Goal: Task Accomplishment & Management: Manage account settings

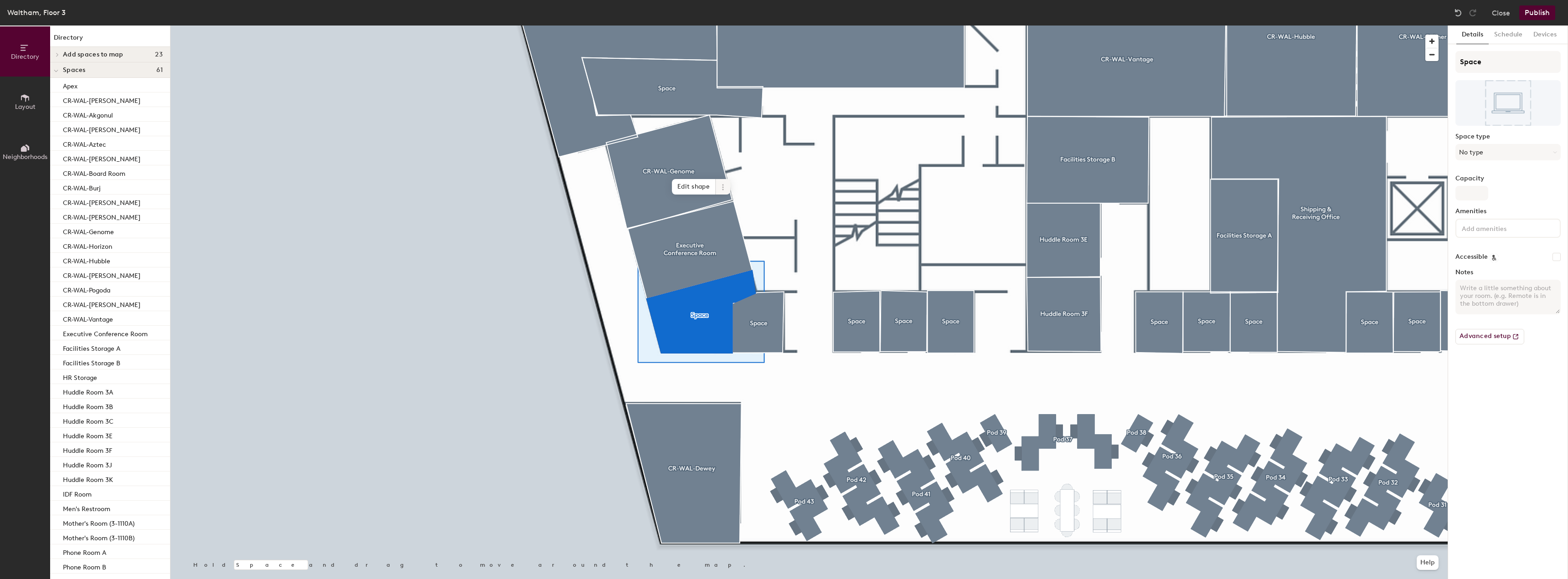
click at [720, 188] on icon at bounding box center [723, 187] width 7 height 7
click at [16, 99] on button "Layout" at bounding box center [25, 102] width 50 height 50
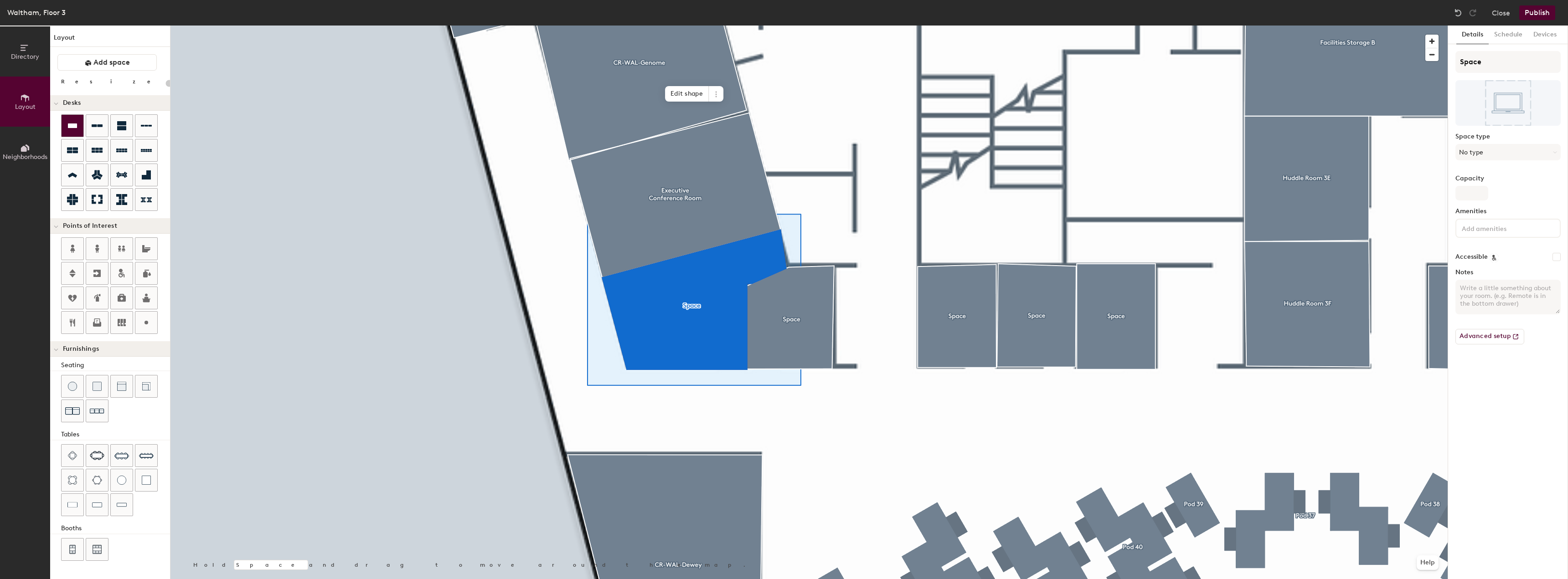
click at [74, 131] on div at bounding box center [72, 126] width 22 height 22
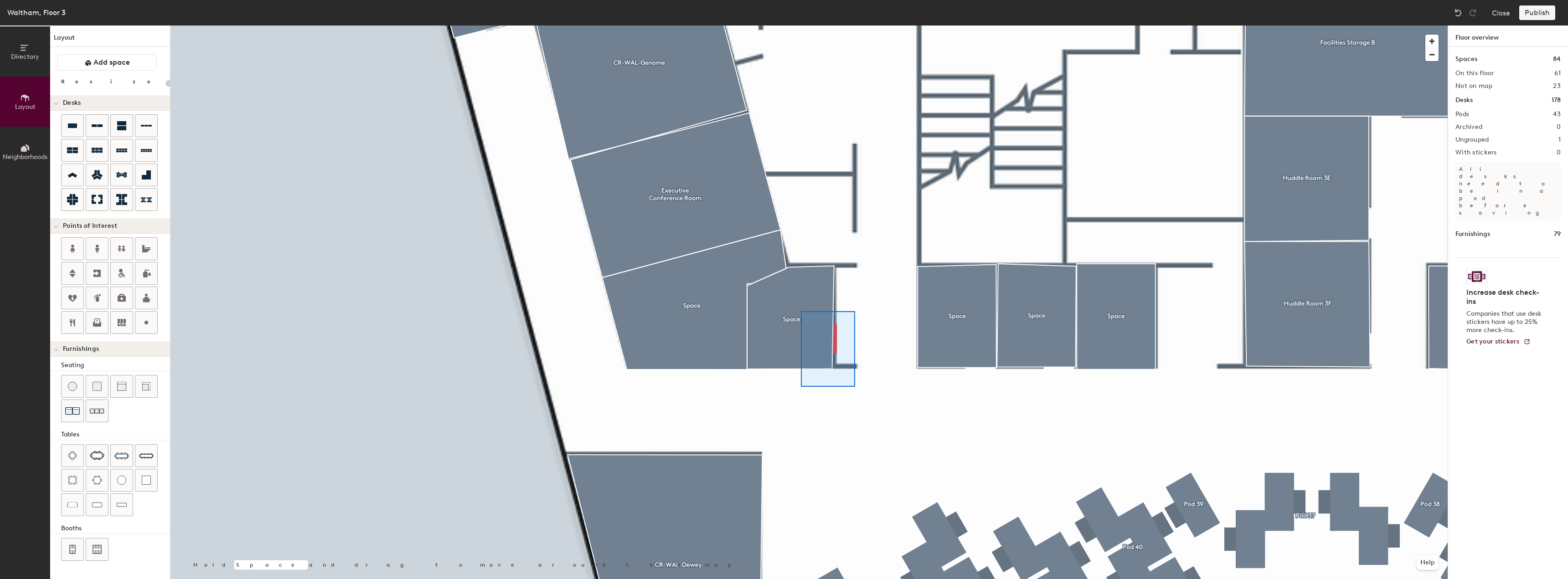
click at [784, 26] on div at bounding box center [809, 26] width 1277 height 0
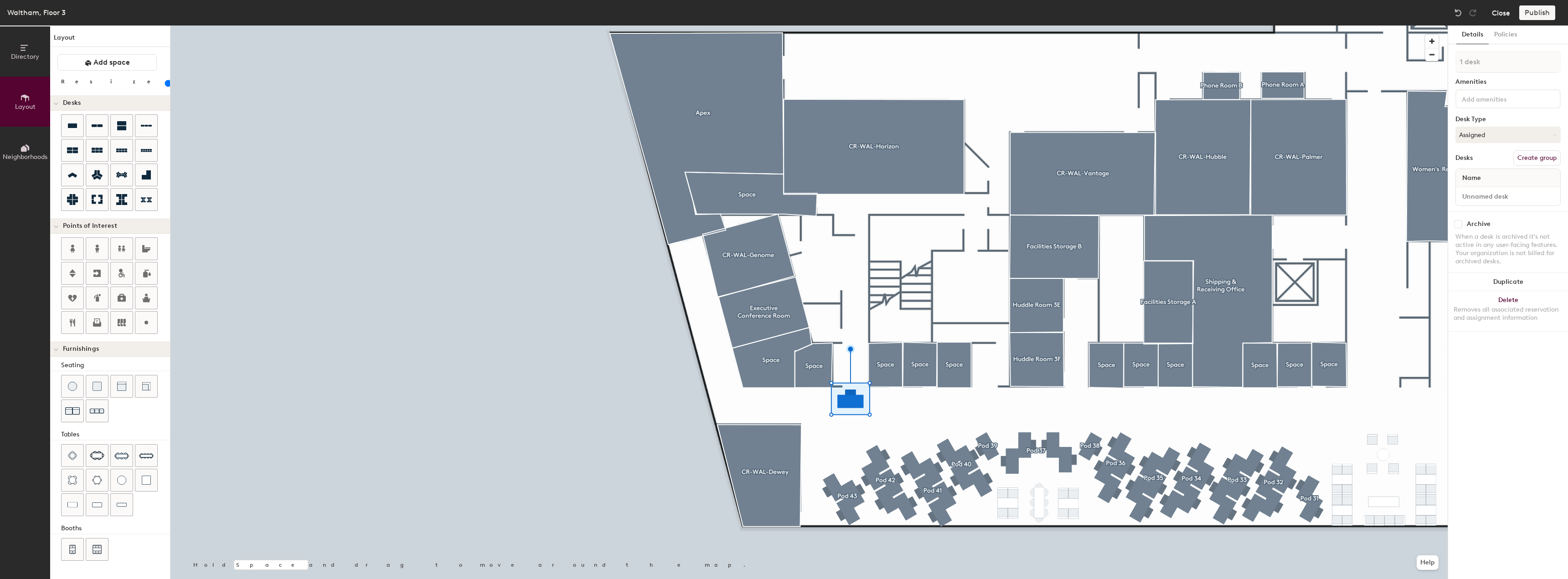
click at [784, 12] on button "Close" at bounding box center [1501, 13] width 18 height 15
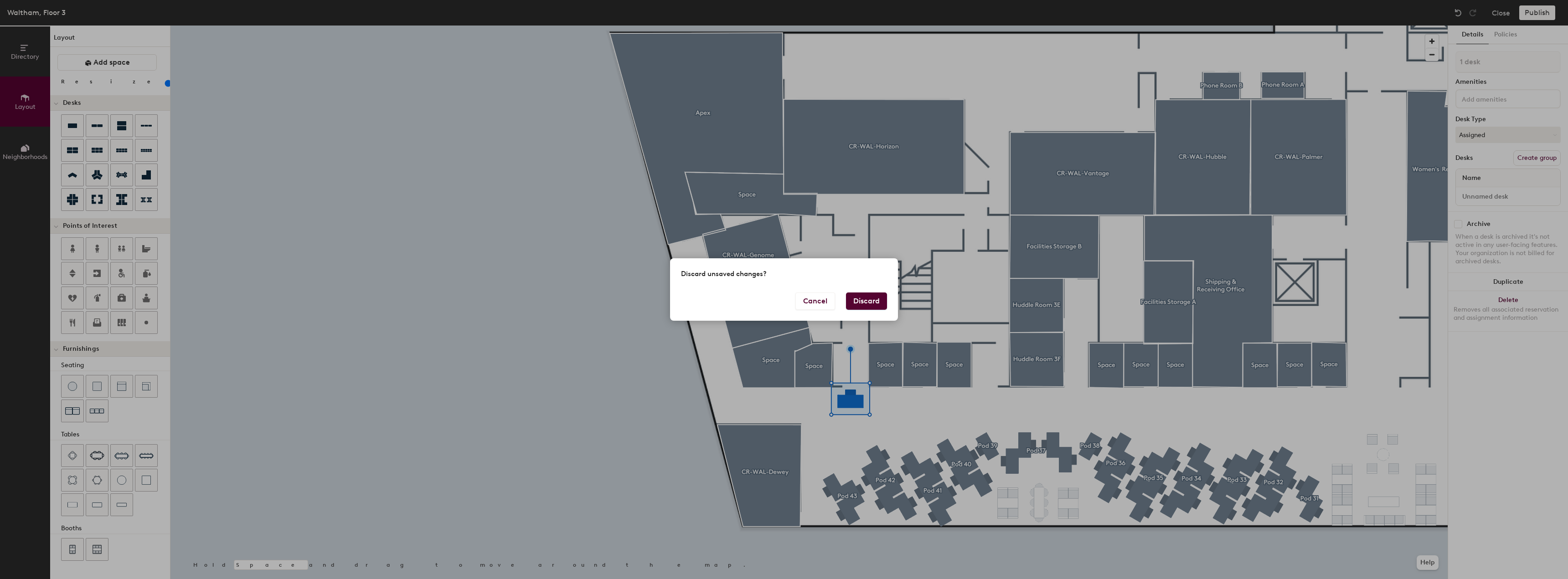
click at [784, 297] on button "Discard" at bounding box center [866, 301] width 41 height 17
type input "80"
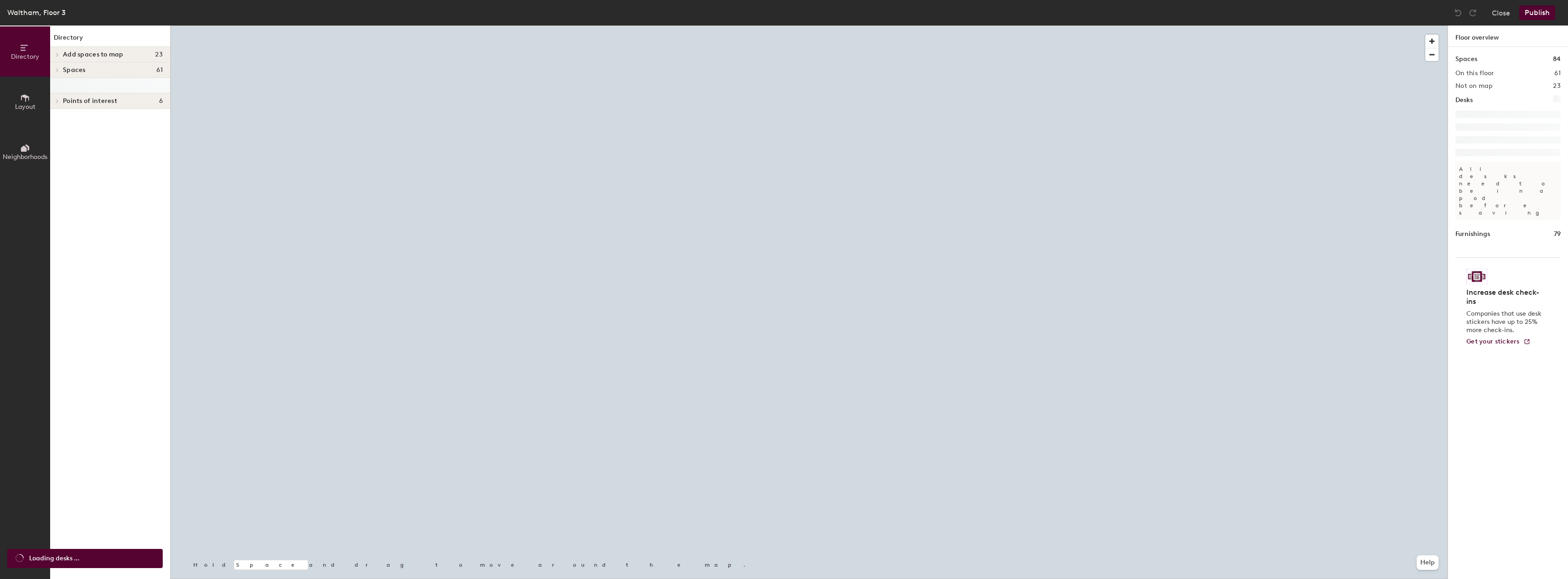
click at [17, 106] on span "Layout" at bounding box center [26, 106] width 21 height 8
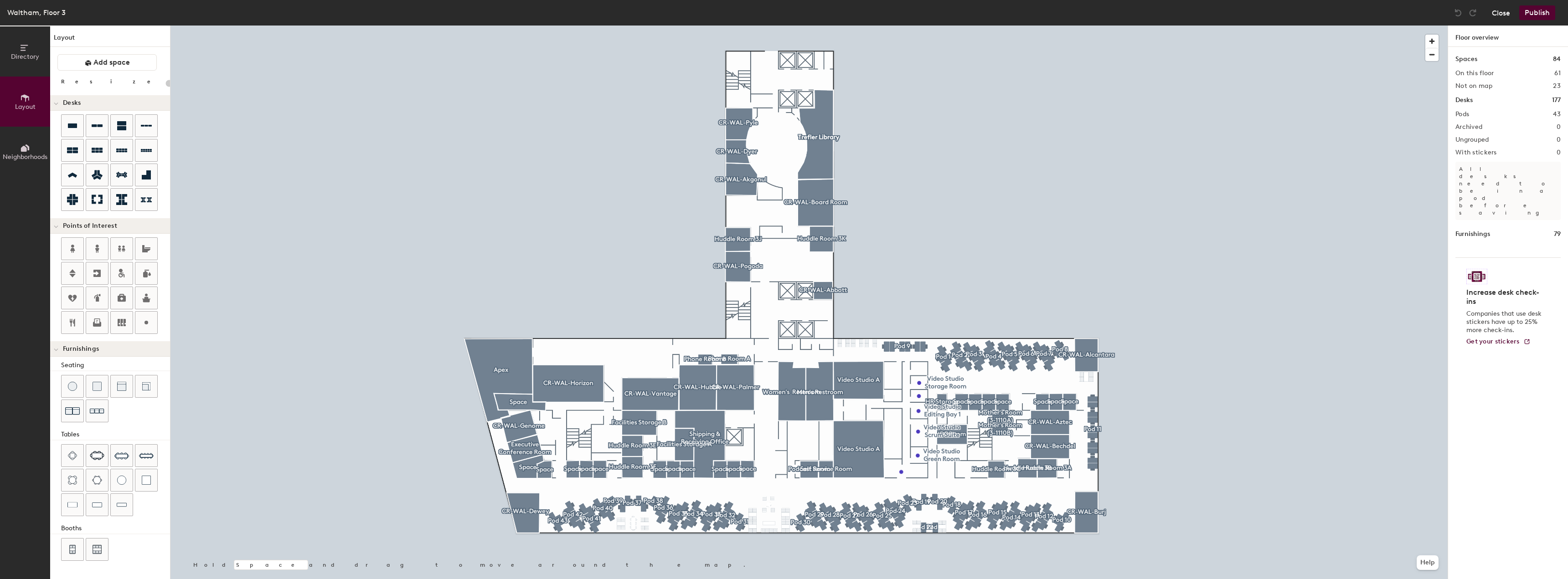
click at [1508, 14] on button "Close" at bounding box center [1501, 13] width 18 height 15
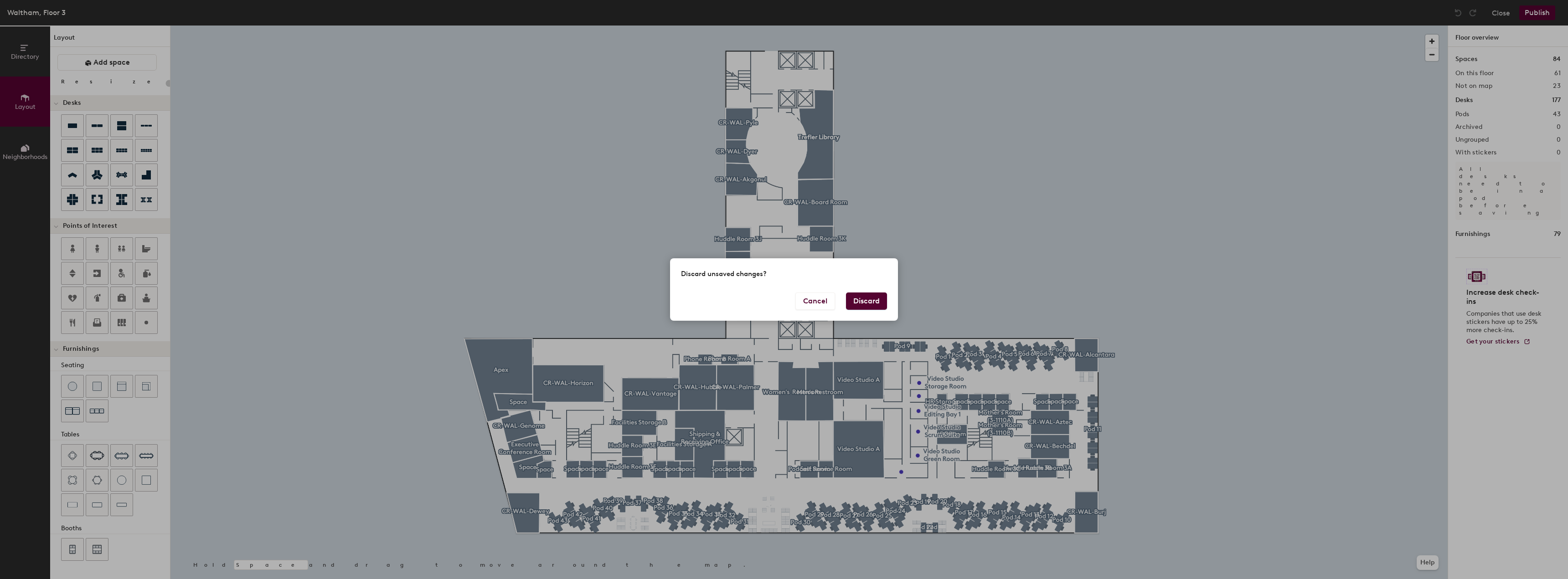
click at [864, 303] on button "Discard" at bounding box center [866, 301] width 41 height 17
type input "20"
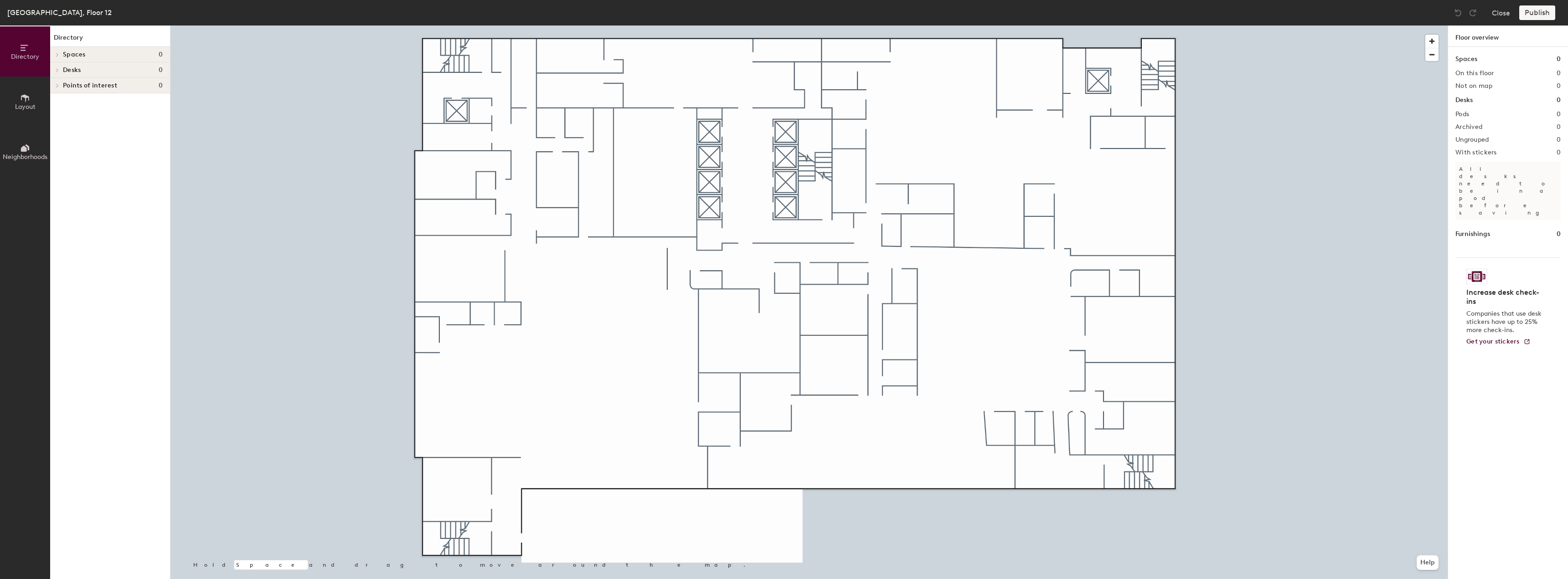
click at [107, 55] on h4 "Spaces 0" at bounding box center [113, 55] width 100 height 7
click at [32, 95] on button "Layout" at bounding box center [25, 102] width 50 height 50
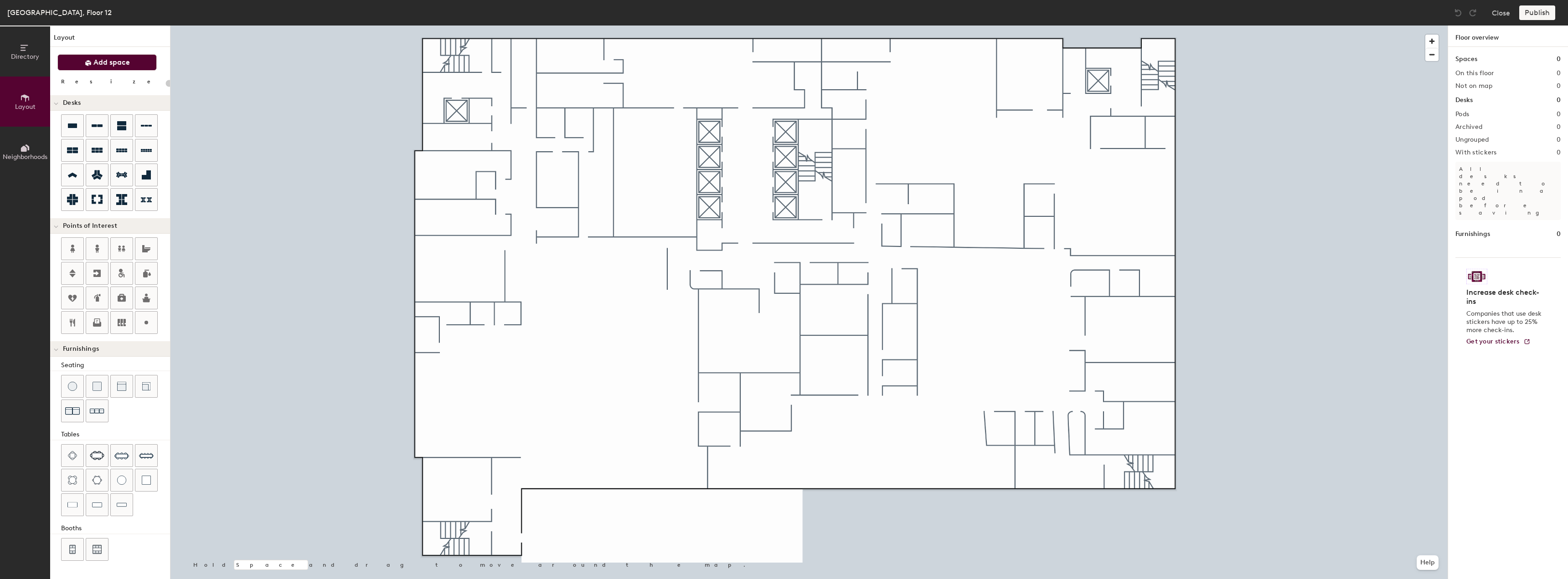
click at [80, 62] on button "Add space" at bounding box center [107, 62] width 99 height 16
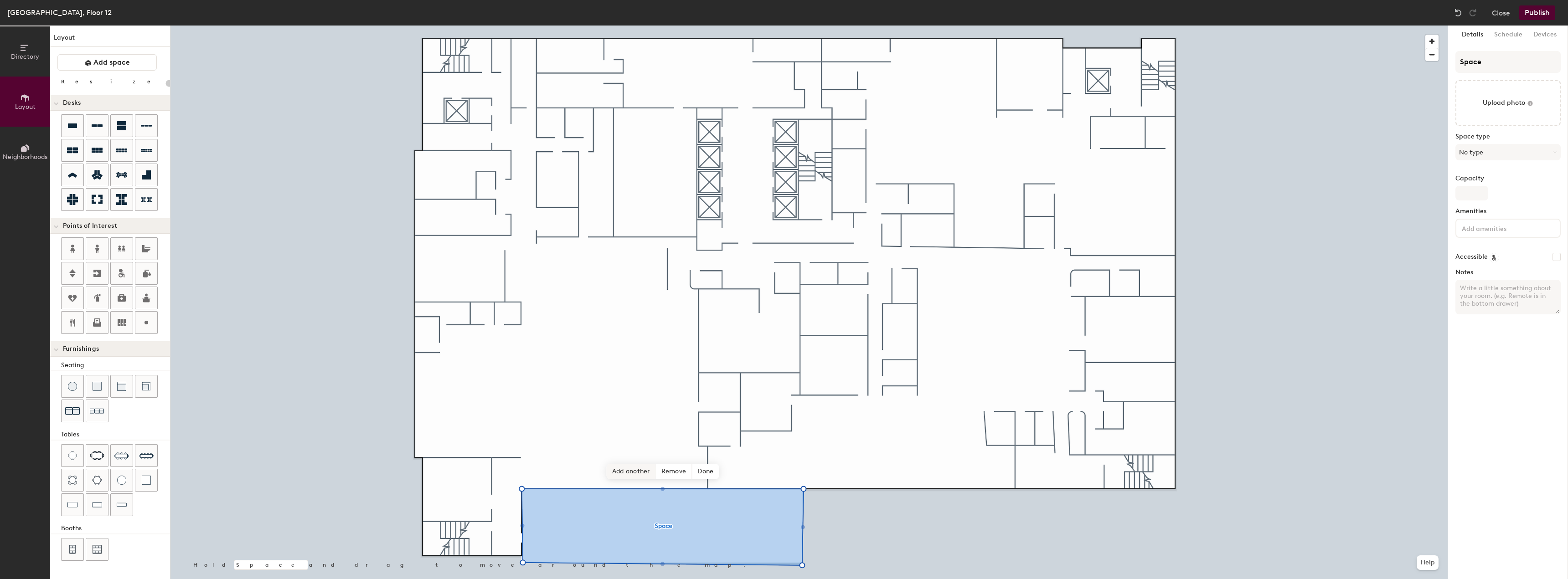
click at [645, 467] on span "Add another" at bounding box center [631, 471] width 49 height 15
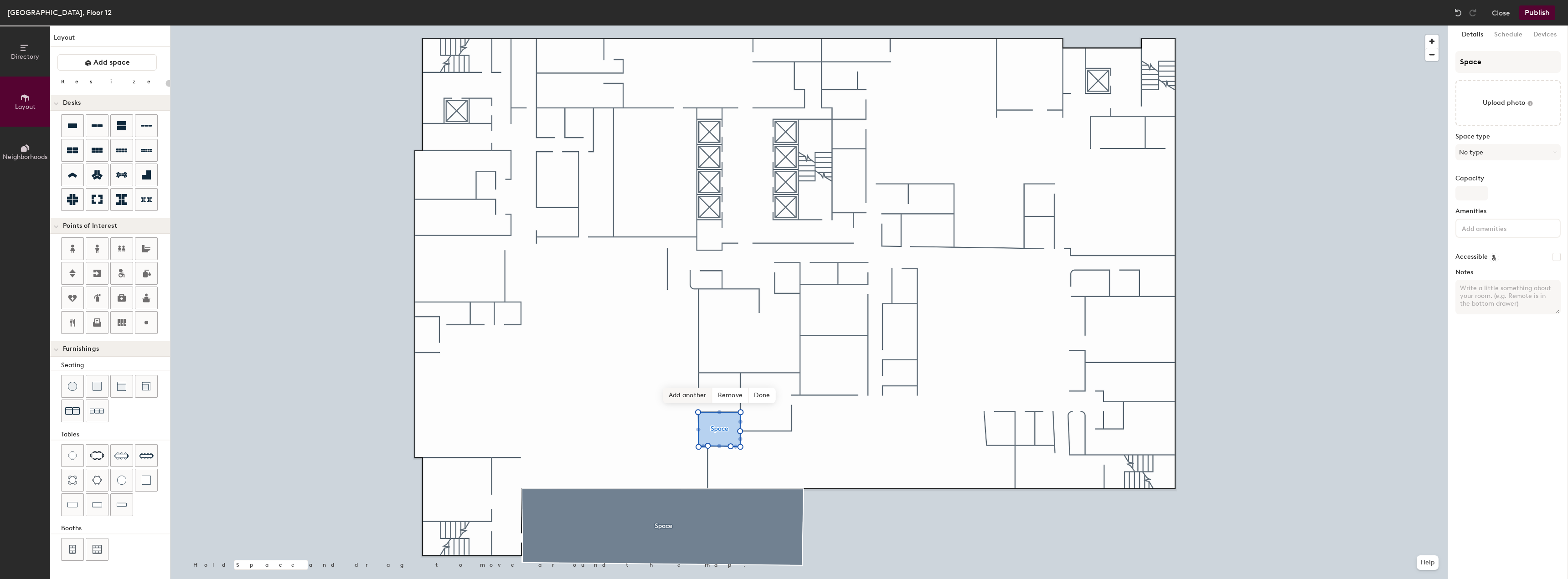
click at [701, 396] on span "Add another" at bounding box center [688, 395] width 49 height 15
click at [690, 357] on span "Add another" at bounding box center [688, 355] width 49 height 15
click at [736, 356] on span "Add another" at bounding box center [738, 355] width 49 height 15
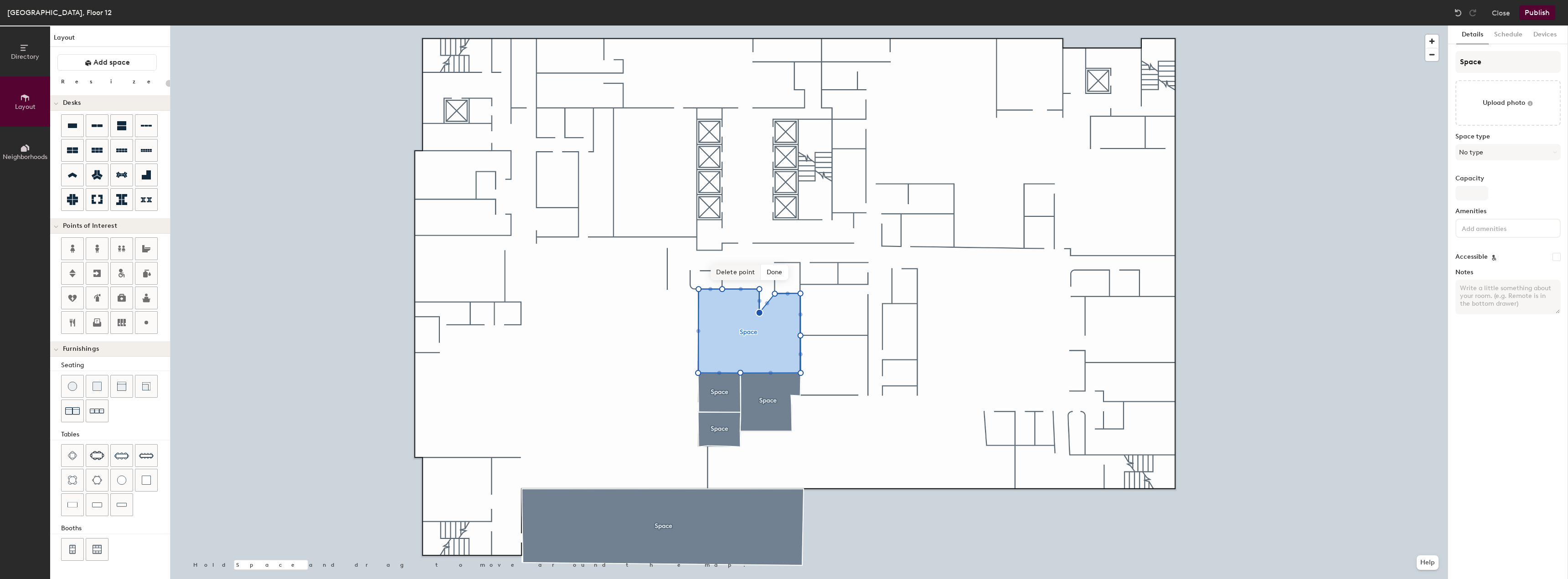
click at [750, 273] on span "Delete point" at bounding box center [735, 272] width 50 height 15
click at [790, 269] on span "Done" at bounding box center [792, 272] width 27 height 15
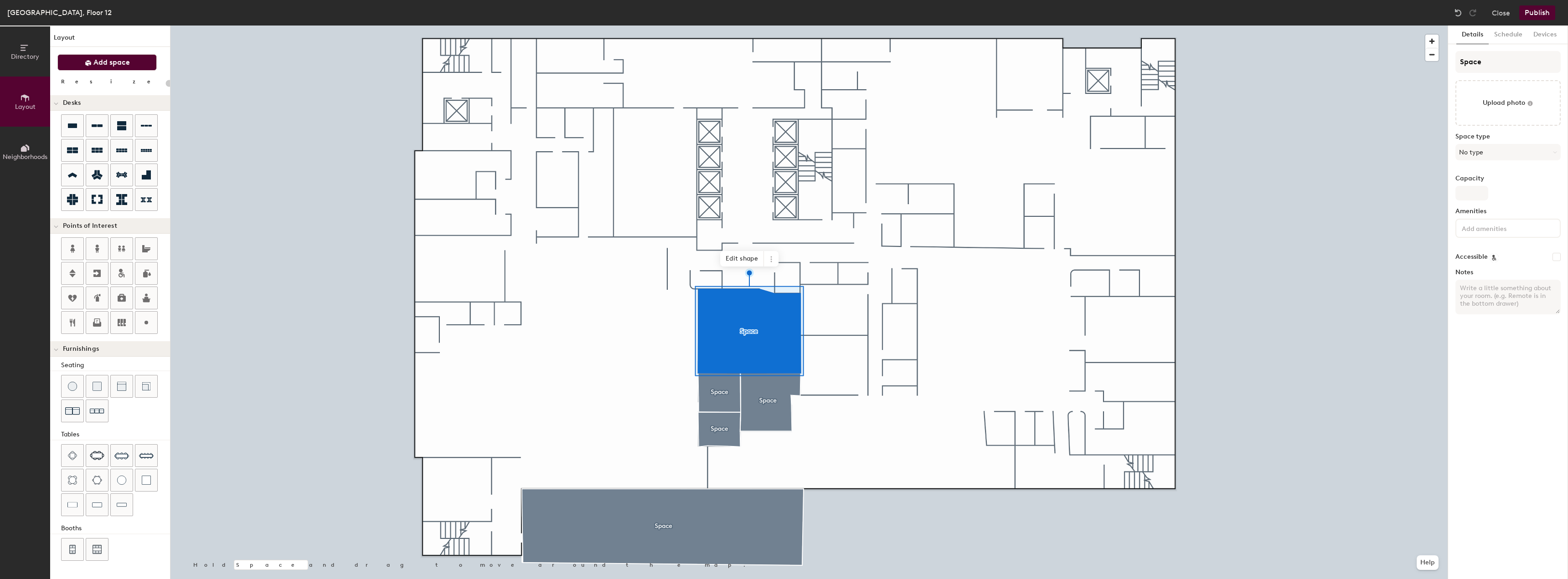
click at [105, 70] on button "Add space" at bounding box center [107, 62] width 99 height 16
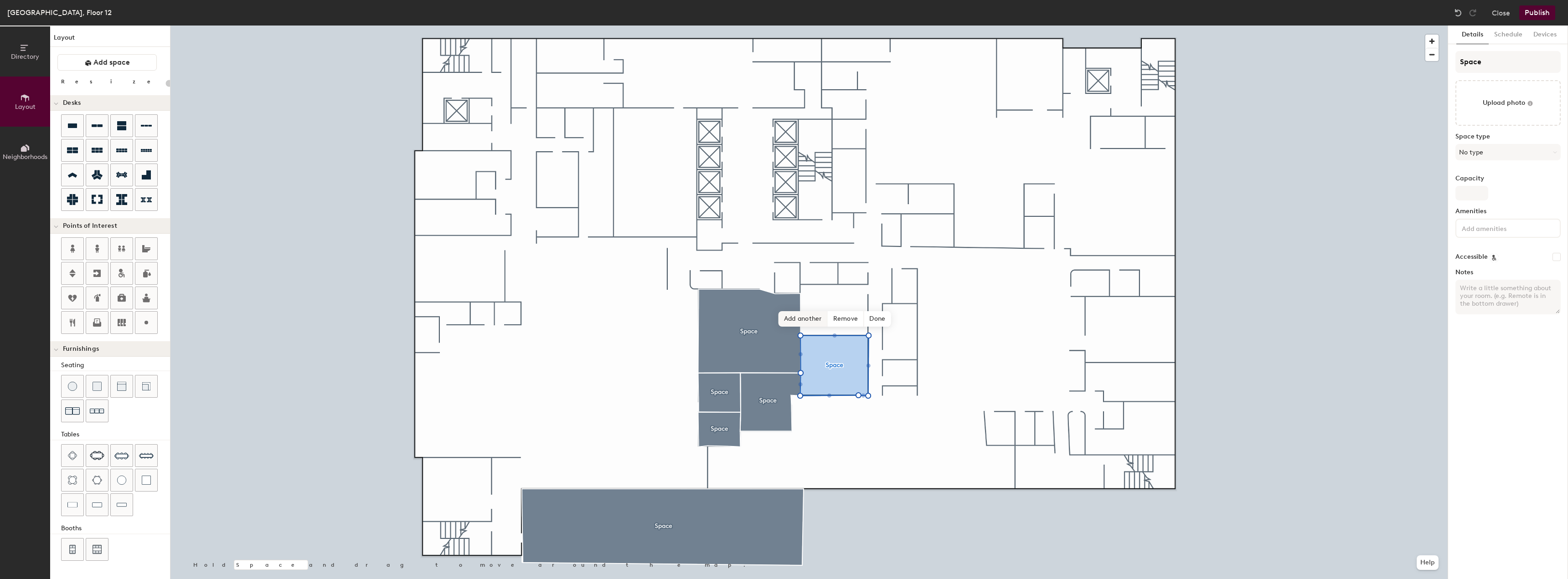
click at [811, 319] on span "Add another" at bounding box center [803, 318] width 49 height 15
click at [821, 258] on span "Delete point" at bounding box center [821, 255] width 50 height 15
click at [806, 269] on span "Add another" at bounding box center [803, 268] width 49 height 15
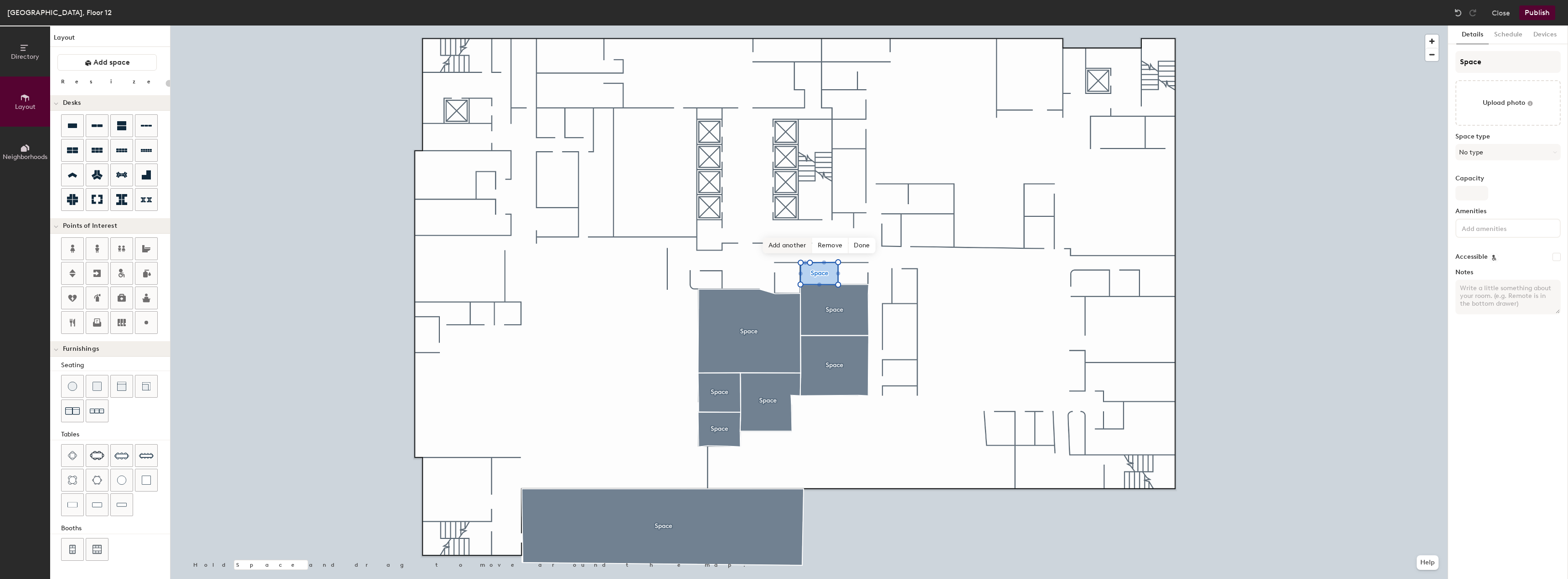
click at [795, 248] on span "Add another" at bounding box center [788, 245] width 49 height 15
click at [811, 243] on span "Add another" at bounding box center [822, 245] width 49 height 15
click at [743, 247] on span "Add another" at bounding box center [755, 245] width 49 height 15
click at [674, 257] on span "Add another" at bounding box center [674, 254] width 49 height 15
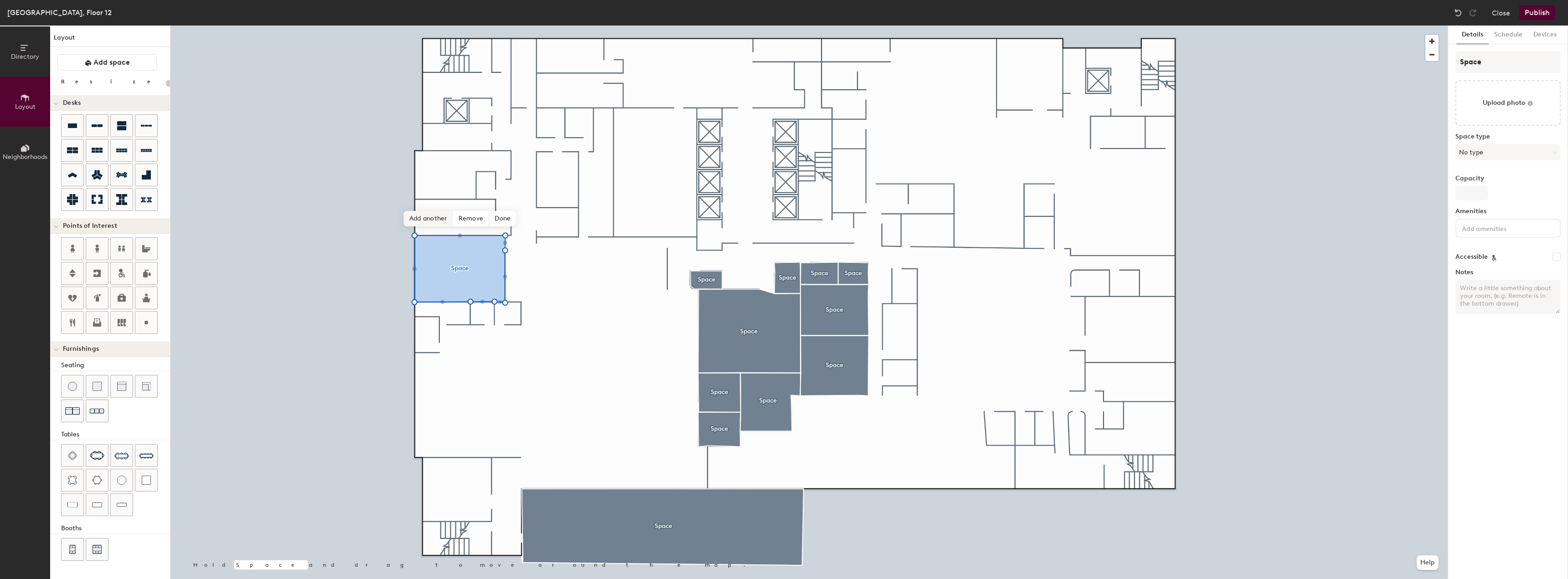
click at [424, 214] on span "Add another" at bounding box center [428, 218] width 49 height 15
click at [408, 294] on span "Add another" at bounding box center [396, 299] width 49 height 15
click at [422, 284] on span "Add another" at bounding box center [411, 284] width 49 height 15
click at [449, 284] on span "Add another" at bounding box center [451, 284] width 49 height 15
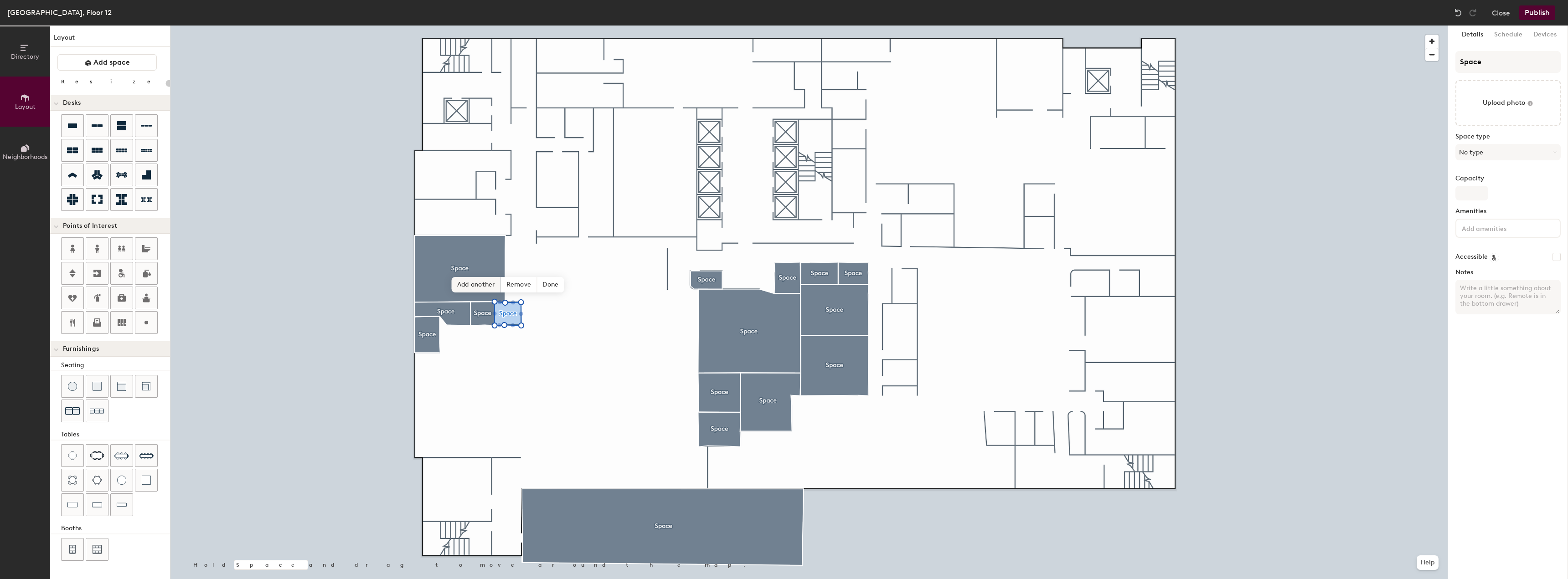
click at [475, 285] on span "Add another" at bounding box center [476, 284] width 49 height 15
click at [433, 436] on span "Add another" at bounding box center [425, 440] width 49 height 15
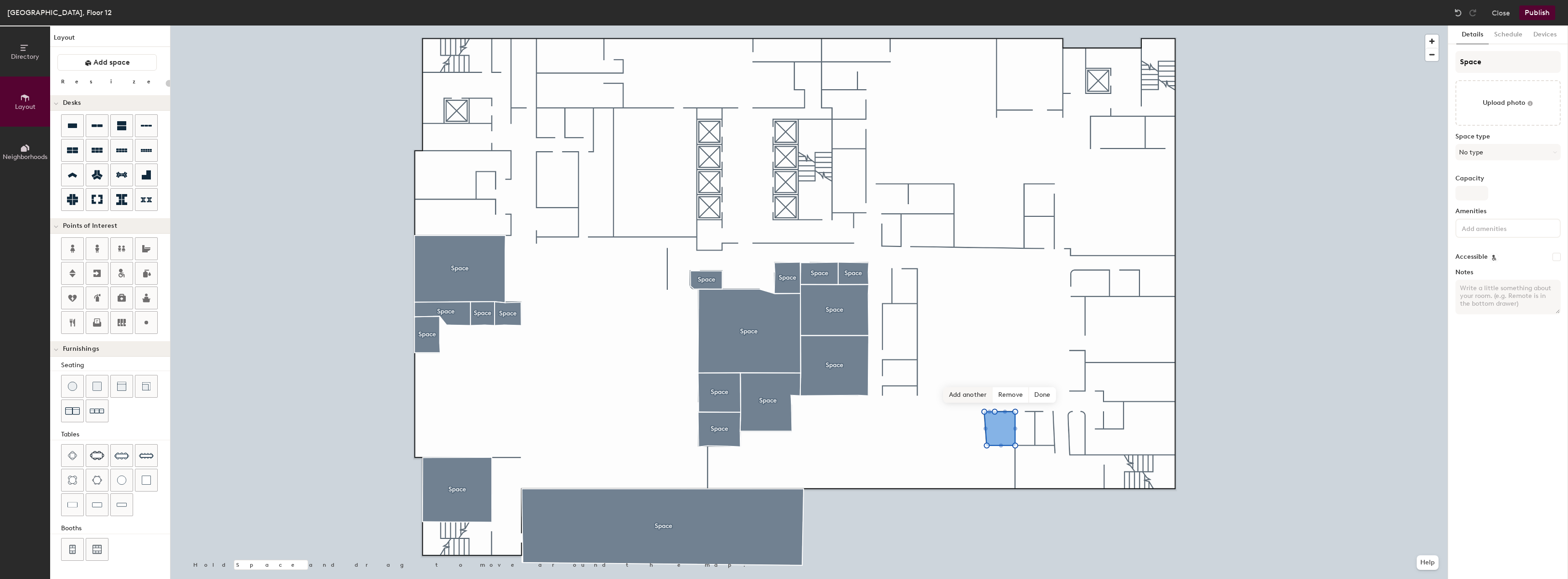
click at [979, 395] on span "Add another" at bounding box center [968, 395] width 49 height 15
type input "20"
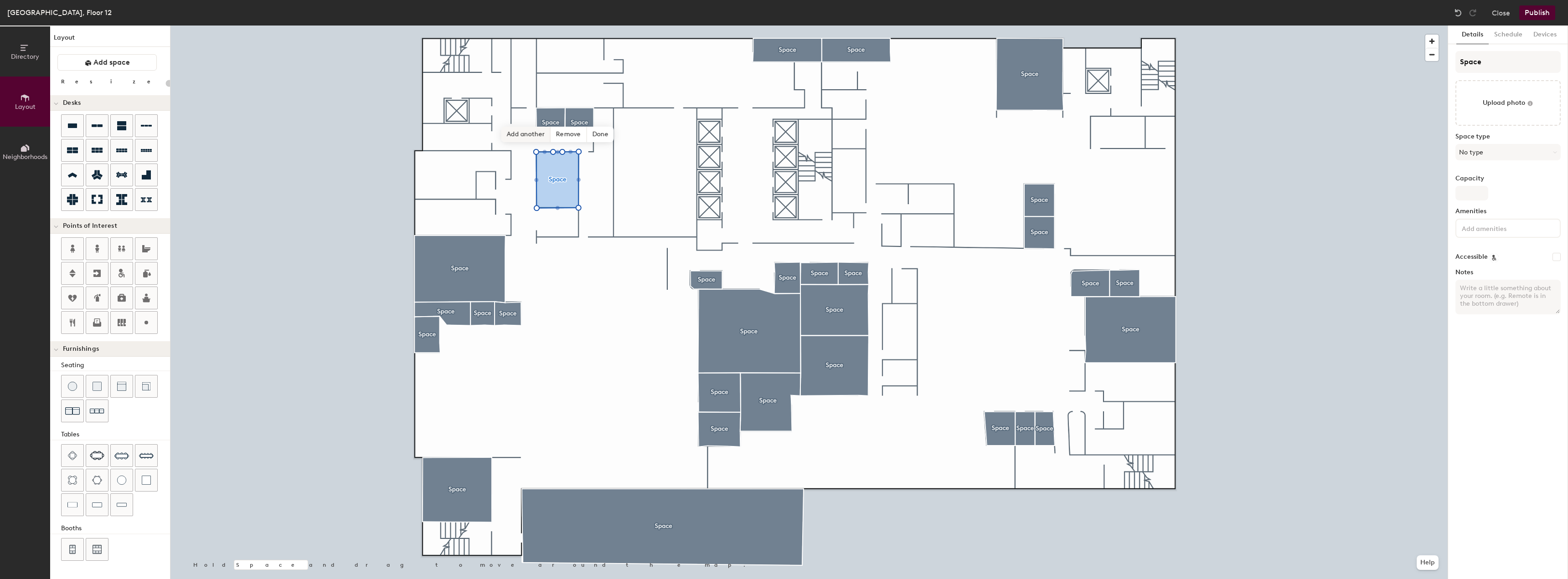
click at [523, 134] on span "Add another" at bounding box center [526, 134] width 49 height 15
click at [558, 94] on span "Add another" at bounding box center [564, 90] width 49 height 15
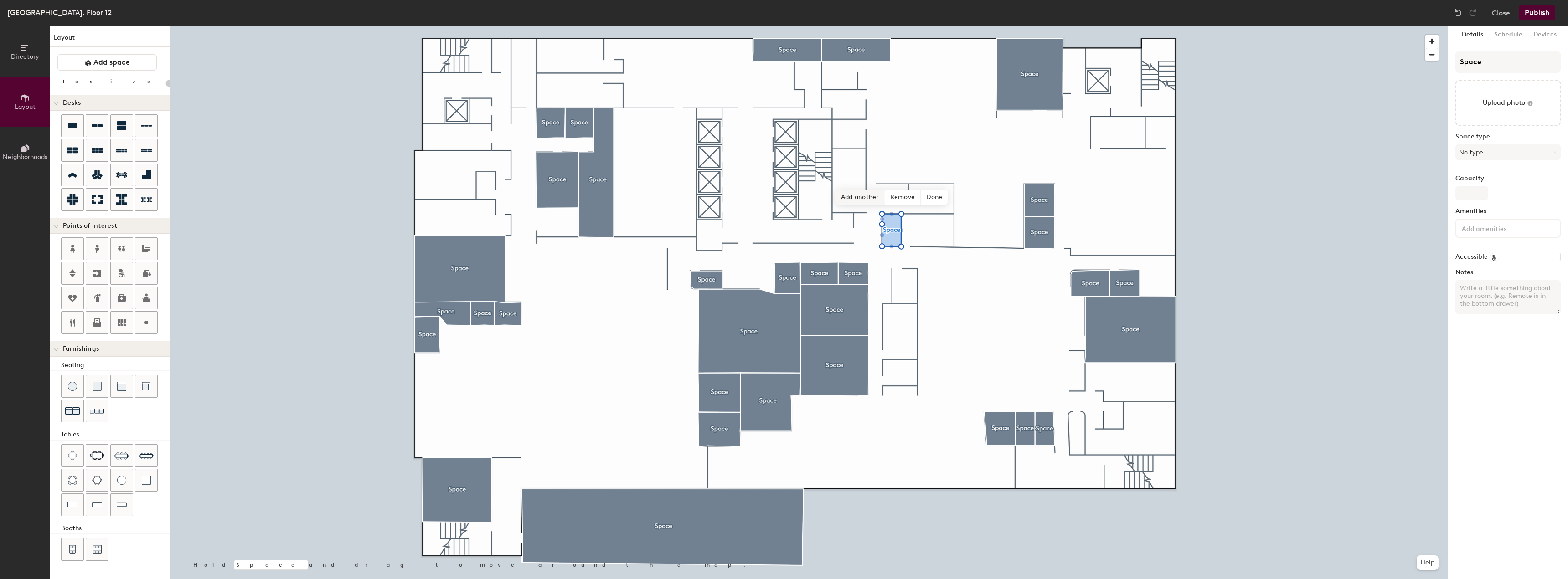
click at [866, 201] on span "Add another" at bounding box center [860, 197] width 49 height 15
click at [892, 201] on span "Add another" at bounding box center [896, 197] width 49 height 15
click at [903, 167] on span "Delete point" at bounding box center [905, 166] width 50 height 15
click at [895, 164] on span "Add another" at bounding box center [900, 166] width 49 height 15
click at [816, 133] on span "Add another" at bounding box center [817, 131] width 49 height 15
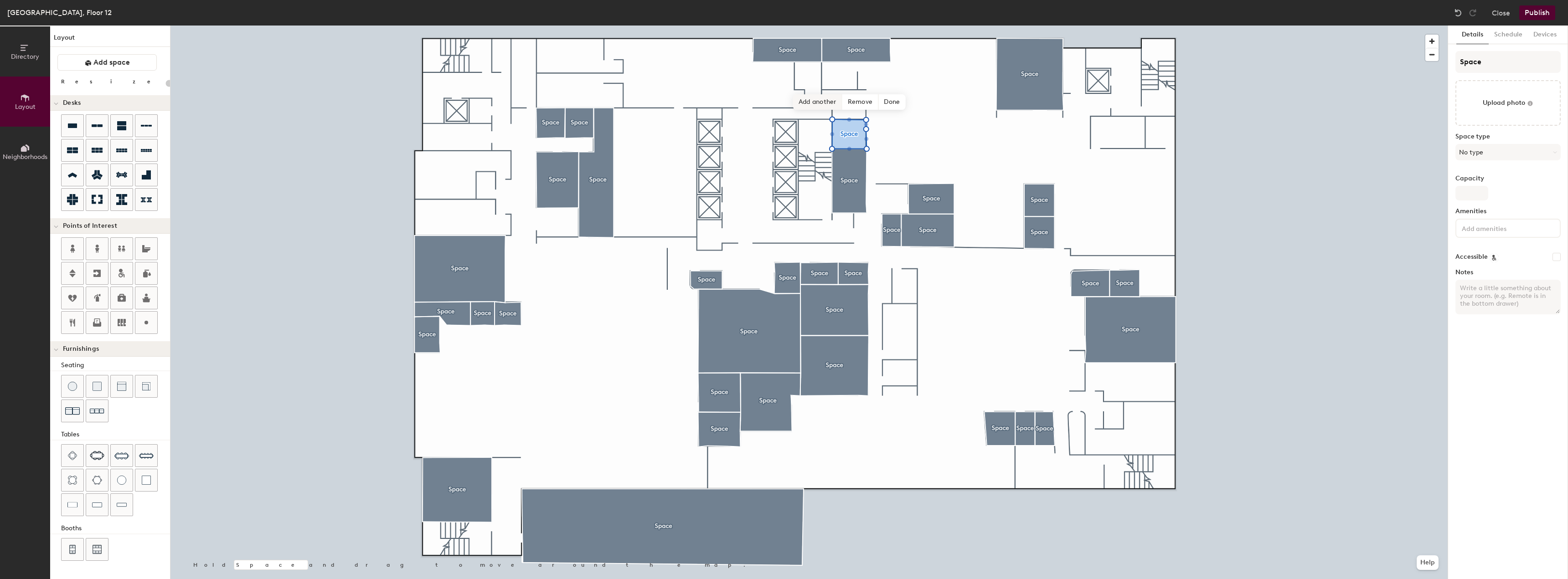
click at [811, 105] on span "Add another" at bounding box center [817, 102] width 49 height 15
click at [808, 72] on span "Add another" at bounding box center [812, 72] width 49 height 15
type input "20"
click at [899, 60] on span "Done" at bounding box center [898, 59] width 27 height 15
click at [838, 46] on span "Edit shape" at bounding box center [849, 44] width 44 height 15
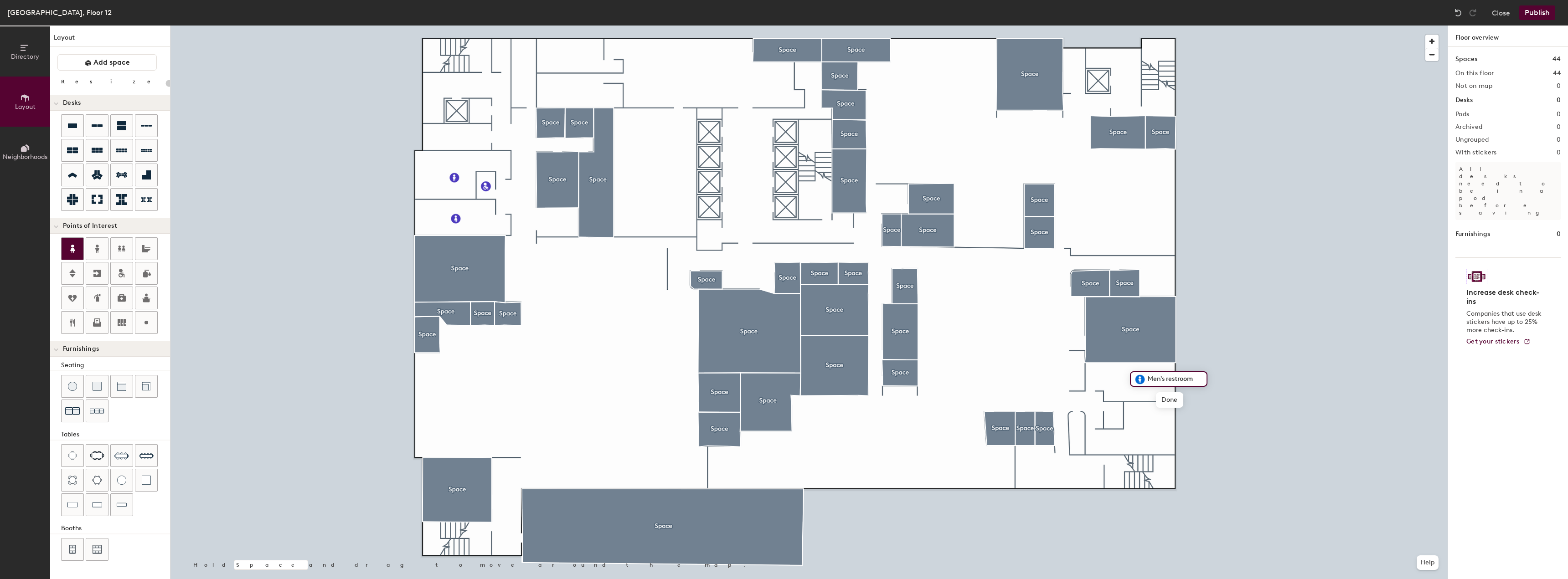
click at [69, 253] on icon at bounding box center [72, 249] width 11 height 11
click at [122, 271] on icon at bounding box center [121, 271] width 4 height 4
click at [1137, 434] on span "Done" at bounding box center [1134, 434] width 27 height 15
click at [1538, 14] on button "Publish" at bounding box center [1537, 13] width 36 height 15
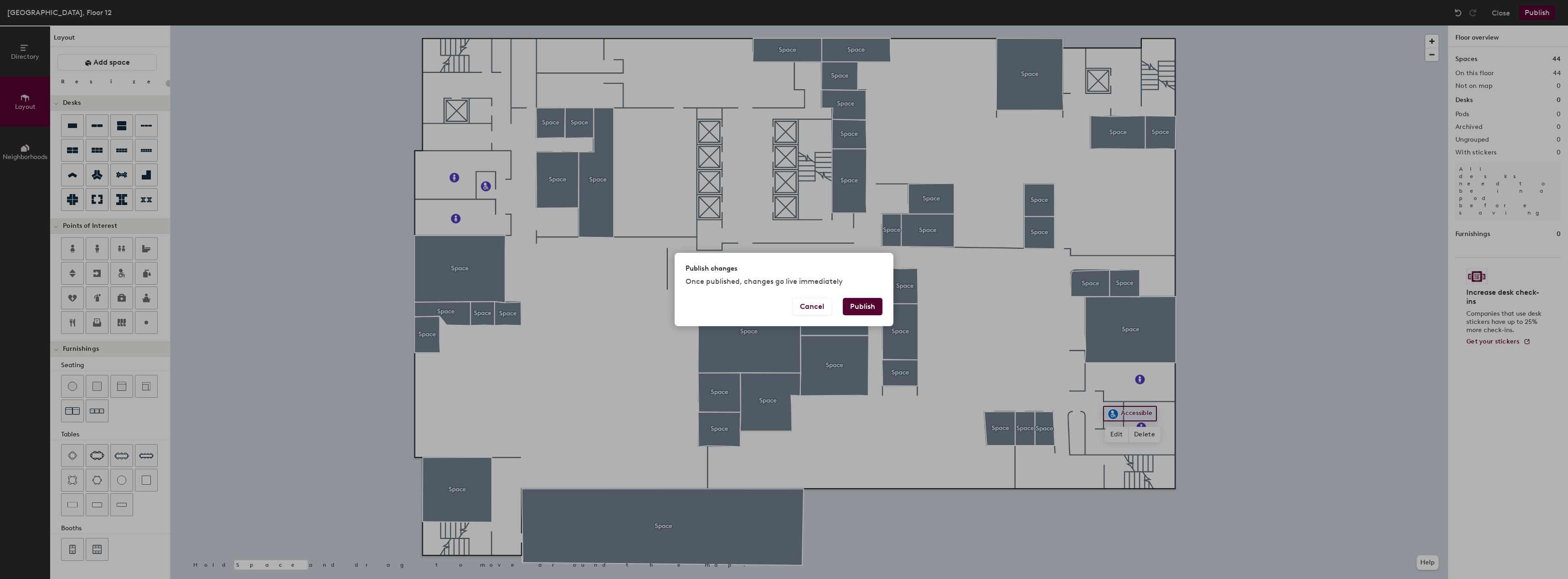
click at [862, 308] on button "Publish" at bounding box center [863, 307] width 40 height 17
click at [830, 274] on div "Publish changes Once published, changes go live immediately" at bounding box center [783, 276] width 219 height 45
click at [853, 279] on p "Once published, changes go live immediately" at bounding box center [783, 282] width 197 height 11
type input "20"
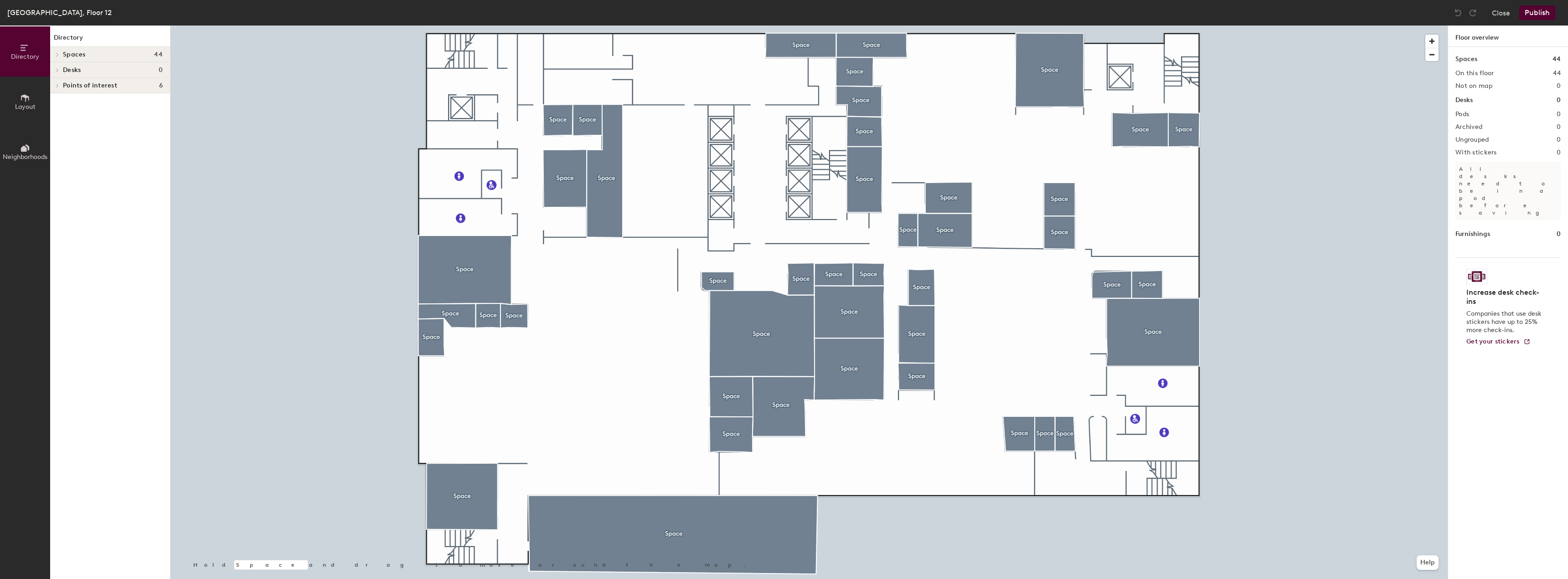
click at [925, 26] on div at bounding box center [809, 26] width 1277 height 0
click at [90, 72] on h4 "Desks 0" at bounding box center [113, 70] width 100 height 7
click at [72, 74] on div "Desks 0" at bounding box center [110, 70] width 120 height 15
click at [66, 73] on span "Desks" at bounding box center [71, 70] width 18 height 7
click at [68, 72] on span "Desks" at bounding box center [71, 70] width 18 height 7
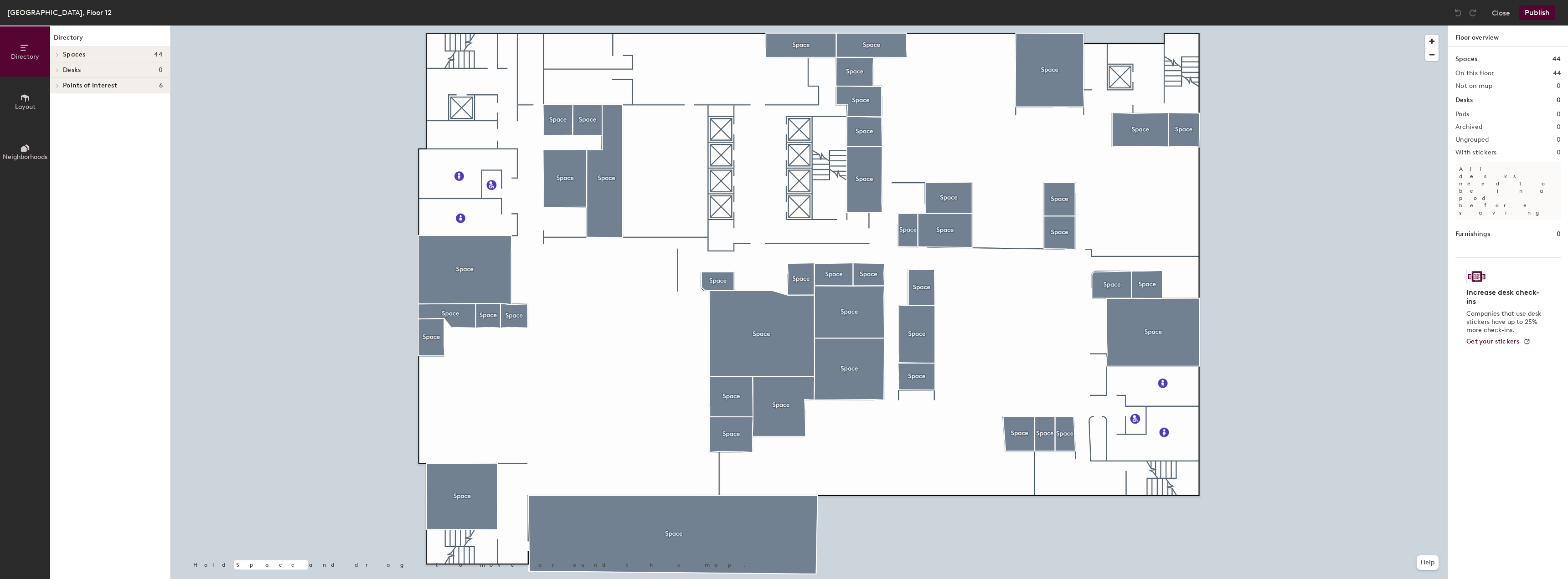
click at [18, 96] on button "Layout" at bounding box center [25, 102] width 50 height 50
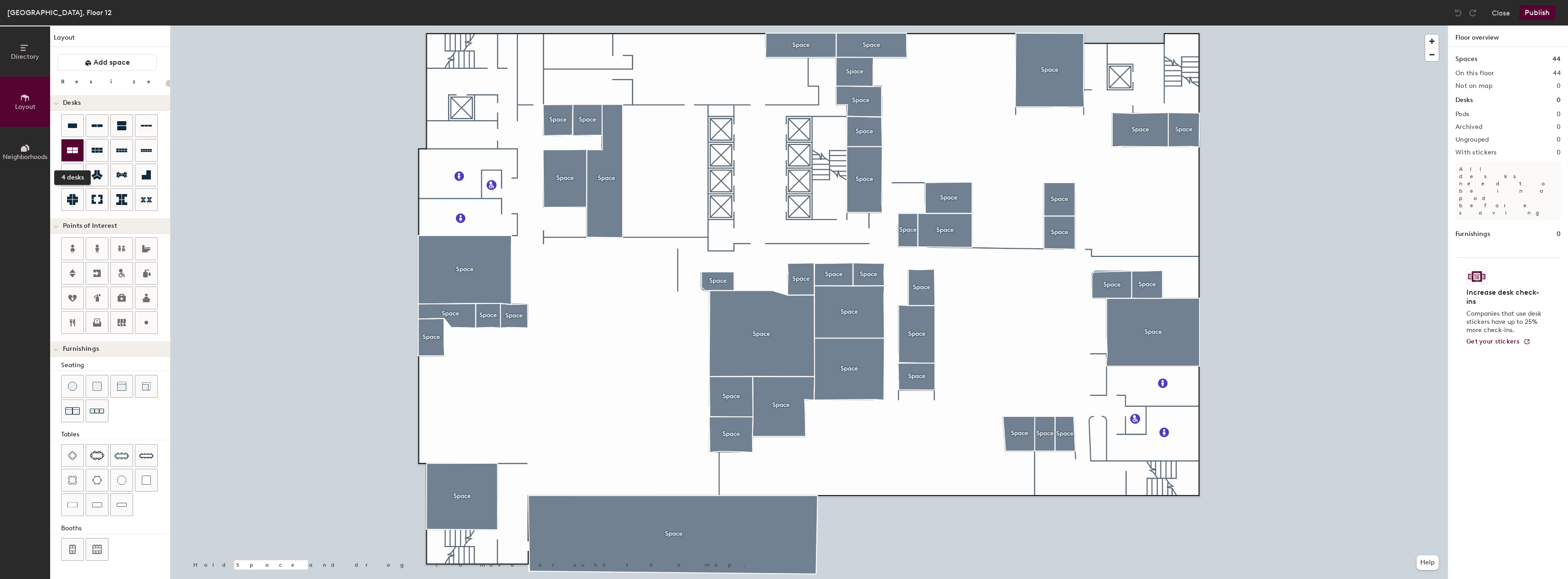
click at [80, 151] on div at bounding box center [72, 150] width 22 height 22
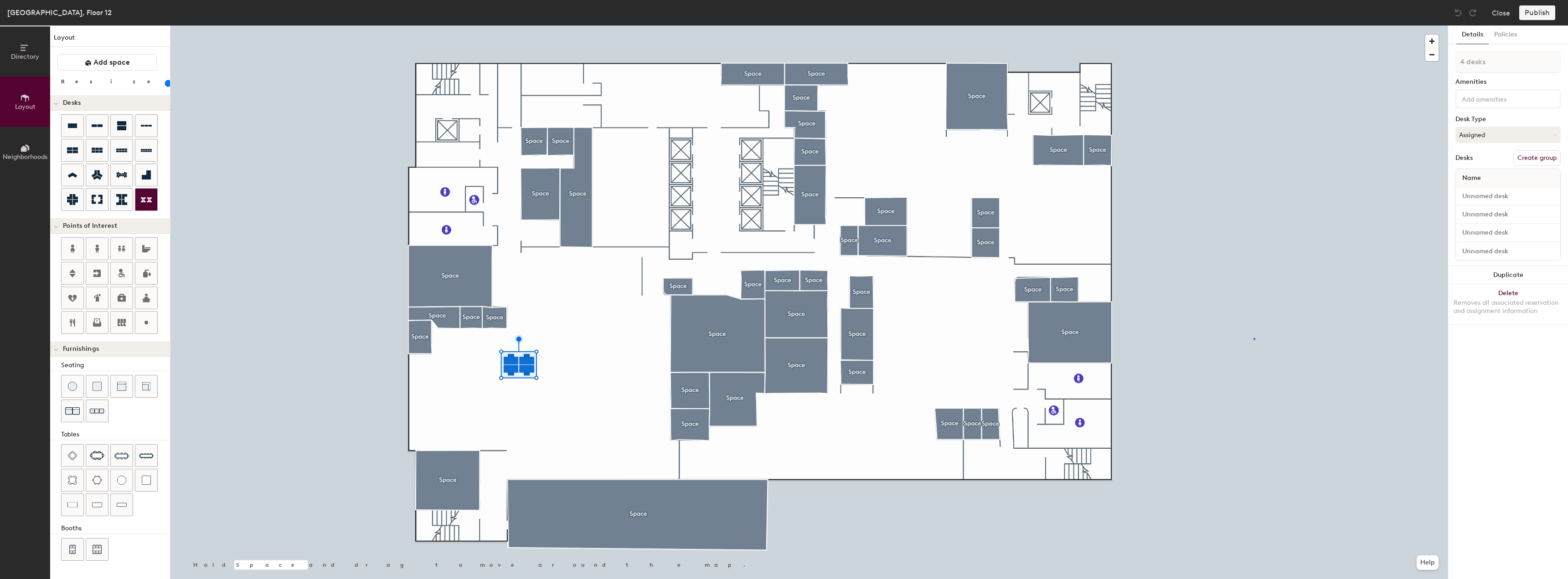
click at [1253, 26] on div at bounding box center [809, 26] width 1277 height 0
click at [66, 126] on div at bounding box center [72, 126] width 22 height 22
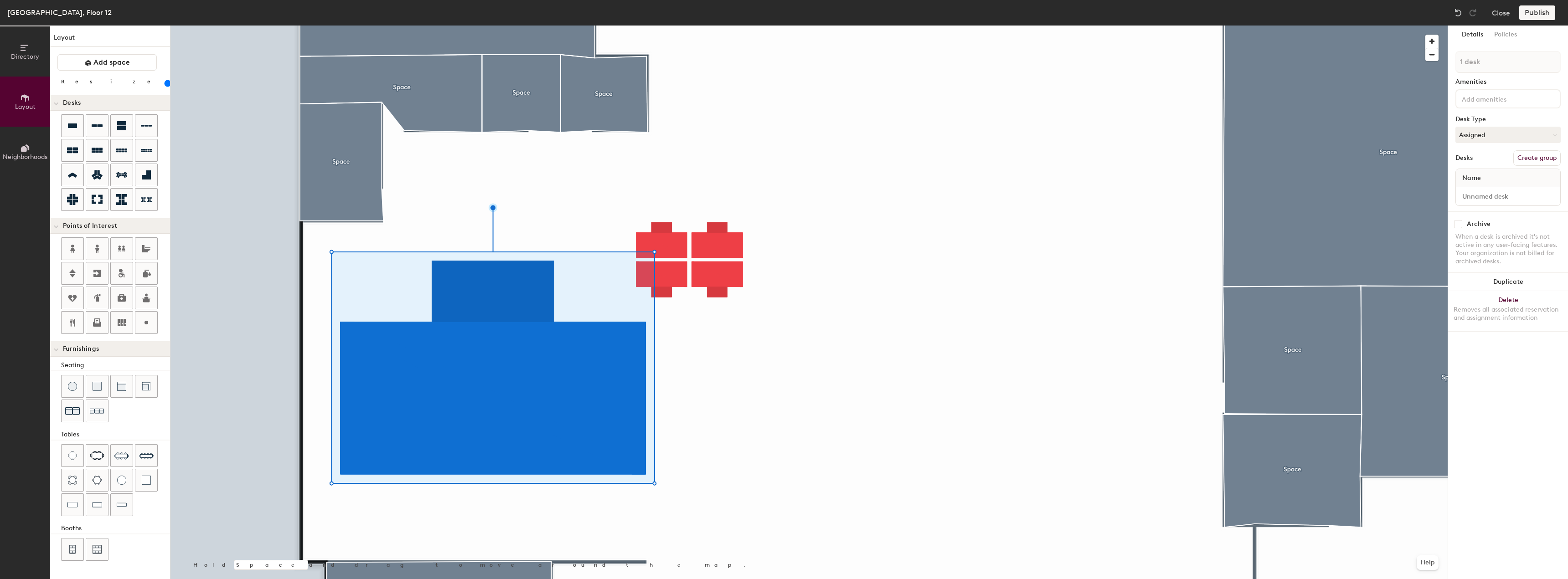
drag, startPoint x: 93, startPoint y: 85, endPoint x: 97, endPoint y: 92, distance: 8.1
click at [166, 87] on input "range" at bounding box center [166, 83] width 0 height 7
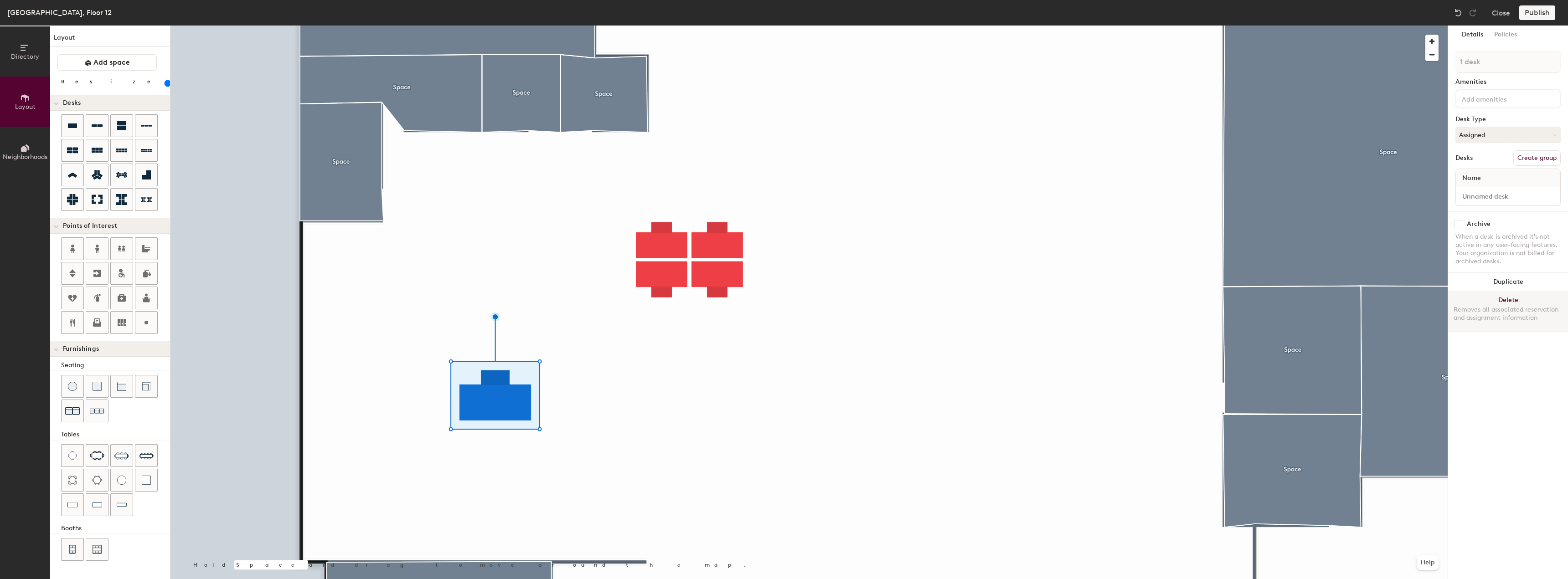
click at [1491, 297] on button "Delete Removes all associated reservation and assignment information" at bounding box center [1508, 311] width 120 height 40
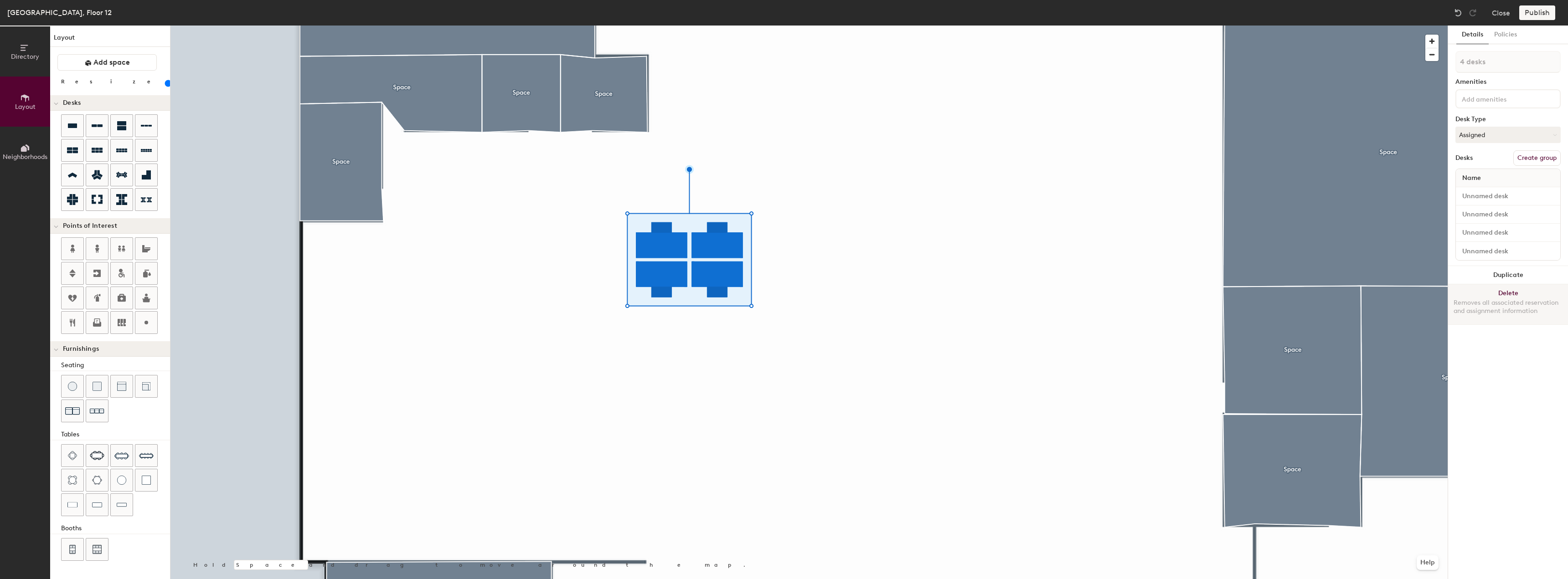
click at [1499, 299] on div "Removes all associated reservation and assignment information" at bounding box center [1508, 307] width 109 height 16
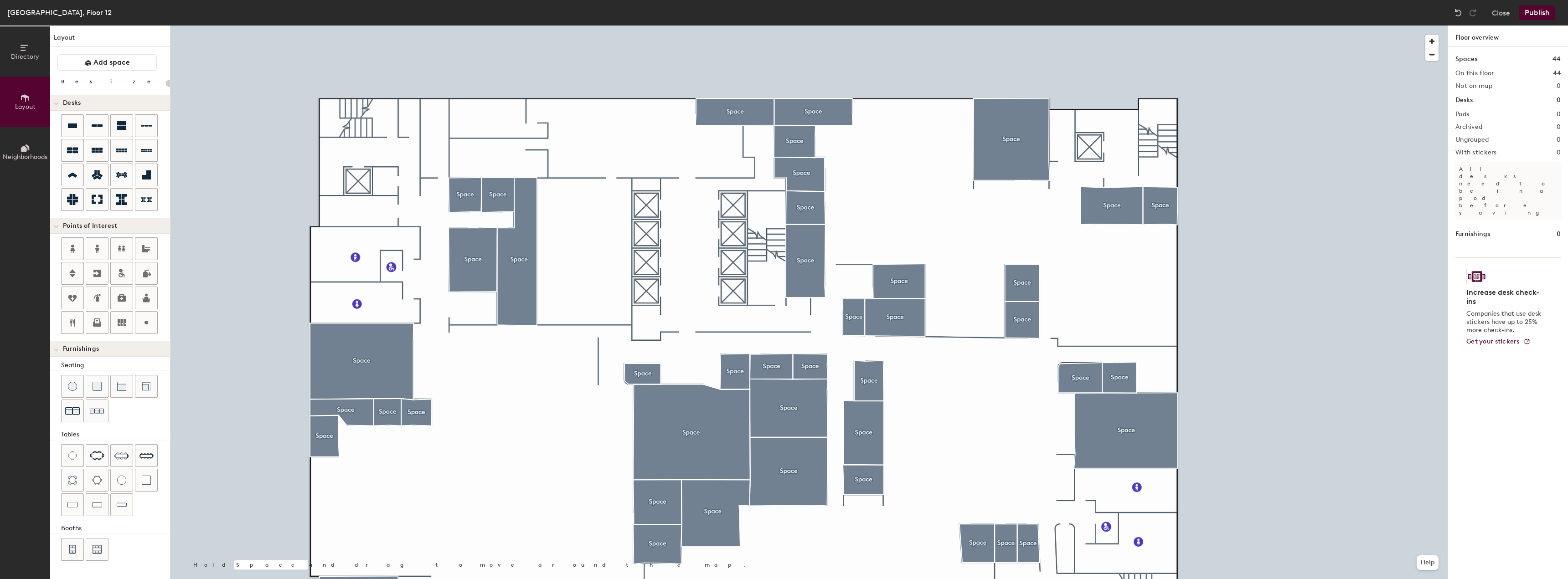
click at [1539, 13] on button "Publish" at bounding box center [1537, 13] width 36 height 15
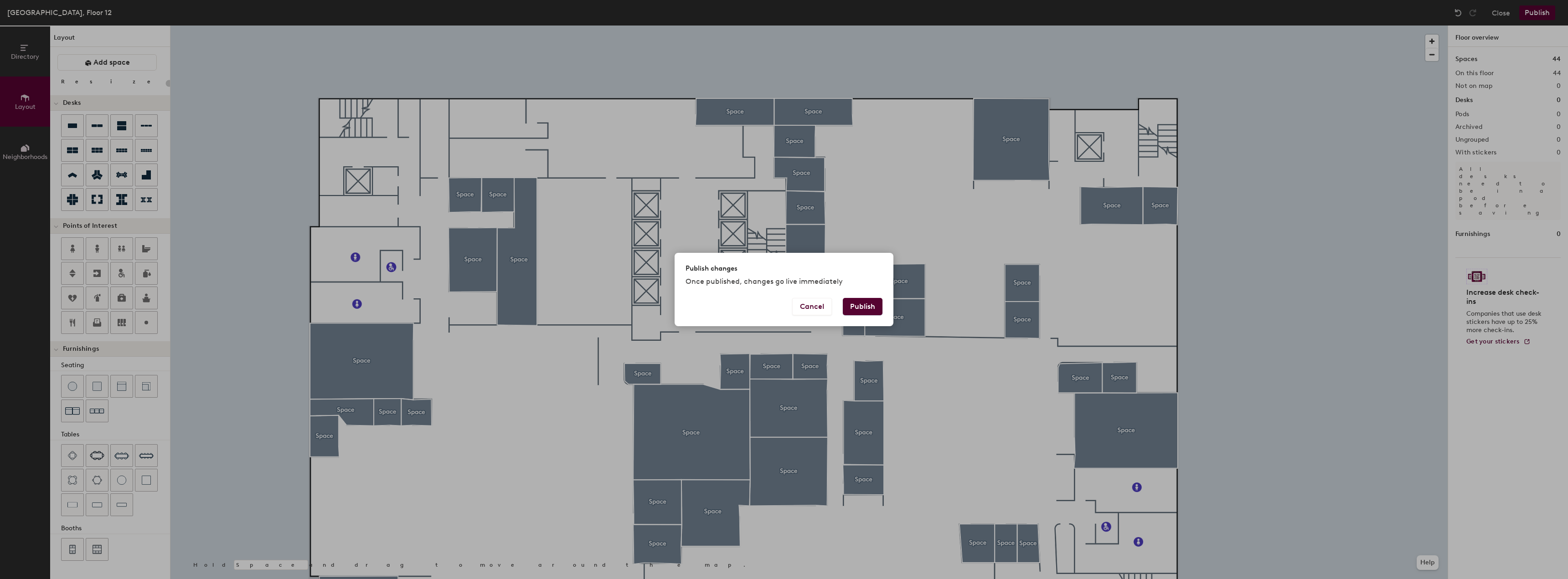
click at [874, 309] on button "Publish" at bounding box center [863, 307] width 40 height 17
type input "20"
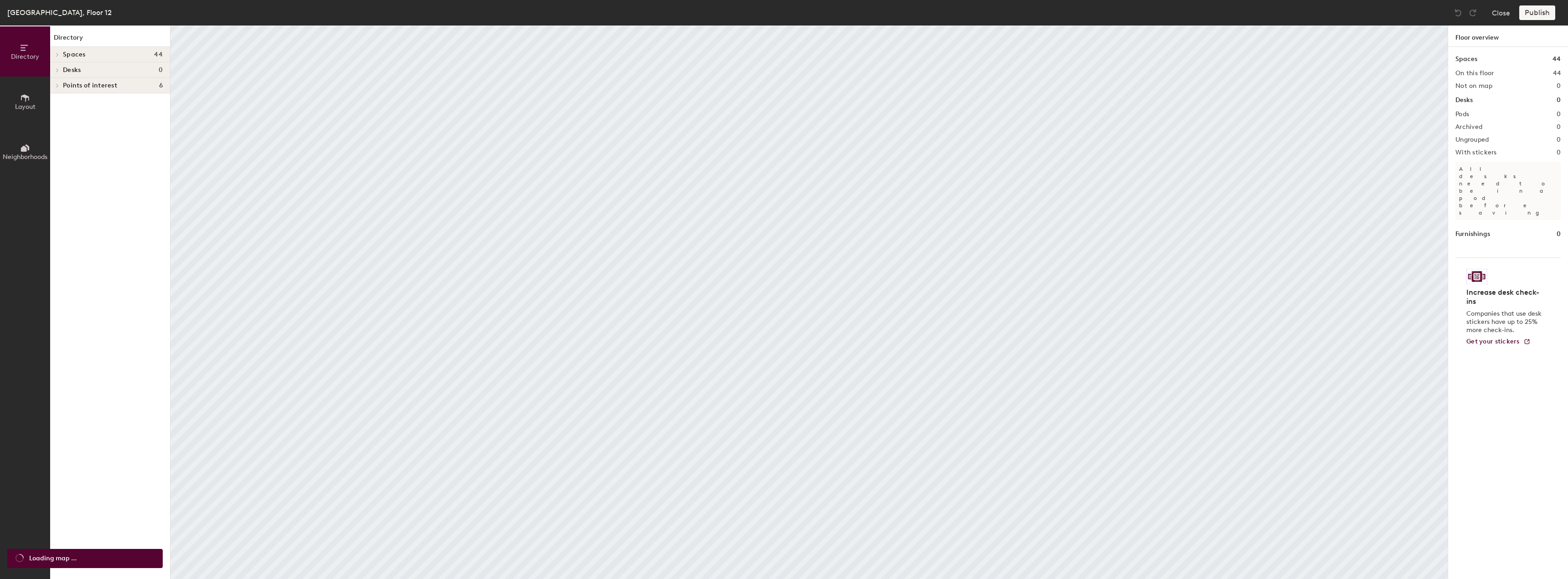
click at [26, 101] on icon at bounding box center [24, 98] width 8 height 7
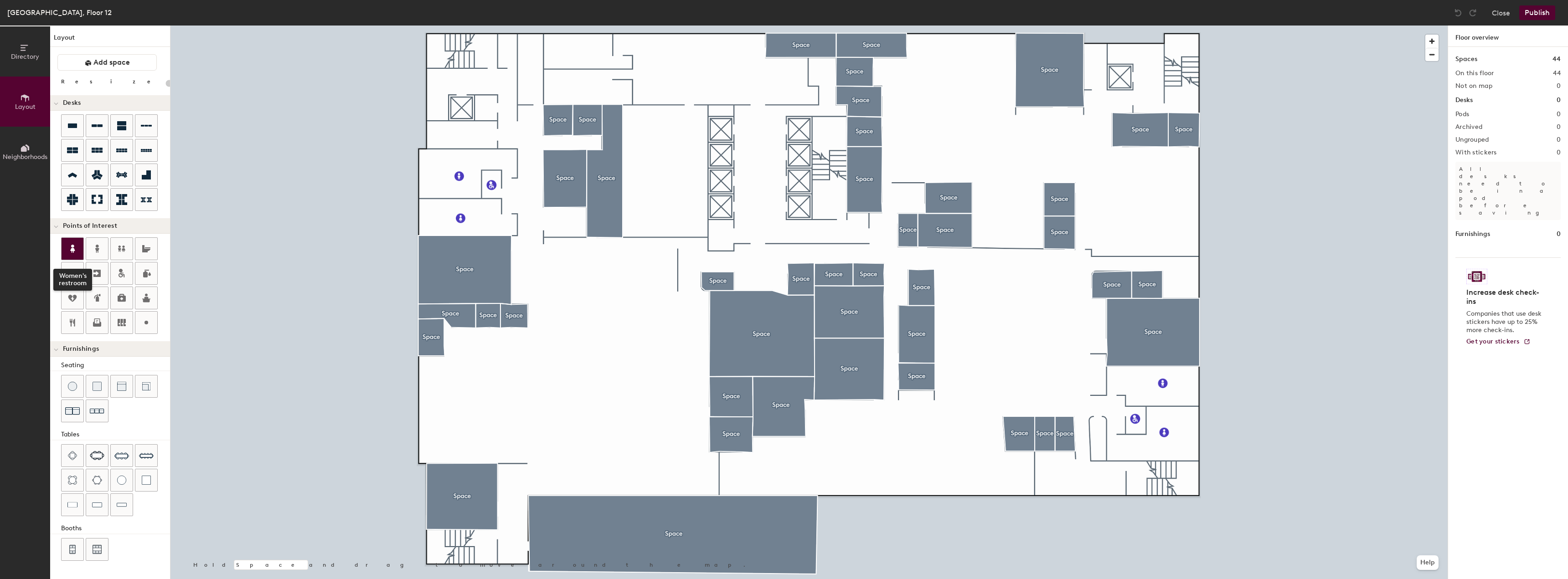
click at [75, 245] on icon at bounding box center [72, 249] width 11 height 11
click at [612, 108] on span "Done" at bounding box center [620, 110] width 27 height 15
click at [612, 111] on span "Delete" at bounding box center [618, 110] width 32 height 15
click at [69, 248] on icon at bounding box center [72, 249] width 11 height 11
click at [611, 70] on span "Done" at bounding box center [614, 72] width 27 height 15
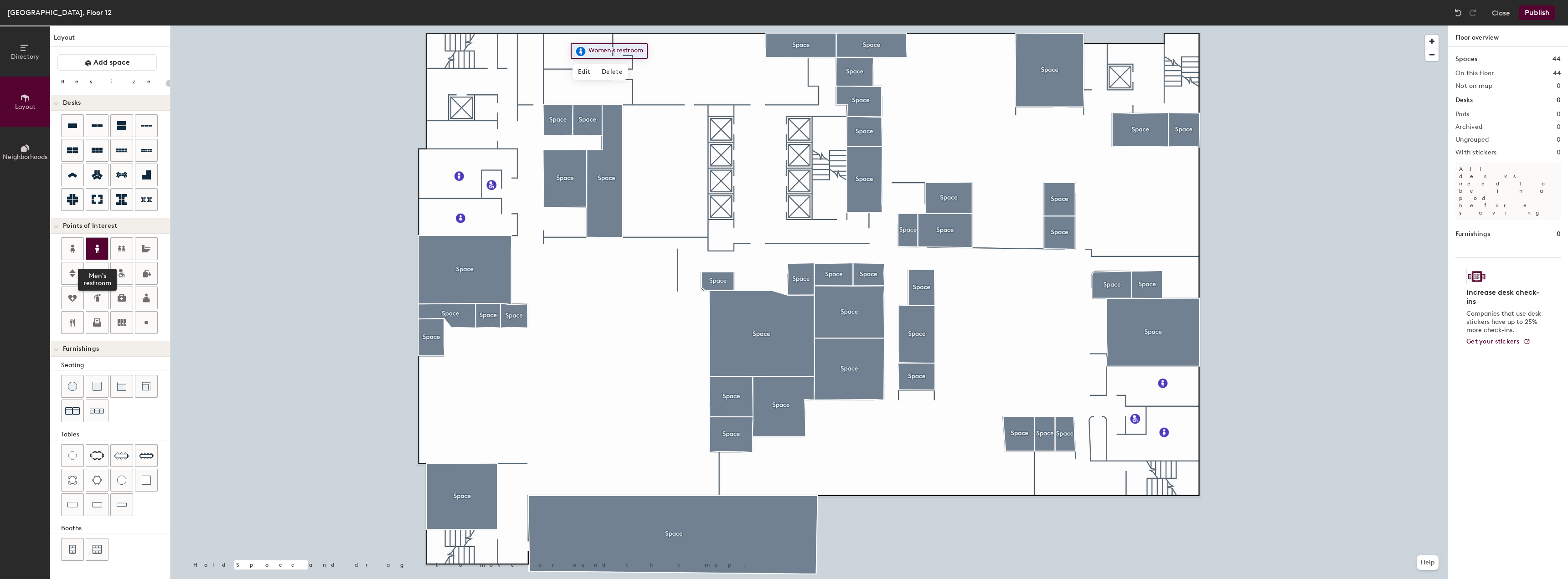
click at [95, 244] on icon at bounding box center [97, 249] width 11 height 11
click at [140, 318] on div at bounding box center [146, 322] width 22 height 22
type input "20"
type input "GYM"
click at [701, 86] on span "Done" at bounding box center [712, 85] width 27 height 15
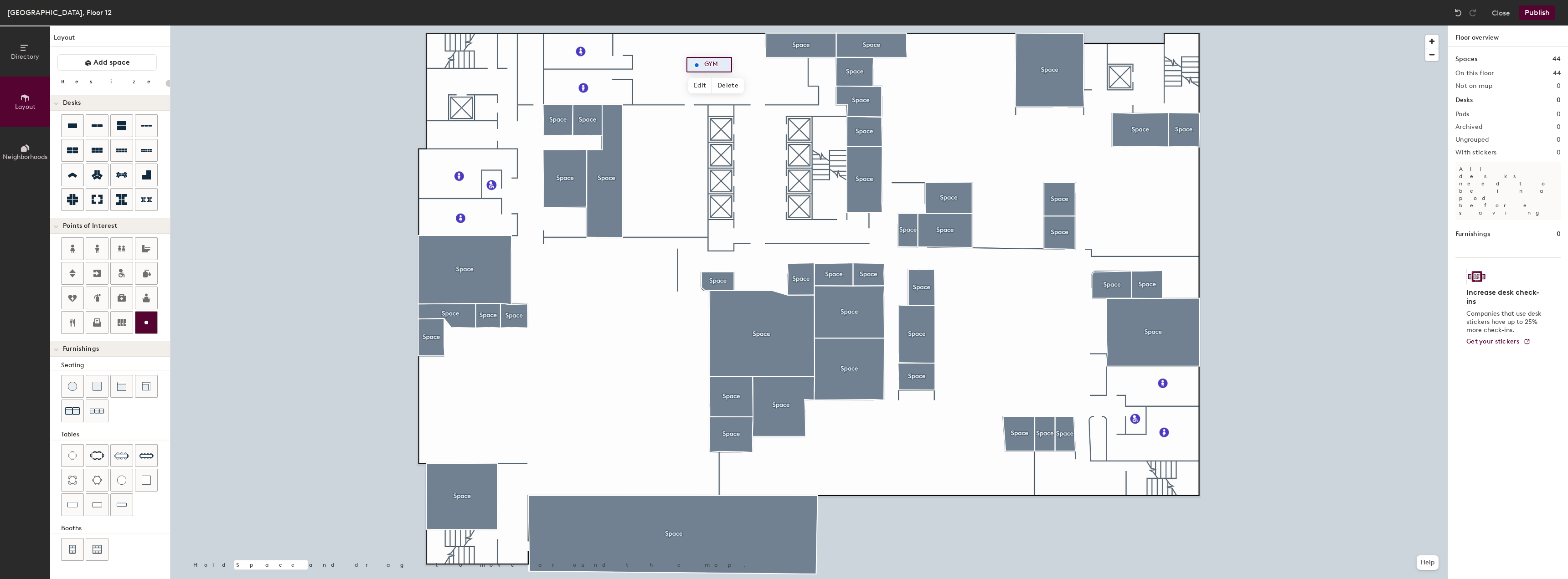
click at [146, 322] on circle at bounding box center [146, 322] width 4 height 4
type input "20"
type input "Cafeteria"
click at [621, 403] on span "Done" at bounding box center [620, 398] width 27 height 15
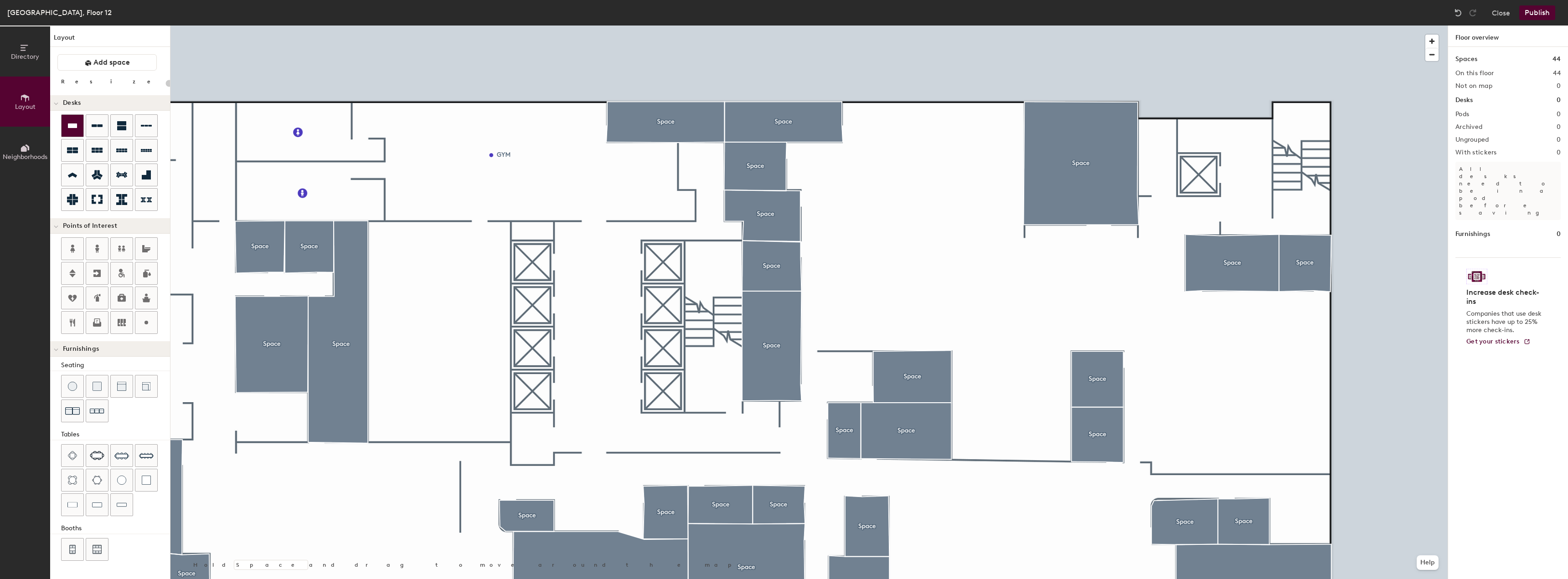
click at [74, 128] on icon at bounding box center [72, 126] width 11 height 11
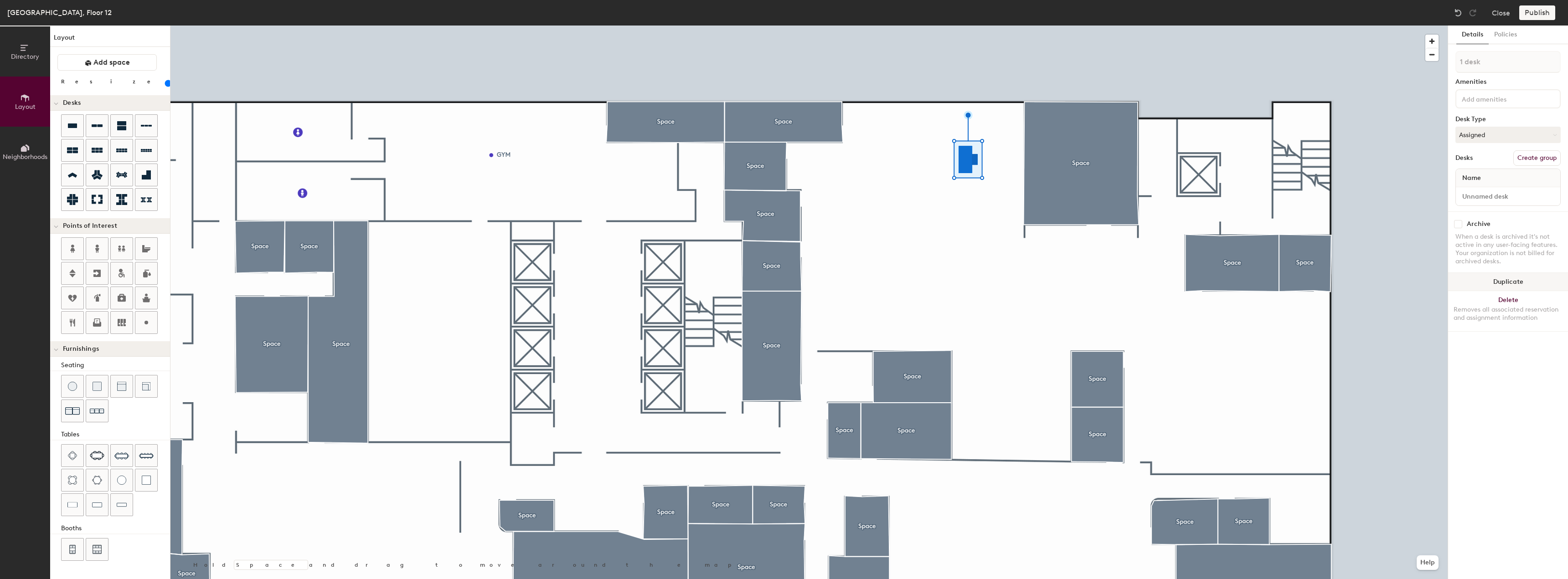
click at [1517, 282] on button "Duplicate" at bounding box center [1508, 282] width 120 height 18
click at [1508, 279] on button "Duplicate" at bounding box center [1508, 282] width 120 height 18
click at [957, 26] on div at bounding box center [809, 26] width 1277 height 0
click at [965, 26] on div at bounding box center [809, 26] width 1277 height 0
type input "100"
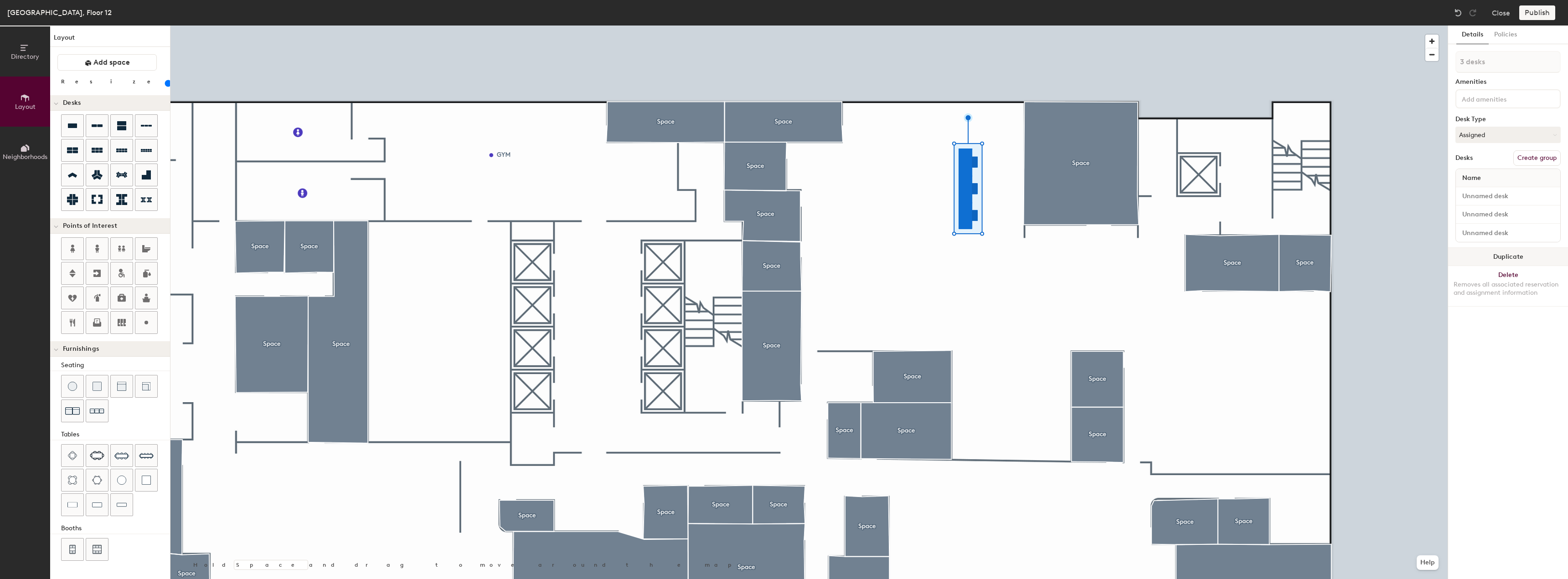
click at [1469, 259] on button "Duplicate" at bounding box center [1508, 257] width 120 height 18
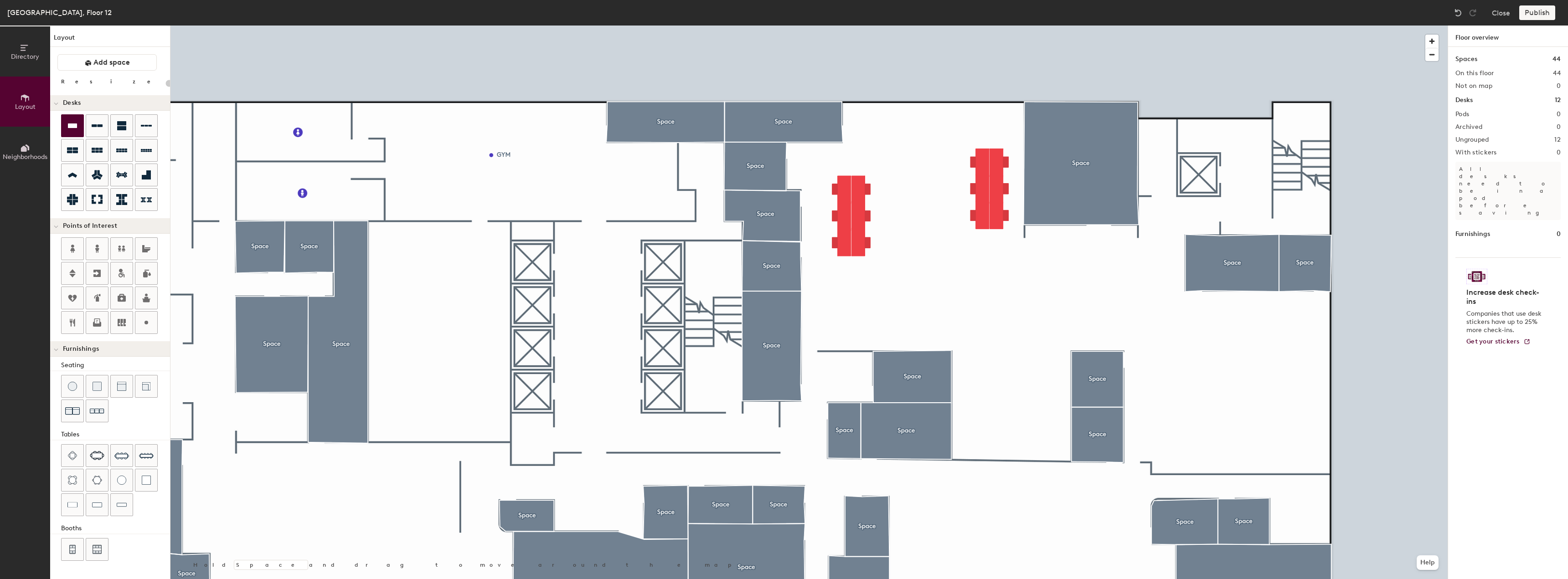
type input "100"
click at [1494, 277] on button "Duplicate" at bounding box center [1508, 282] width 120 height 18
click at [1483, 282] on button "Duplicate" at bounding box center [1508, 282] width 120 height 18
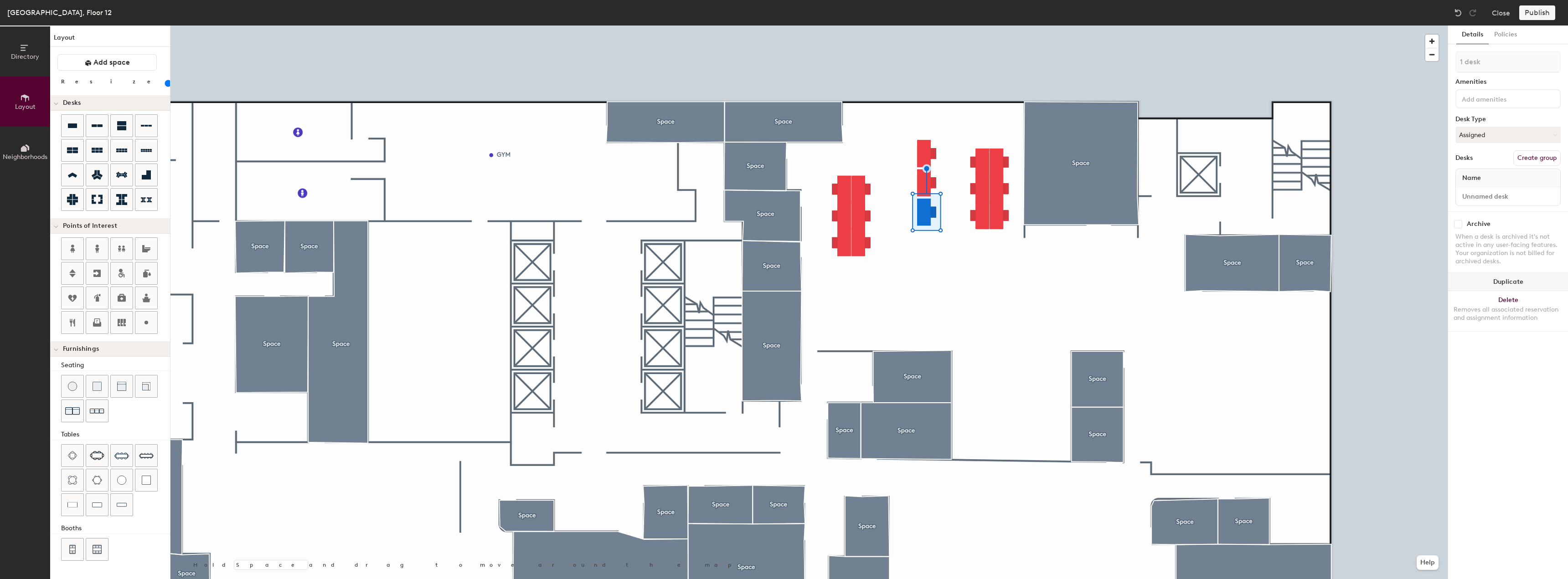
click at [1484, 283] on button "Duplicate" at bounding box center [1508, 282] width 120 height 18
click at [926, 26] on div at bounding box center [809, 26] width 1277 height 0
type input "4 desks"
click at [1516, 274] on button "Duplicate" at bounding box center [1508, 275] width 120 height 18
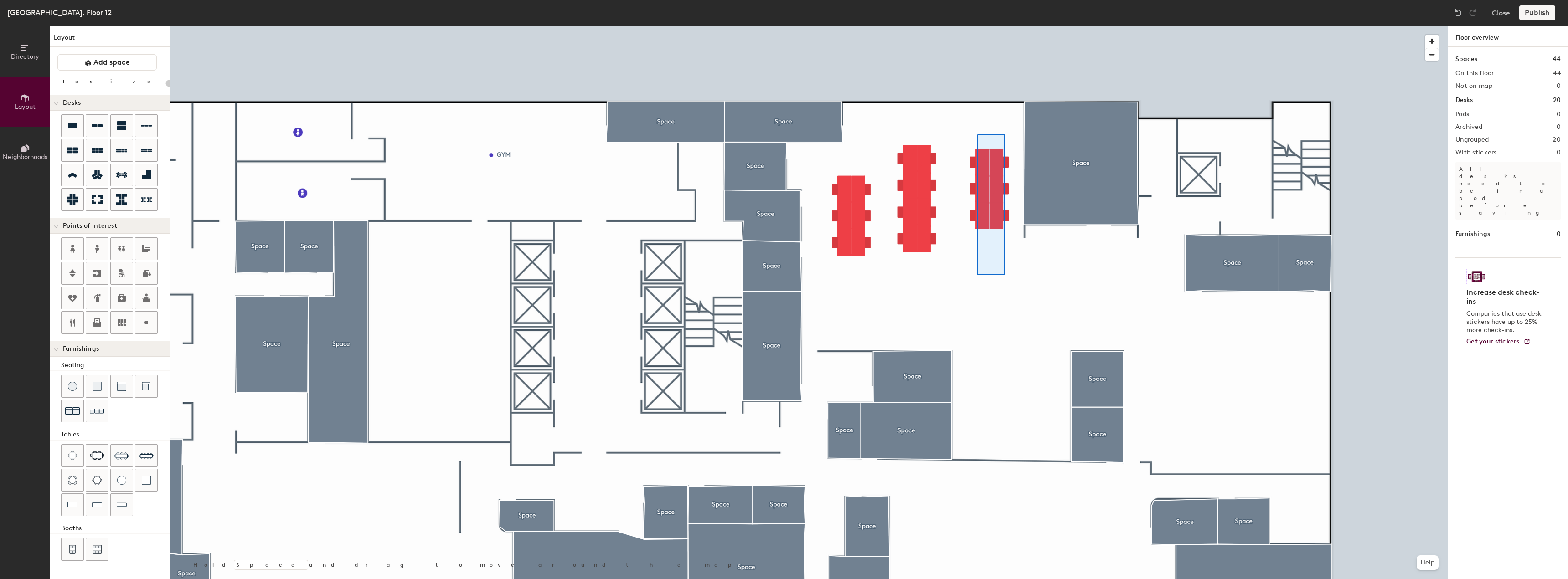
click at [978, 26] on div at bounding box center [809, 26] width 1277 height 0
click at [166, 83] on input "range" at bounding box center [166, 83] width 0 height 7
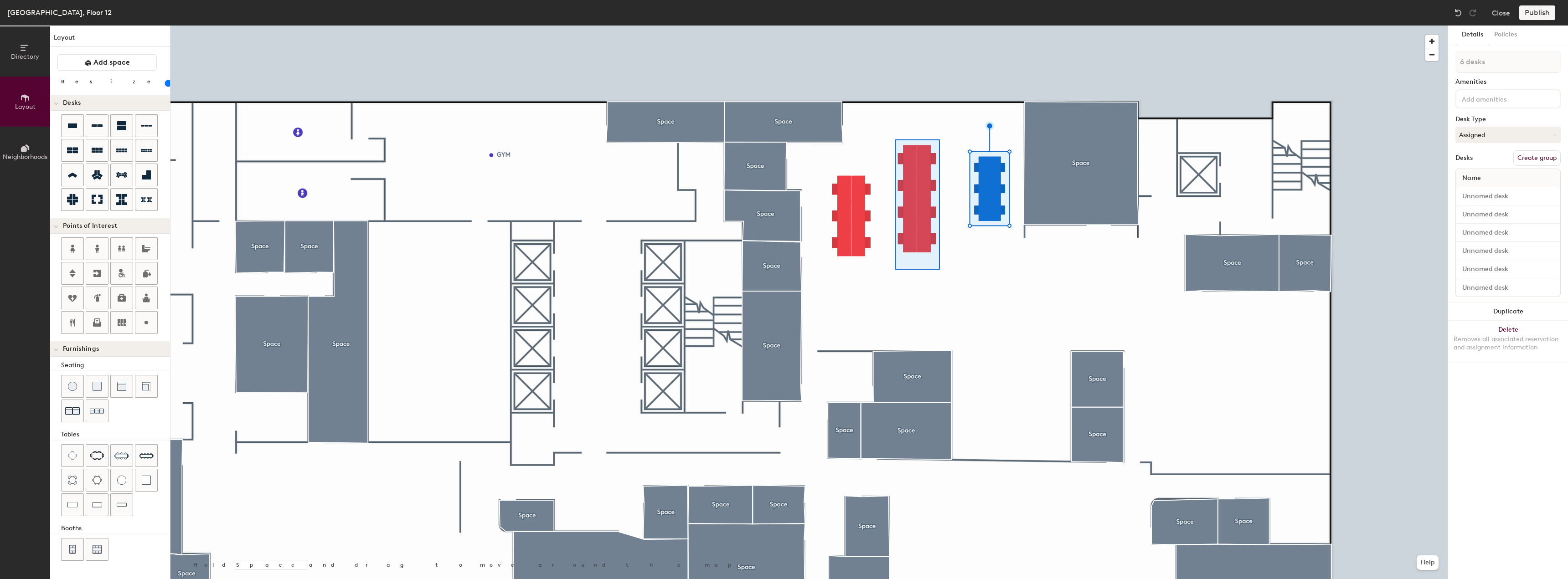
click at [892, 26] on div at bounding box center [809, 26] width 1277 height 0
type input "100"
type input "8 desks"
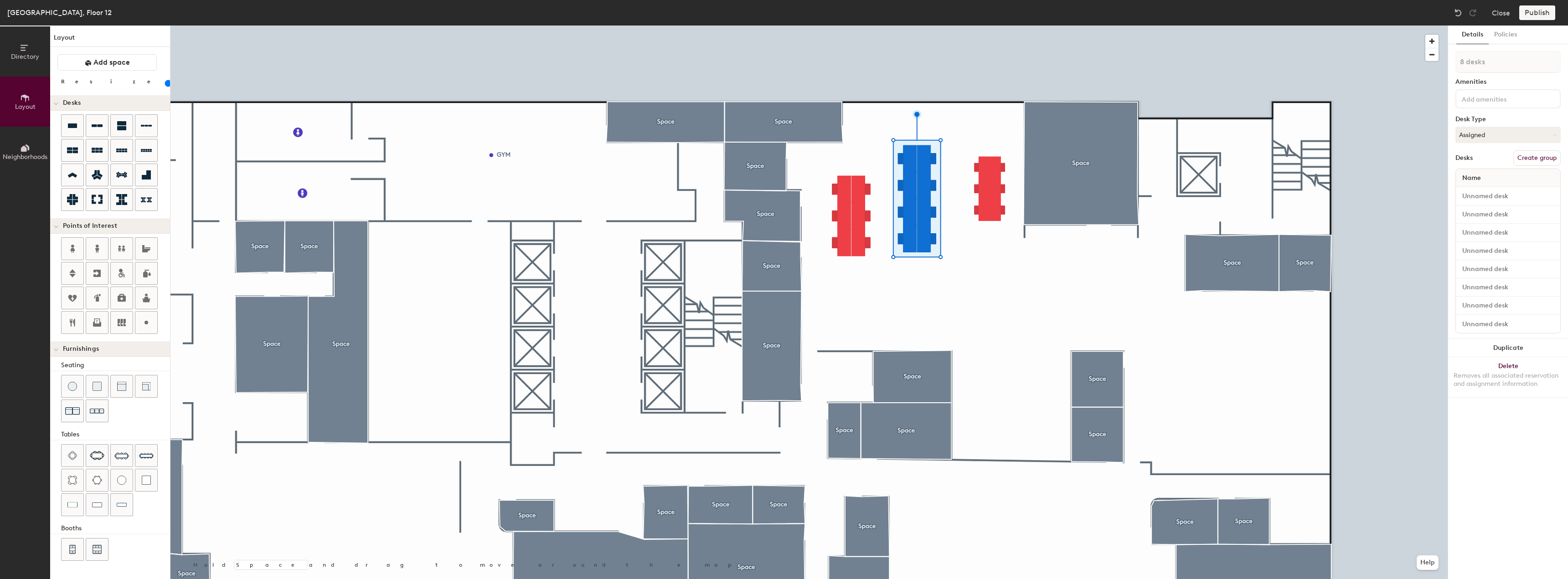
click at [166, 85] on input "range" at bounding box center [166, 83] width 0 height 7
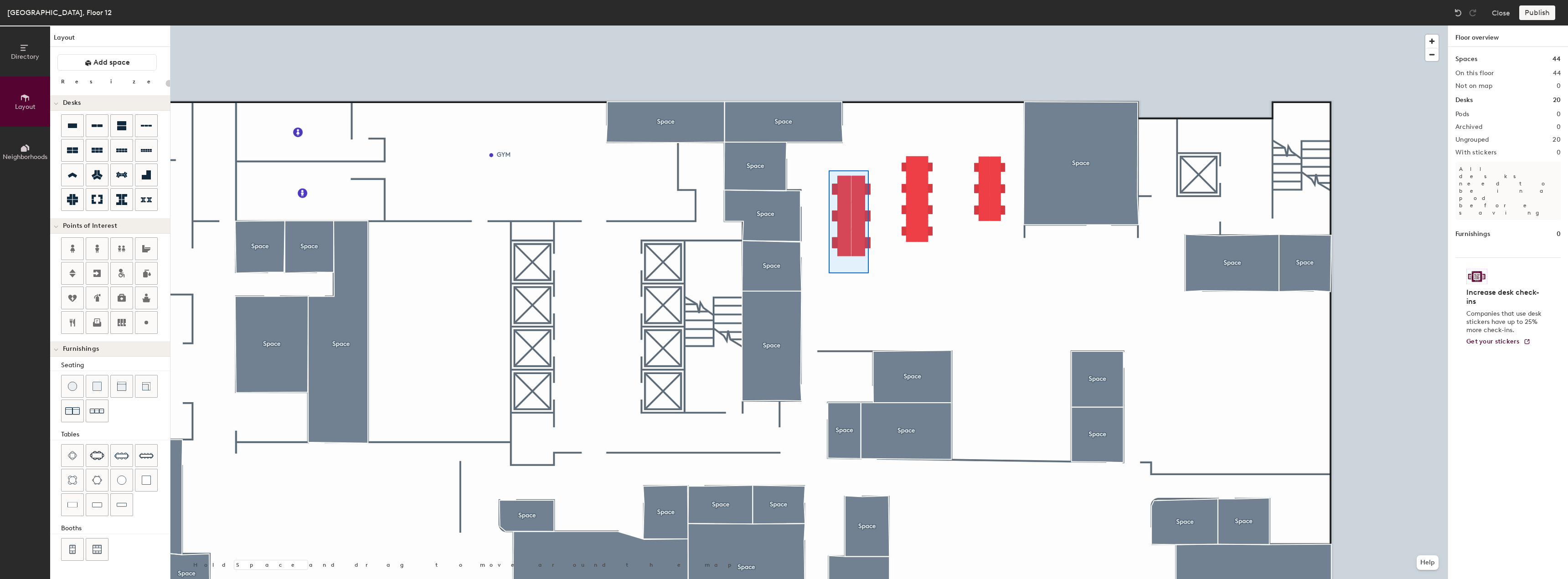
click at [828, 26] on div at bounding box center [809, 26] width 1277 height 0
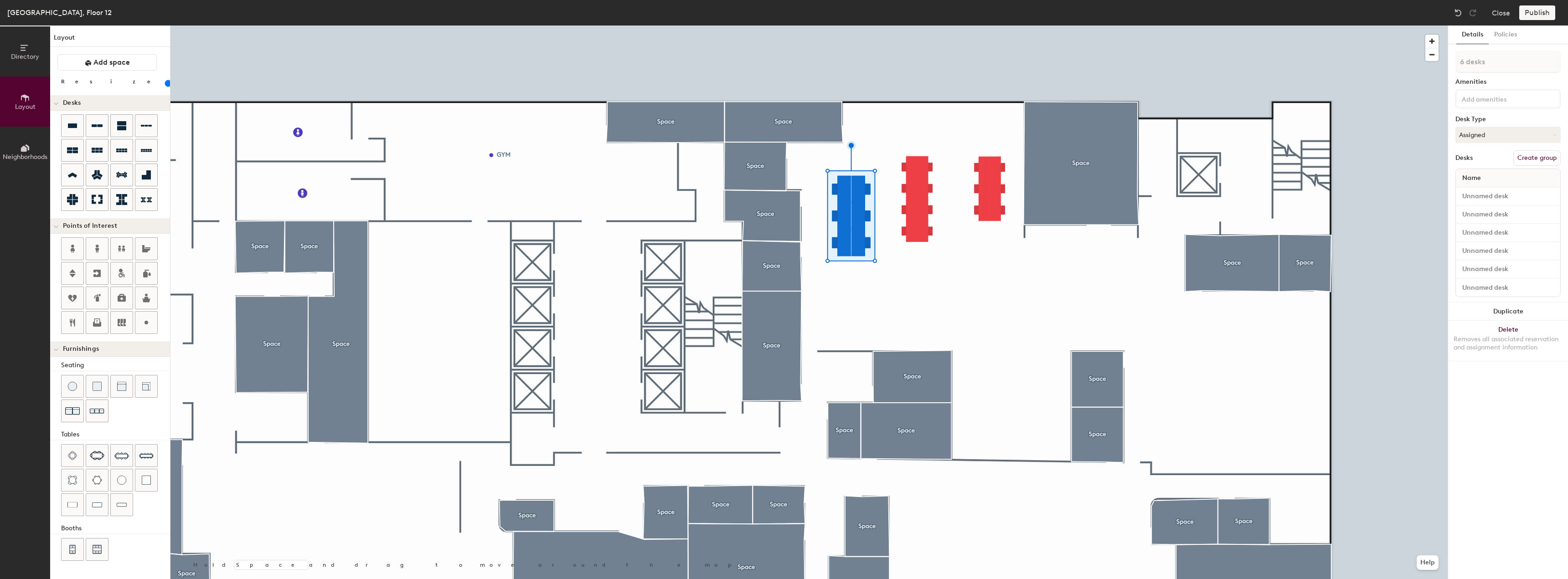
drag, startPoint x: 93, startPoint y: 83, endPoint x: 88, endPoint y: 81, distance: 5.4
click at [166, 83] on input "range" at bounding box center [166, 83] width 0 height 7
type input "80"
click at [166, 83] on input "range" at bounding box center [166, 83] width 0 height 7
type input "1 desk"
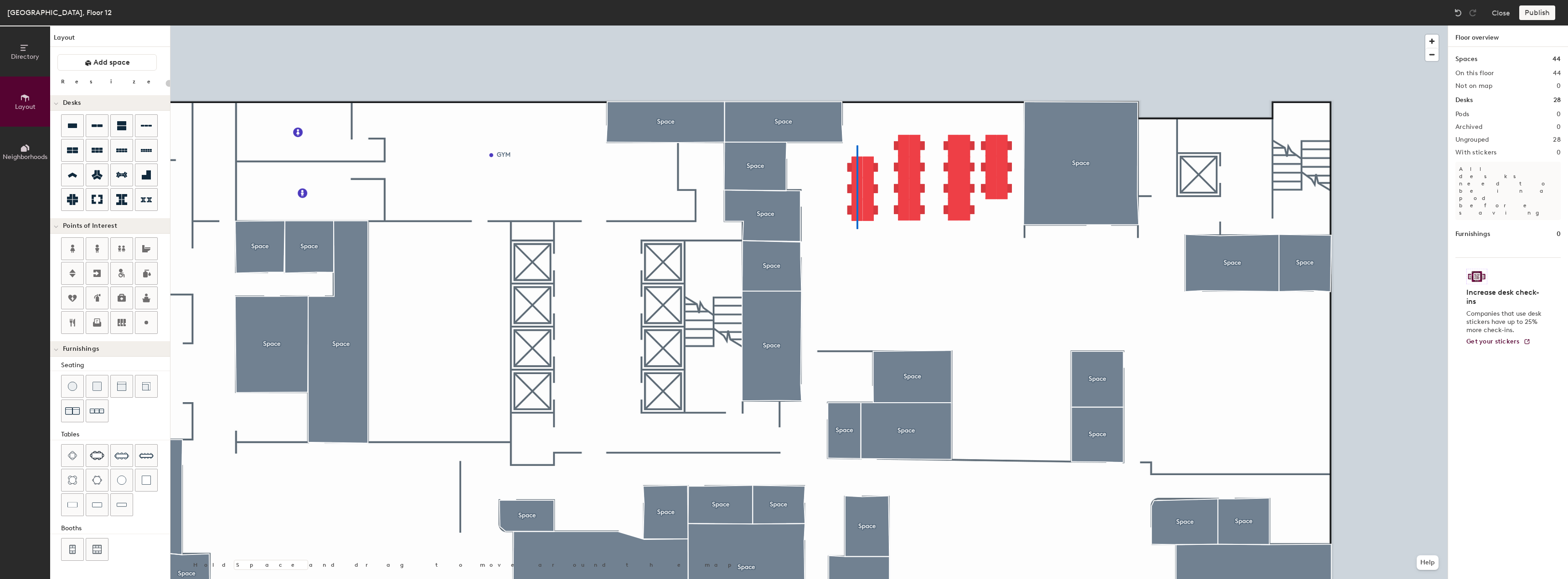
click at [857, 26] on div at bounding box center [809, 26] width 1277 height 0
click at [903, 26] on div at bounding box center [809, 26] width 1277 height 0
click at [850, 26] on div at bounding box center [809, 26] width 1277 height 0
click at [1472, 311] on button "Duplicate" at bounding box center [1508, 311] width 120 height 18
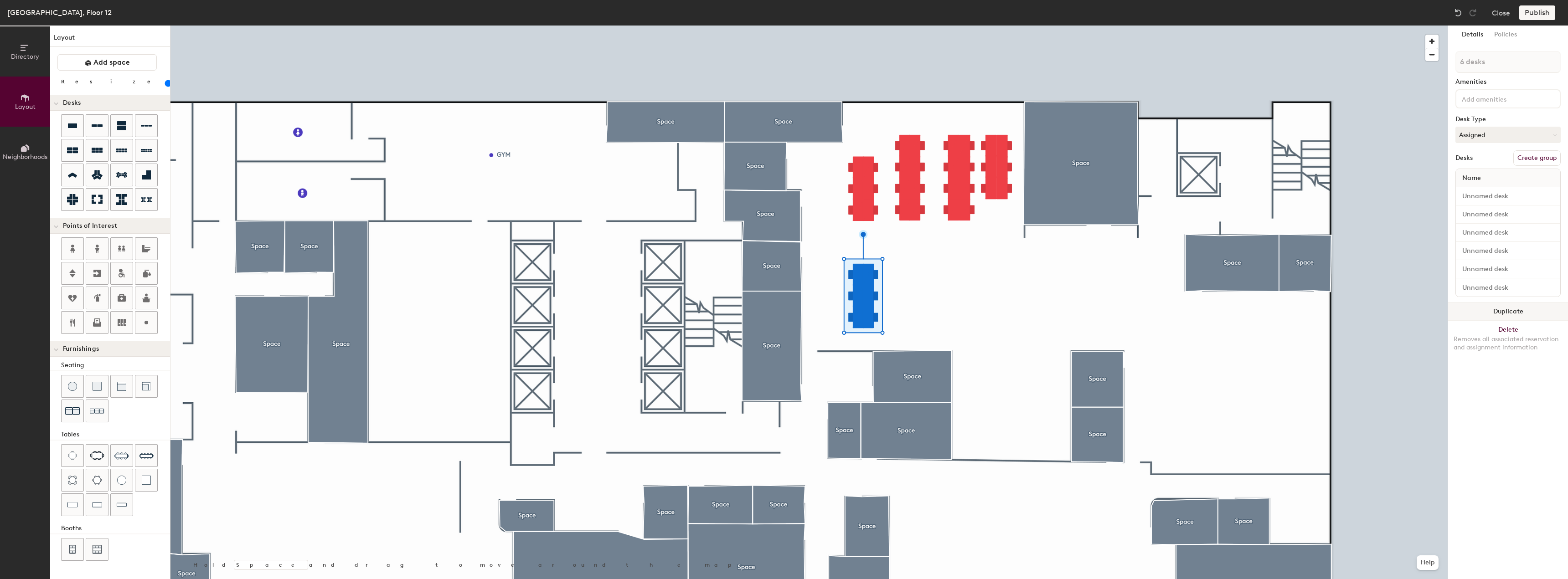
click at [1474, 306] on button "Duplicate" at bounding box center [1508, 311] width 120 height 18
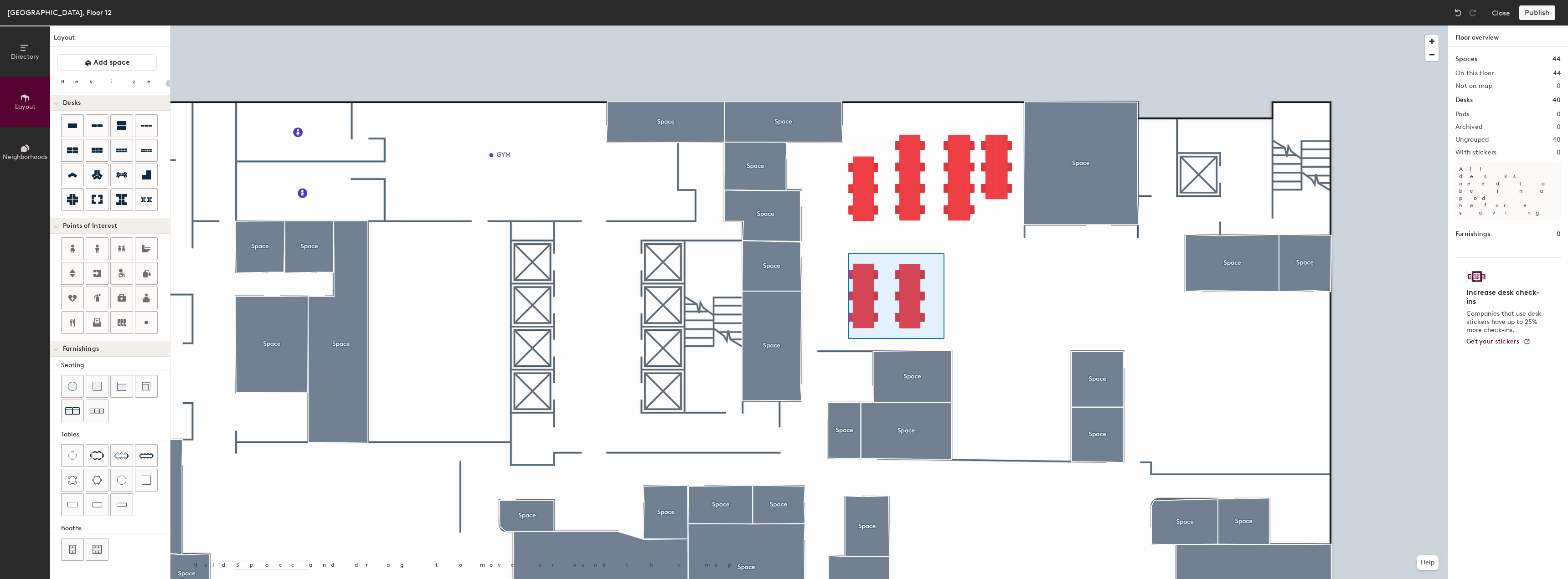
click at [847, 26] on div at bounding box center [809, 26] width 1277 height 0
type input "80"
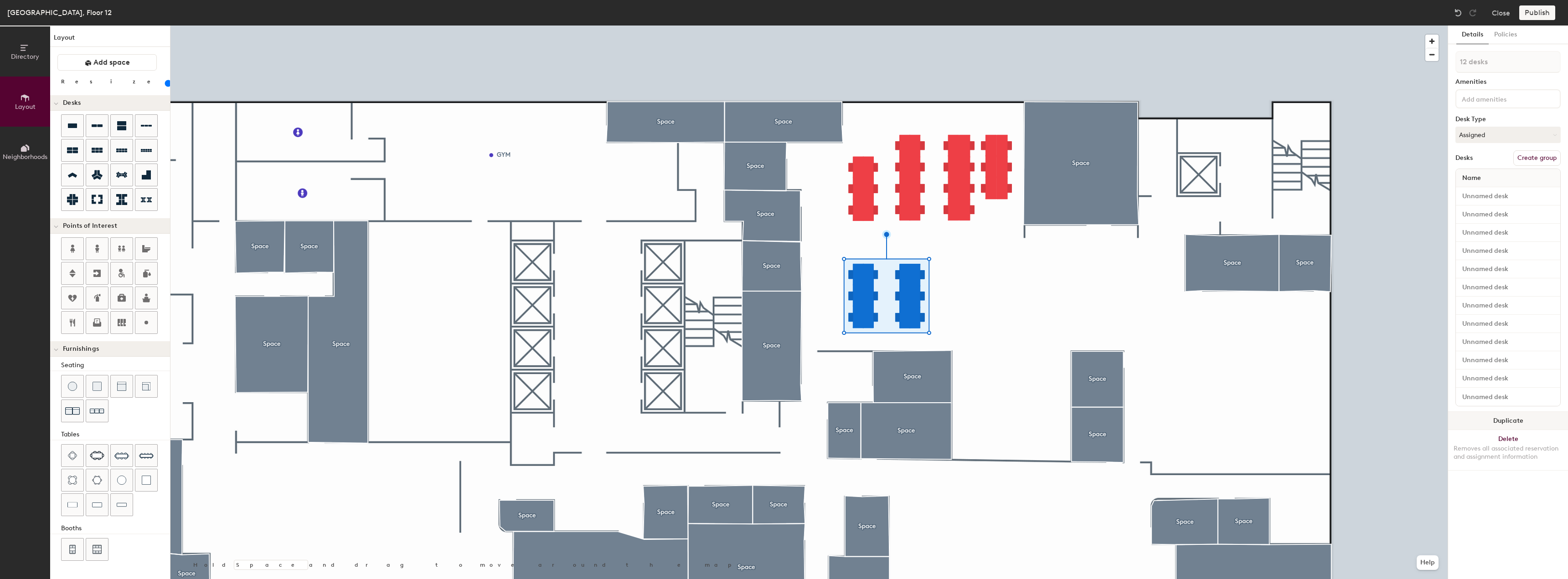
click at [1500, 418] on button "Duplicate" at bounding box center [1508, 421] width 120 height 18
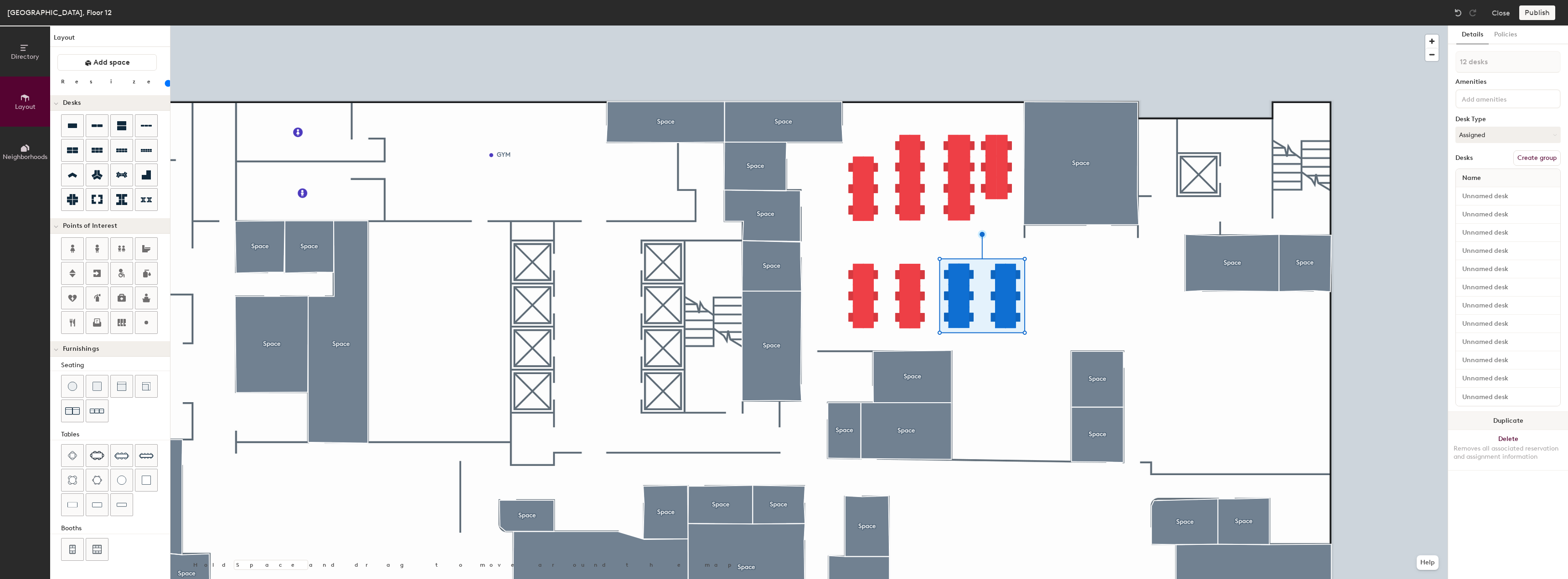
click at [1529, 415] on button "Duplicate" at bounding box center [1508, 421] width 120 height 18
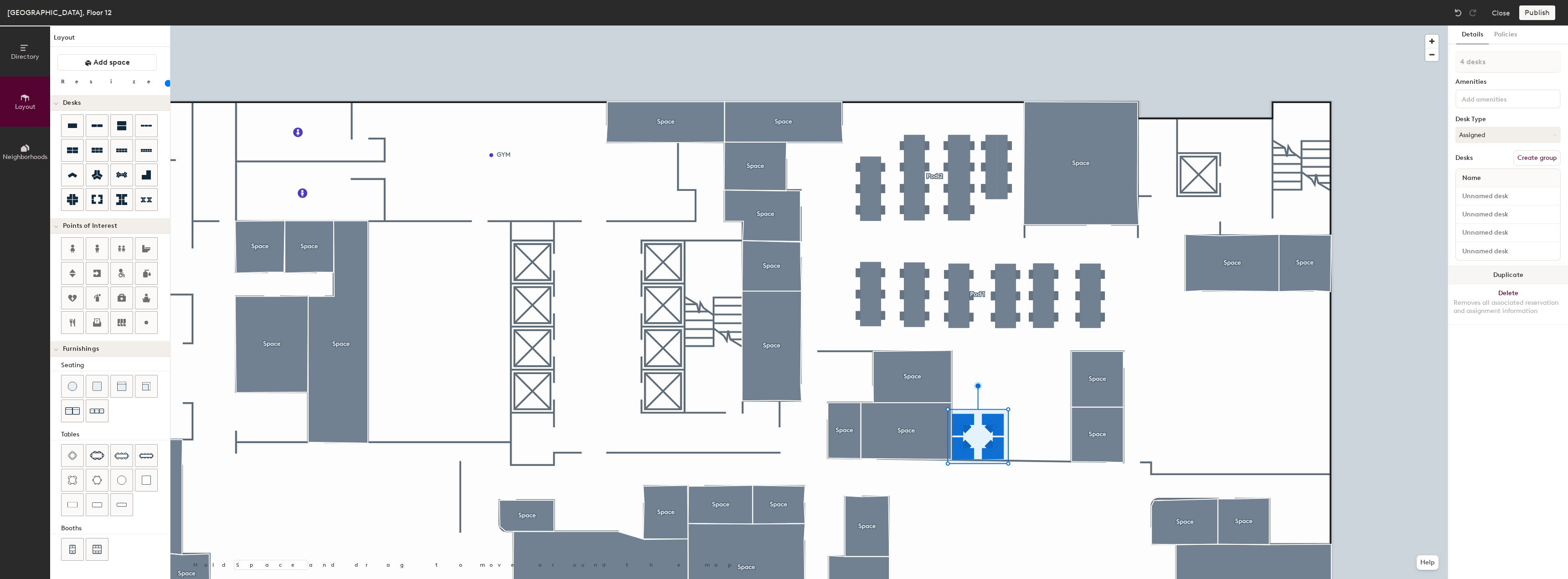
click at [1527, 275] on button "Duplicate" at bounding box center [1508, 275] width 120 height 18
click at [166, 83] on input "range" at bounding box center [166, 83] width 0 height 7
click at [1469, 277] on button "Duplicate" at bounding box center [1508, 275] width 120 height 18
click at [1516, 299] on div "Removes all associated reservation and assignment information" at bounding box center [1508, 307] width 109 height 16
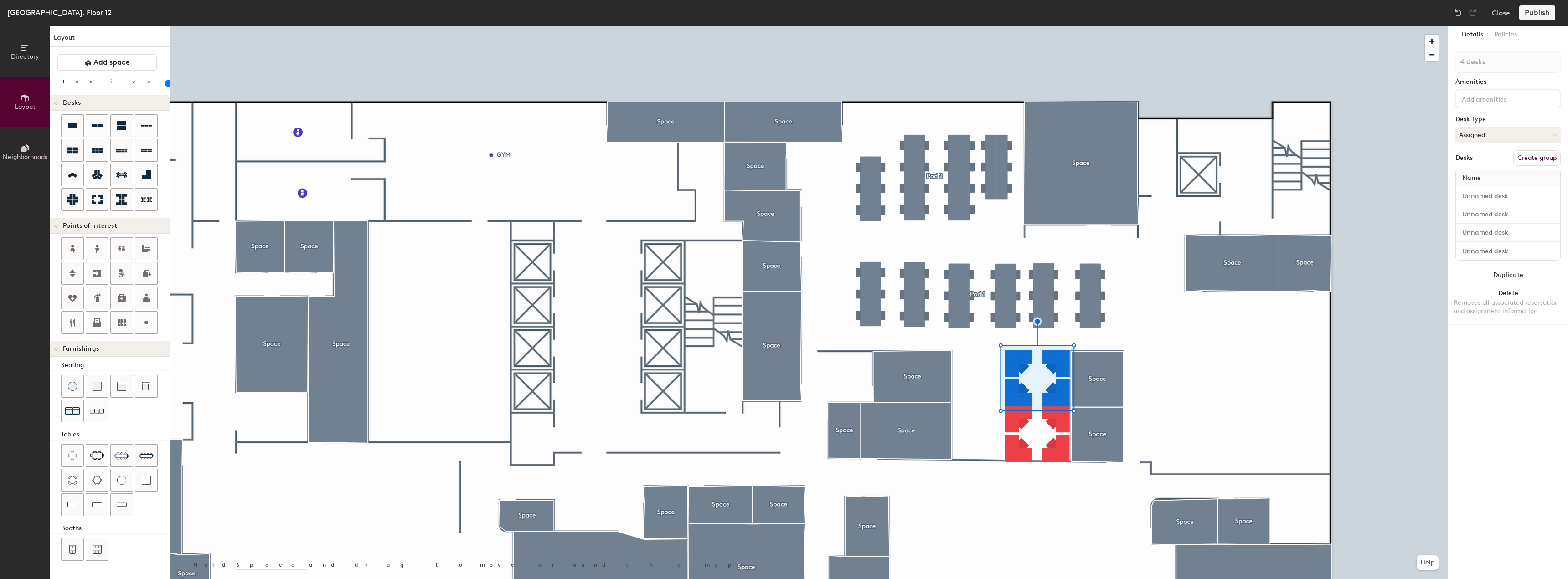
click at [1032, 26] on div at bounding box center [809, 26] width 1277 height 0
click at [1485, 349] on button "Duplicate" at bounding box center [1508, 348] width 120 height 18
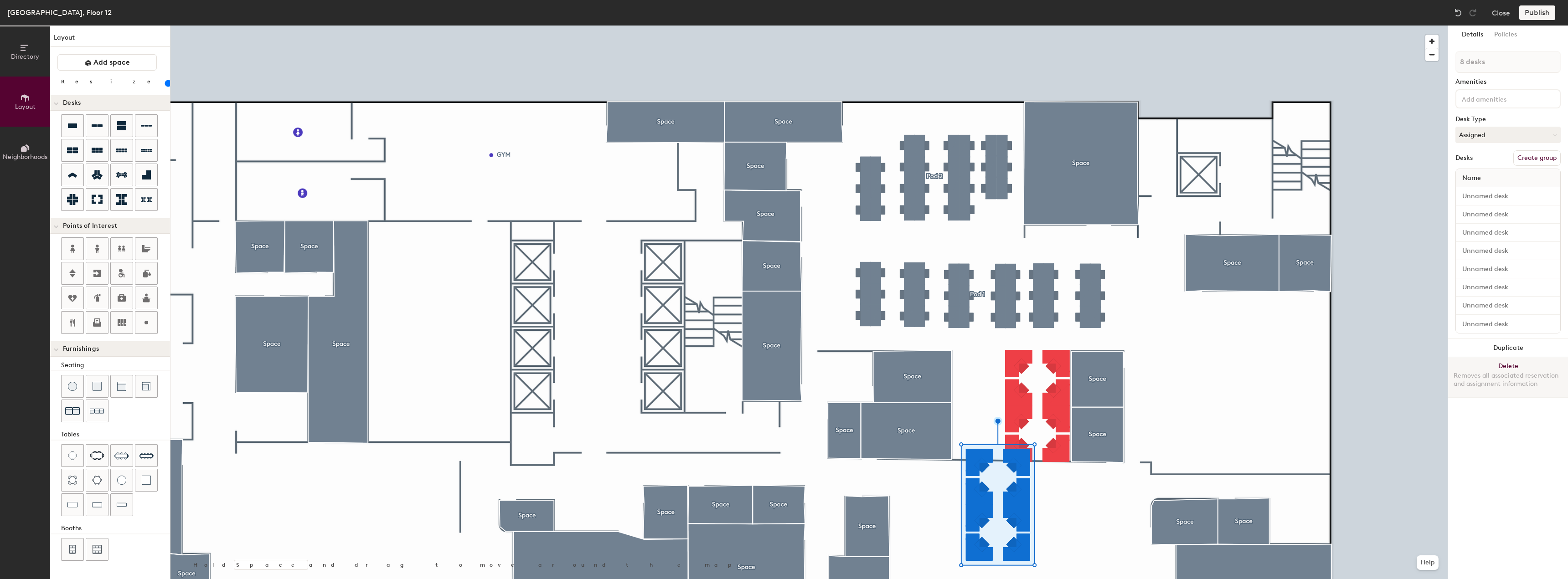
click at [1487, 369] on button "Delete Removes all associated reservation and assignment information" at bounding box center [1508, 377] width 120 height 40
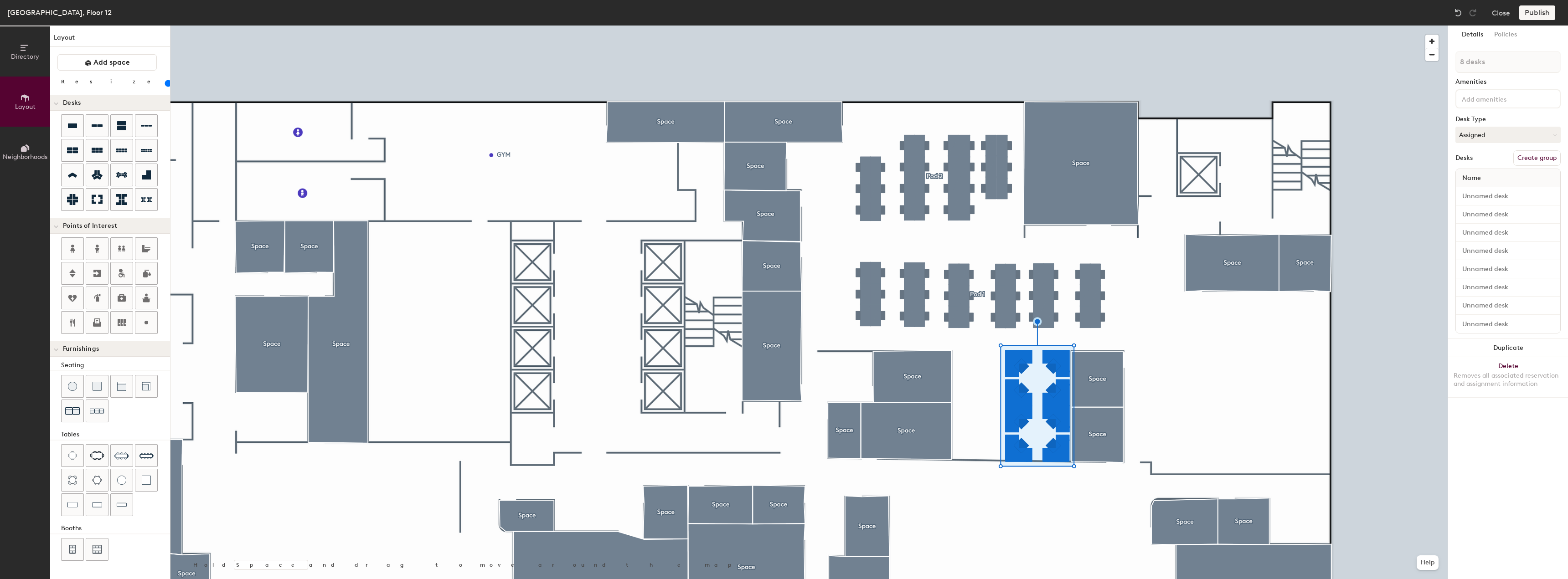
type input "80"
click at [166, 83] on input "range" at bounding box center [166, 83] width 0 height 7
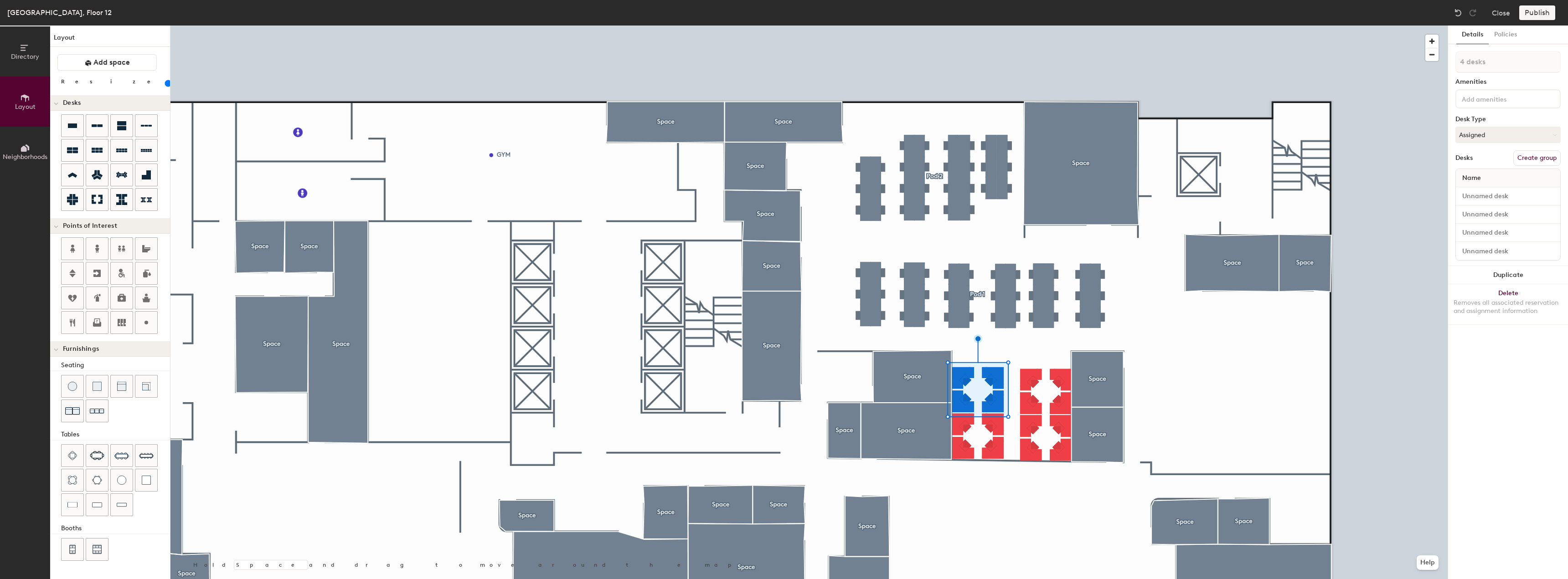
click at [166, 86] on input "range" at bounding box center [166, 83] width 0 height 7
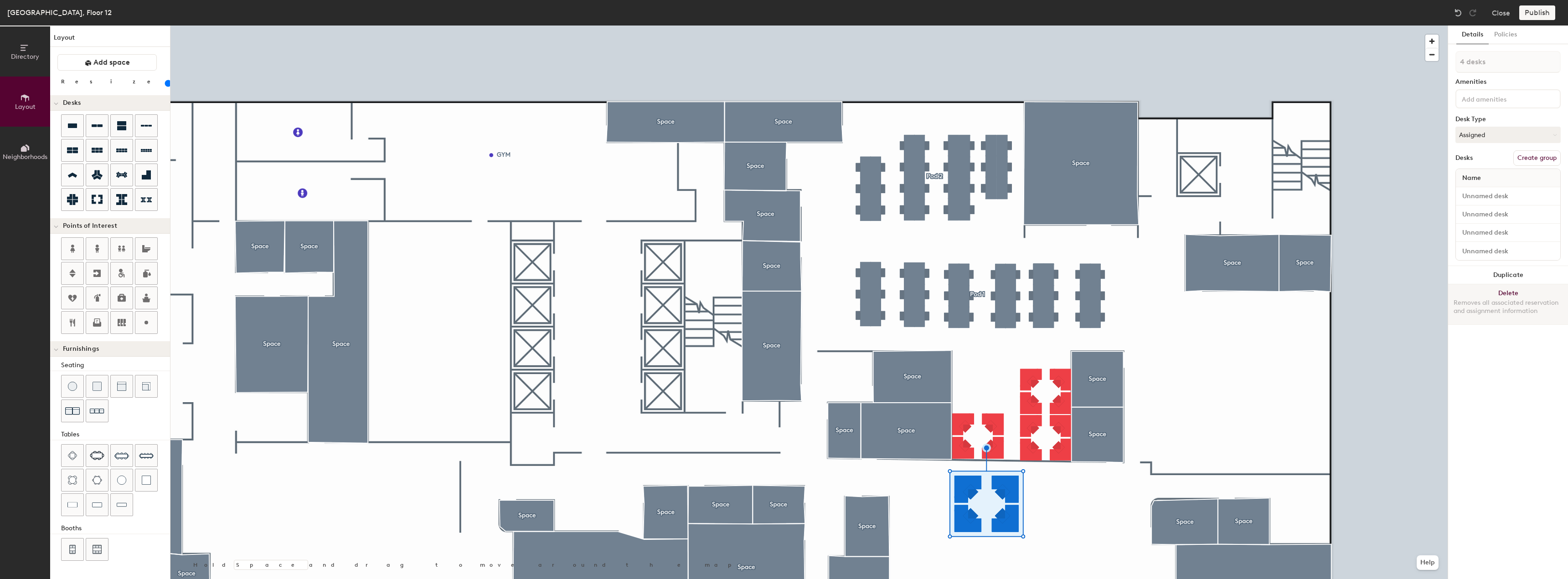
drag, startPoint x: 1514, startPoint y: 273, endPoint x: 1457, endPoint y: 312, distance: 69.1
click at [1511, 275] on button "Duplicate" at bounding box center [1508, 275] width 120 height 18
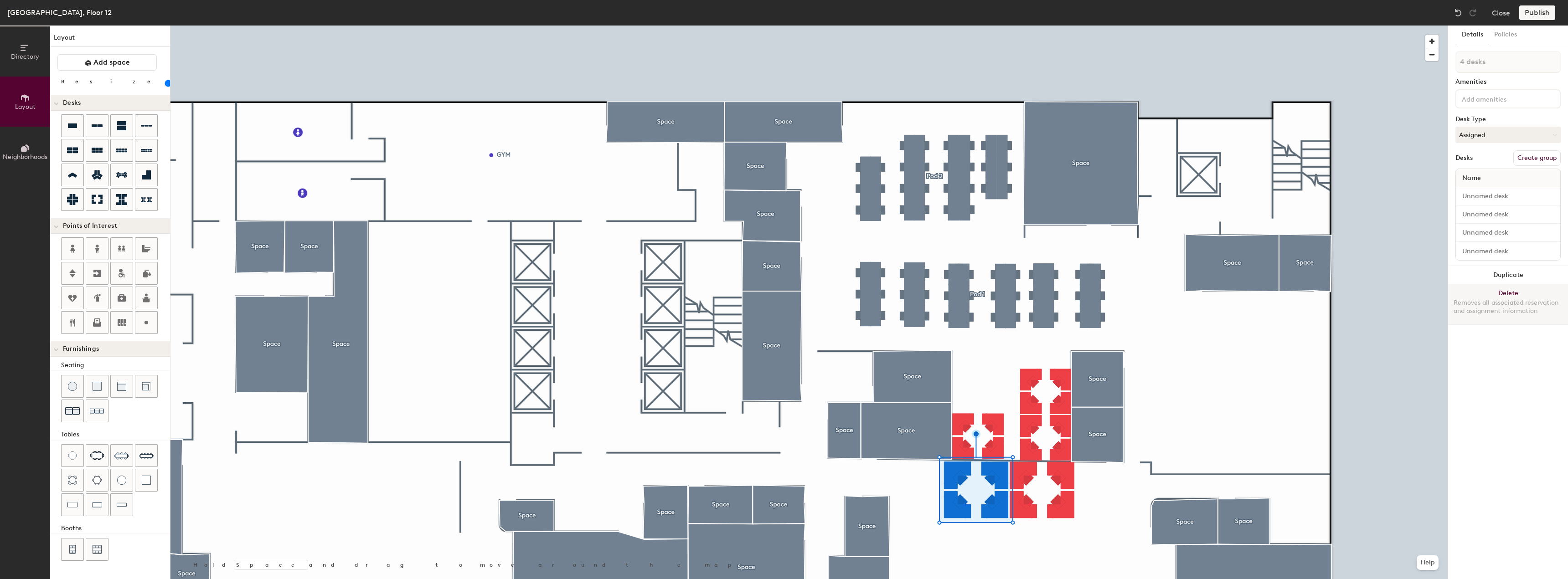
click at [1037, 26] on div at bounding box center [809, 26] width 1277 height 0
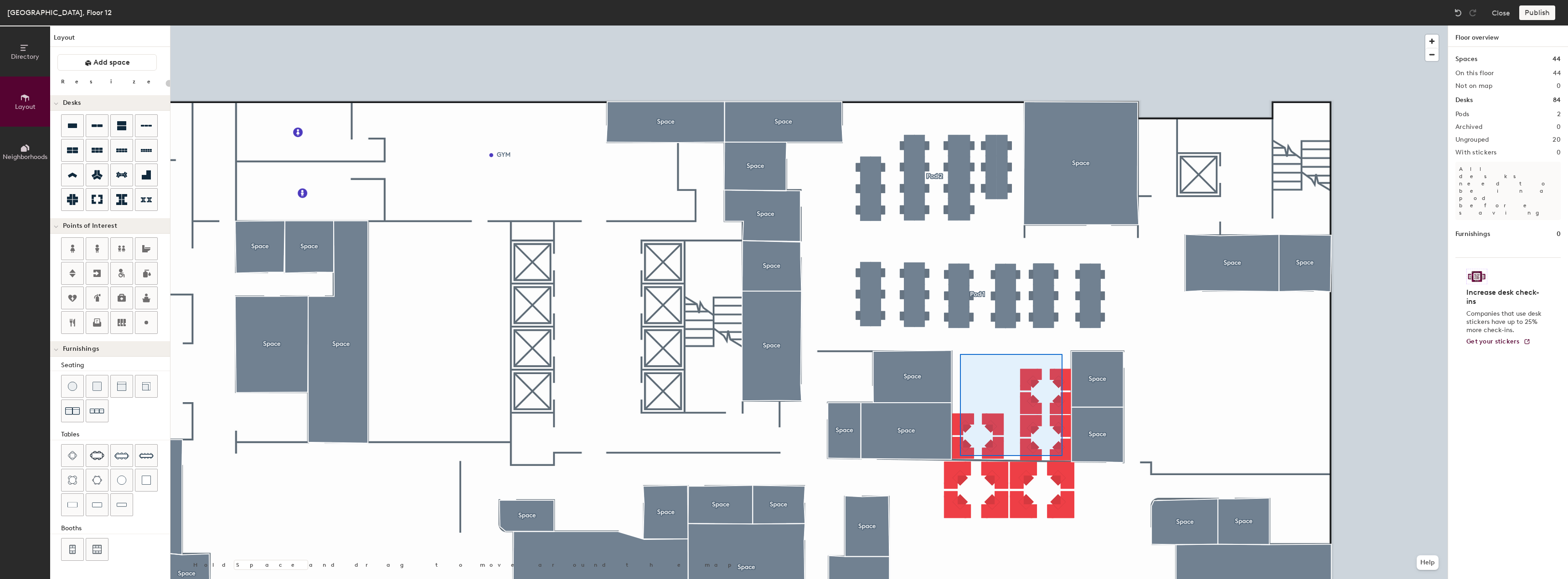
click at [1062, 26] on div at bounding box center [809, 26] width 1277 height 0
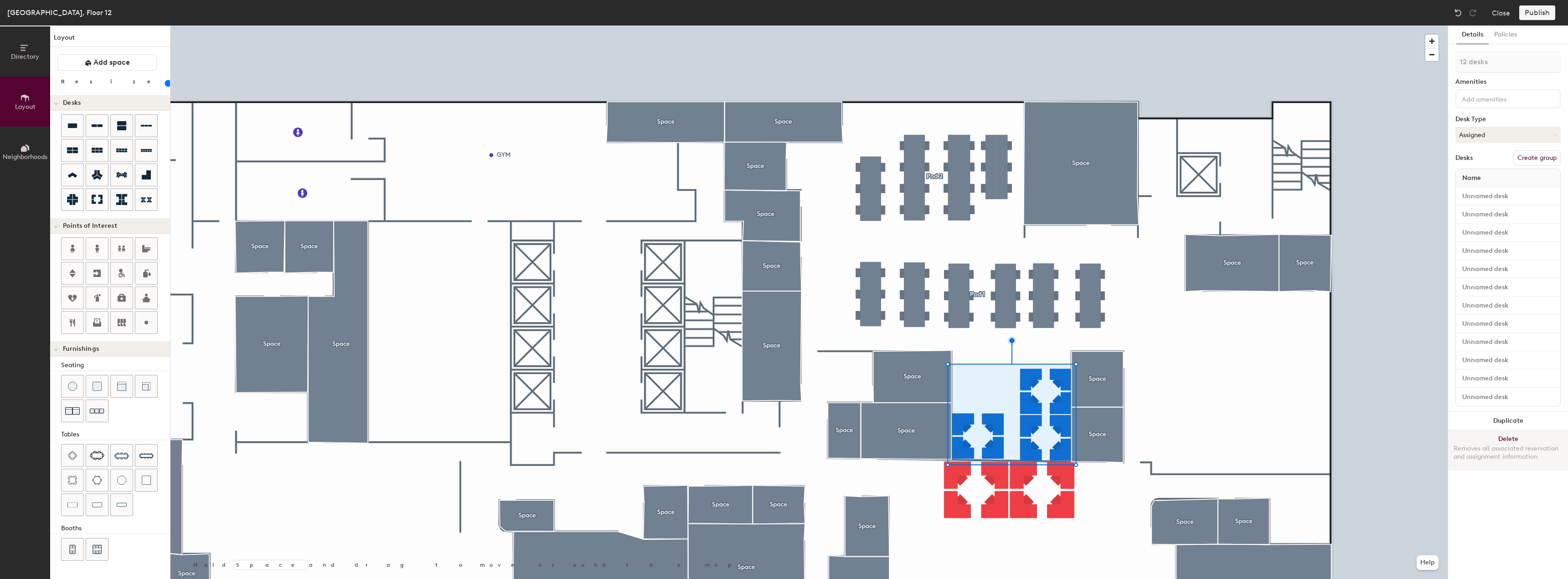
click at [1467, 434] on button "Delete Removes all associated reservation and assignment information" at bounding box center [1508, 450] width 120 height 40
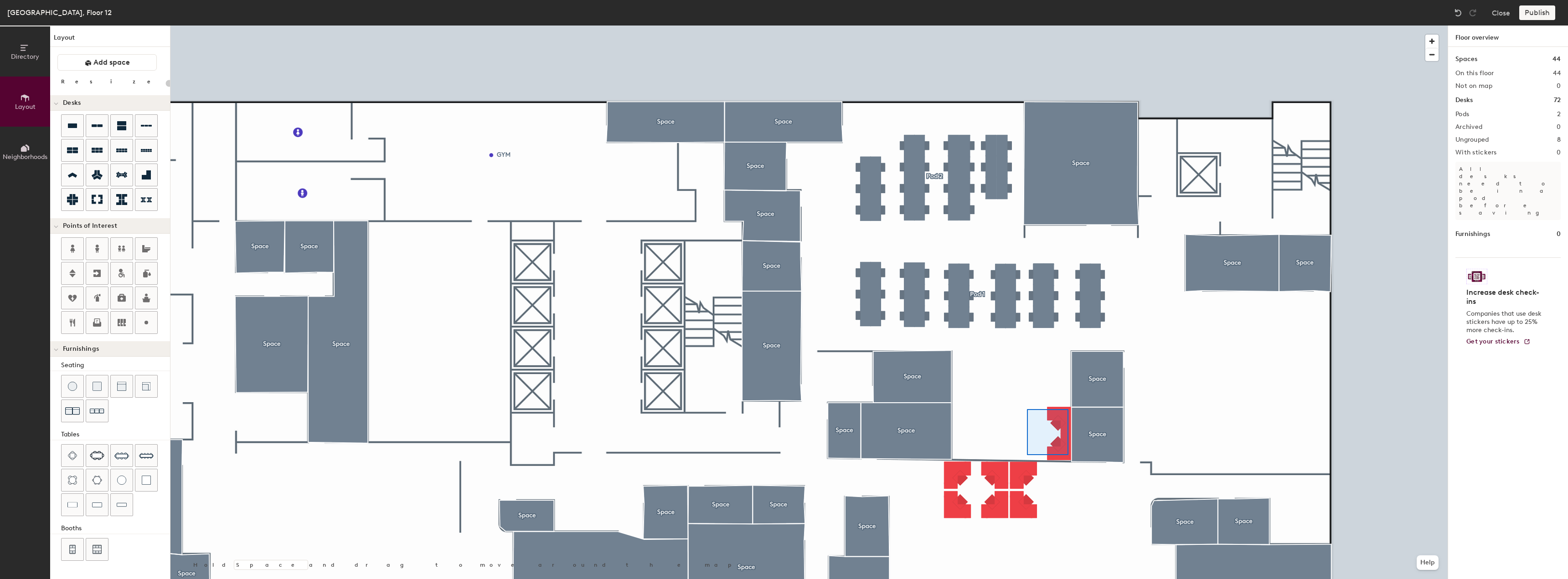
type input "100"
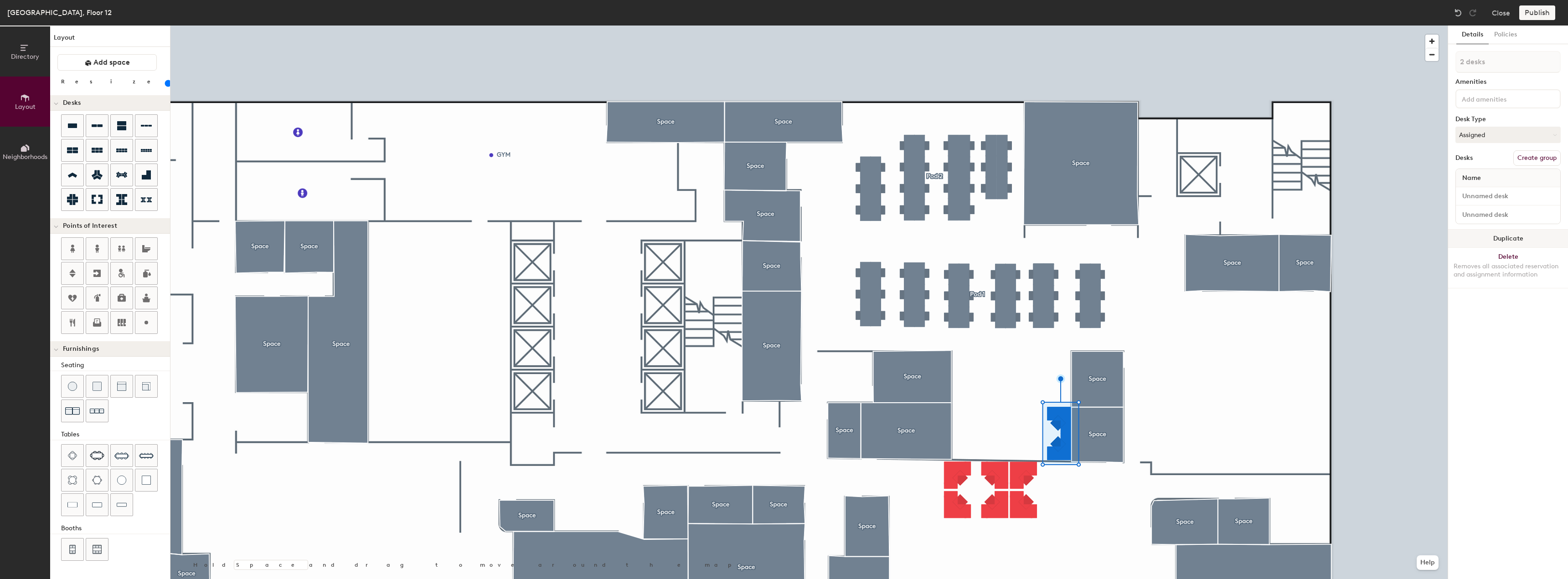
click at [1494, 238] on button "Duplicate" at bounding box center [1508, 238] width 120 height 18
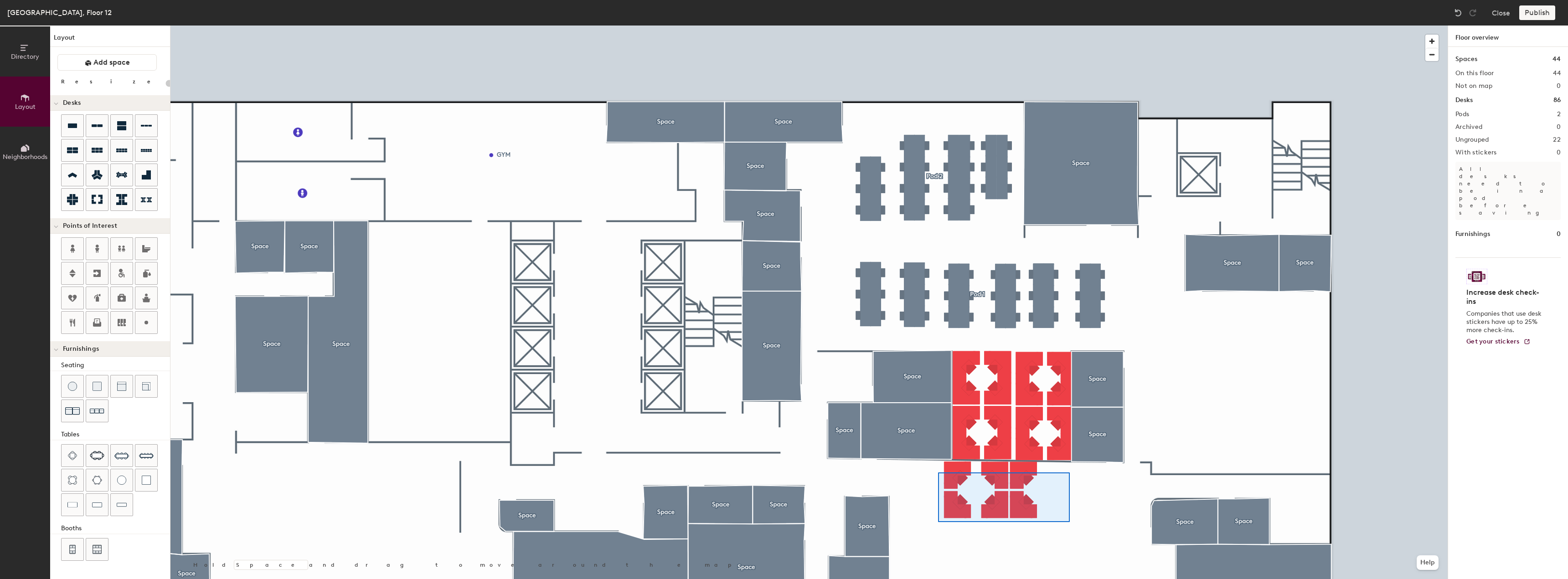
click at [934, 26] on div at bounding box center [809, 26] width 1277 height 0
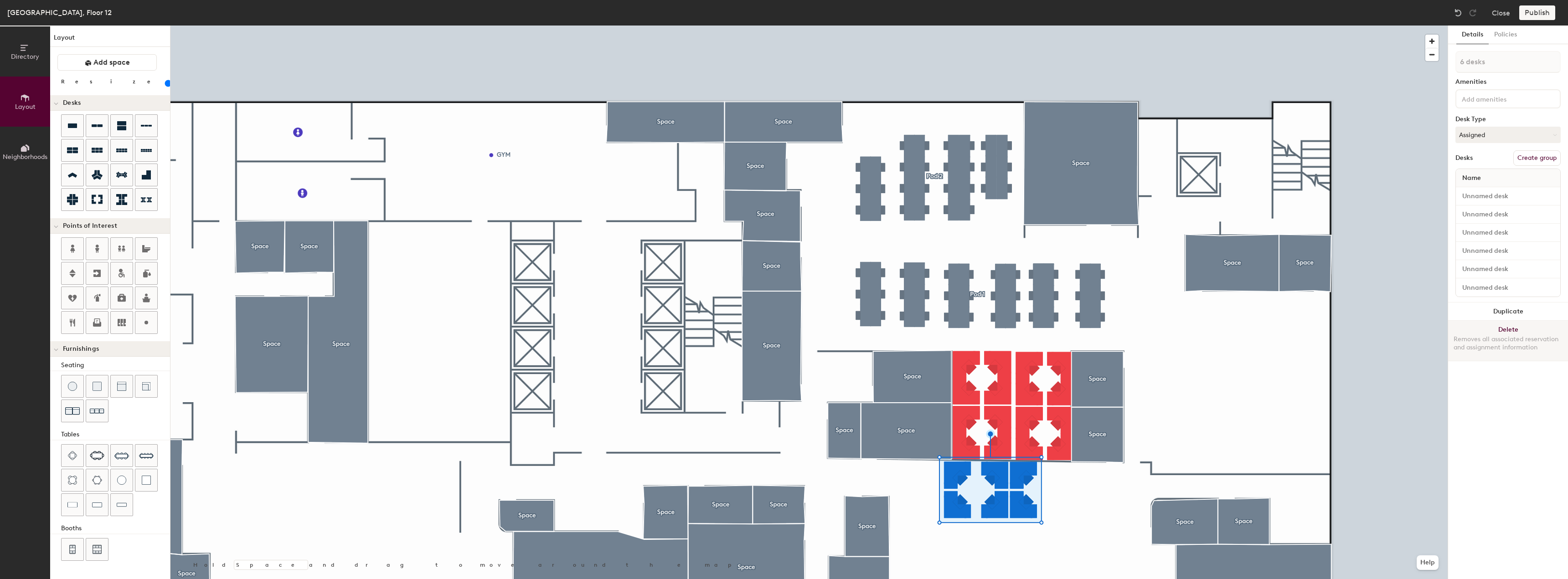
click at [1505, 331] on button "Delete Removes all associated reservation and assignment information" at bounding box center [1508, 341] width 120 height 40
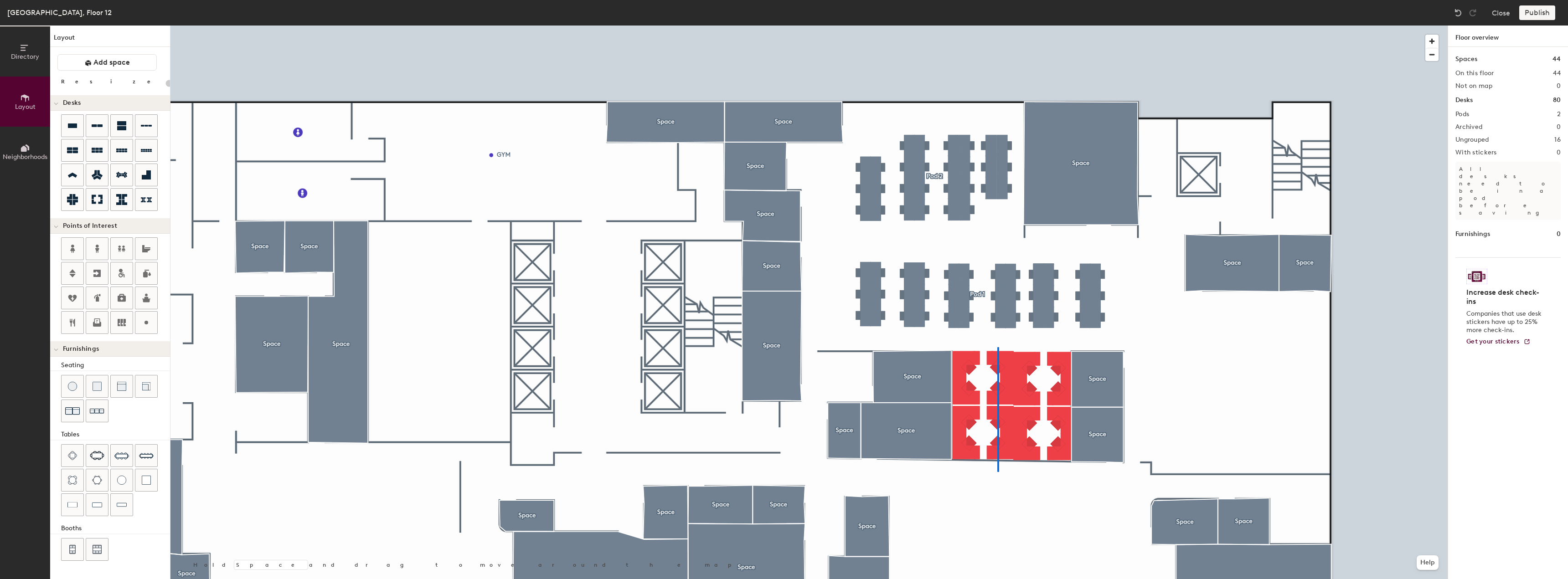
click at [998, 26] on div at bounding box center [809, 26] width 1277 height 0
click at [962, 26] on div at bounding box center [809, 26] width 1277 height 0
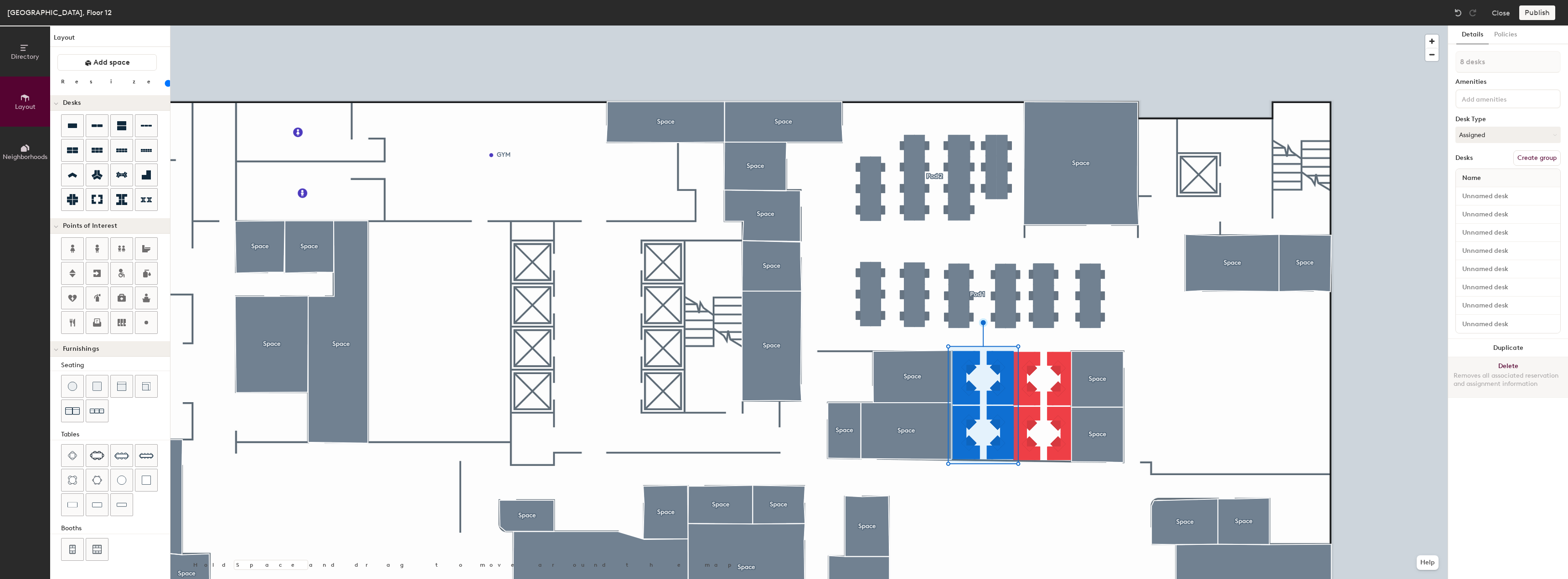
click at [1510, 364] on button "Delete Removes all associated reservation and assignment information" at bounding box center [1508, 377] width 120 height 40
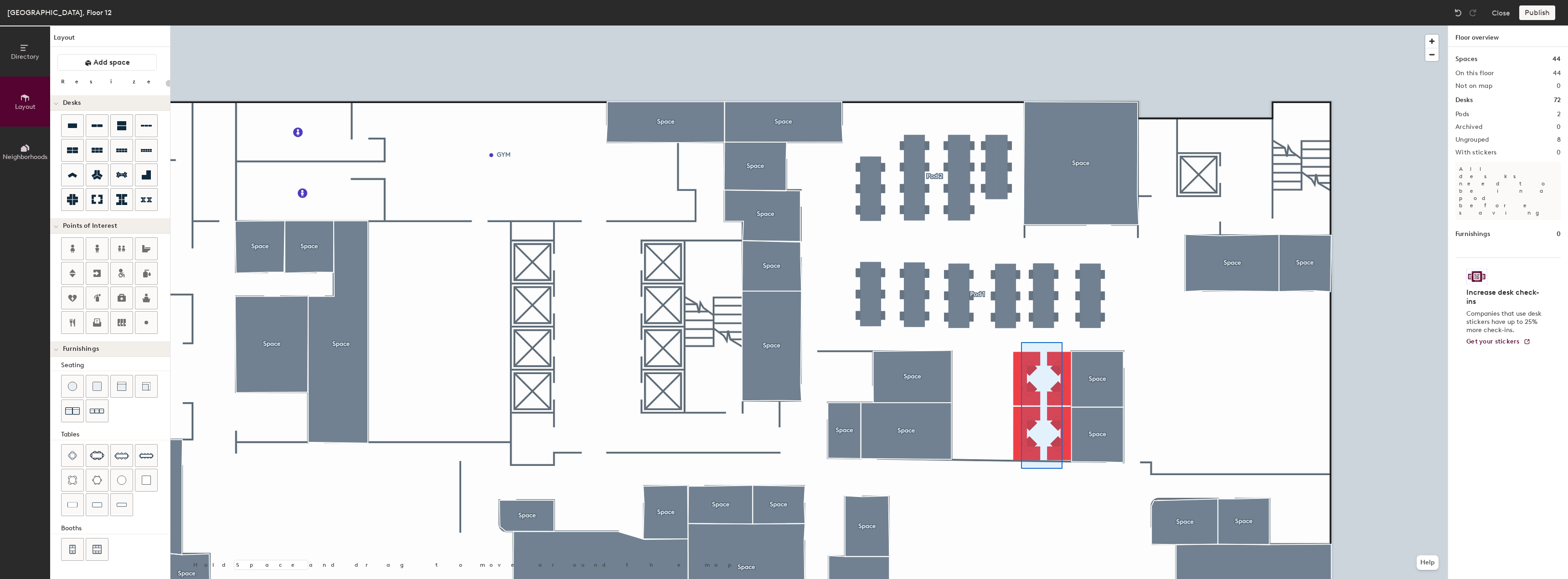
type input "100"
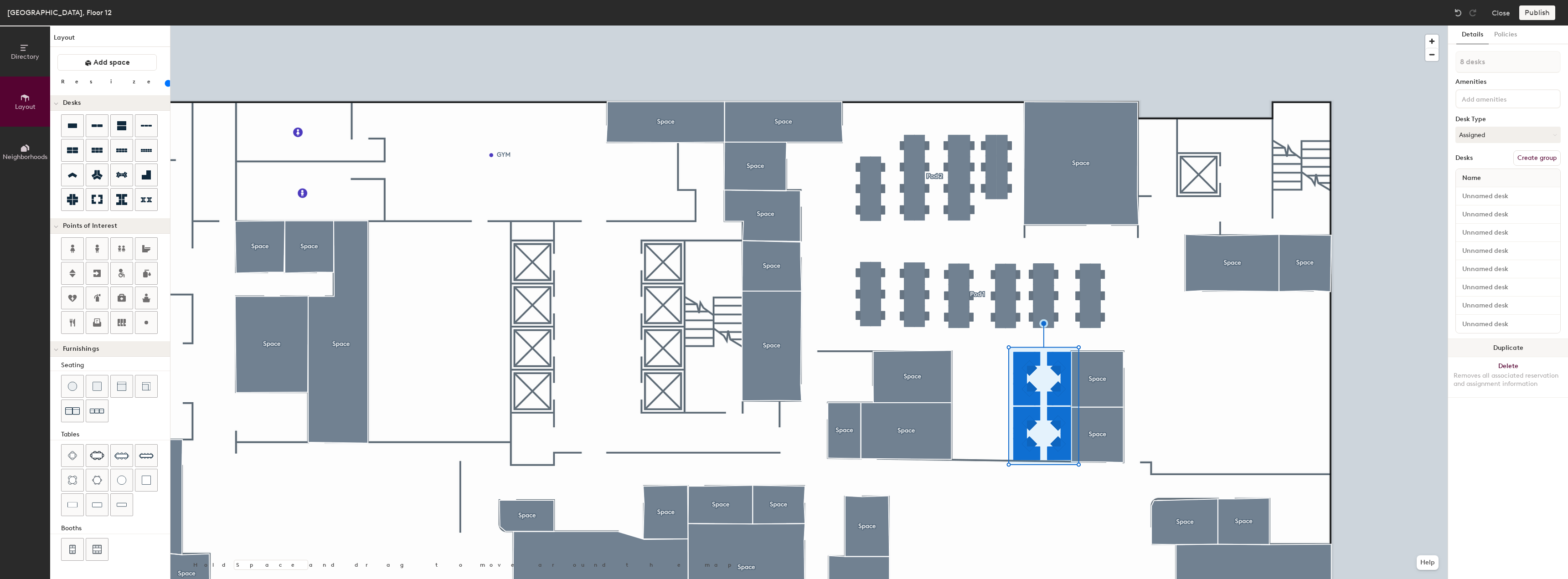
click at [1495, 345] on button "Duplicate" at bounding box center [1508, 348] width 120 height 18
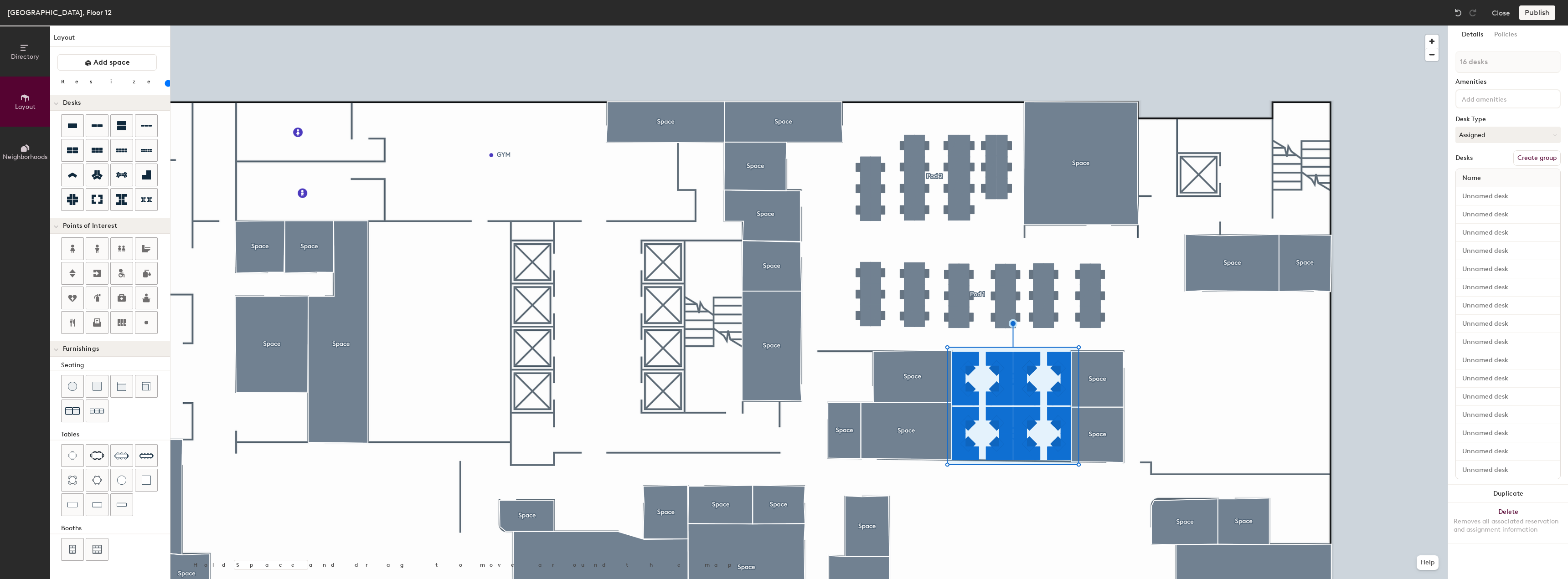
click at [1551, 157] on button "Create group" at bounding box center [1537, 158] width 47 height 15
click at [1533, 13] on button "Publish" at bounding box center [1537, 13] width 36 height 15
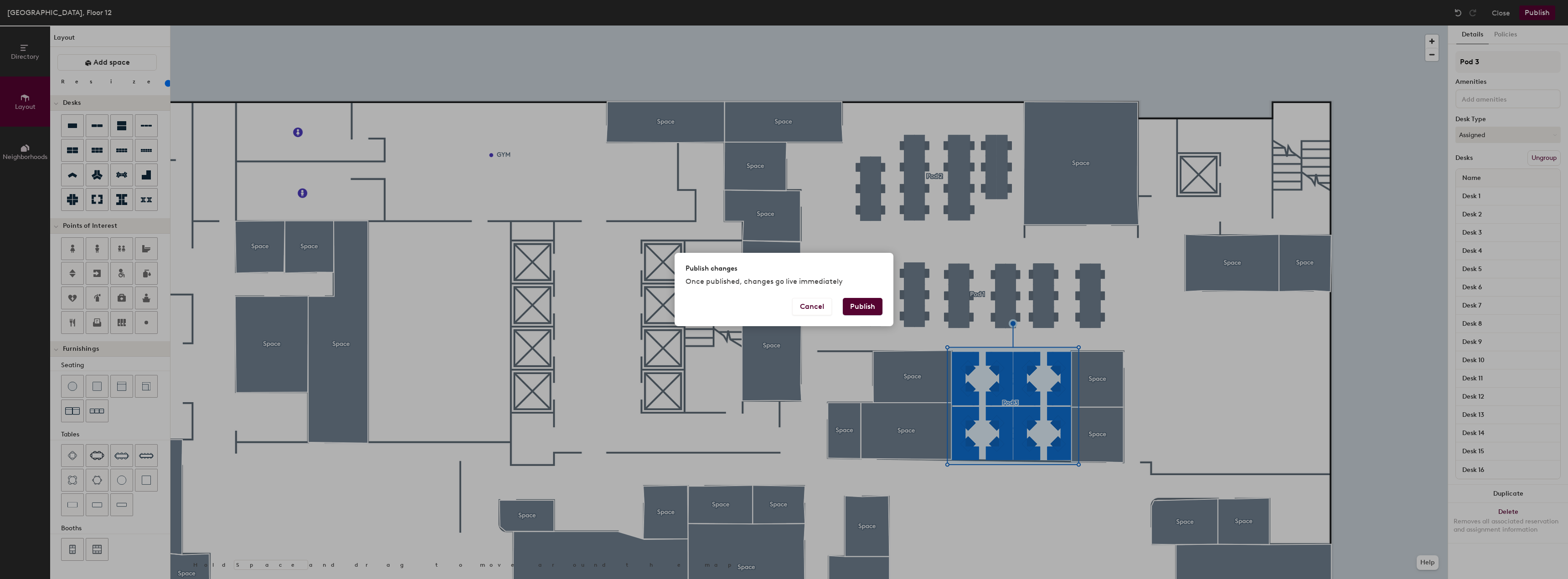
click at [870, 305] on button "Publish" at bounding box center [863, 307] width 40 height 17
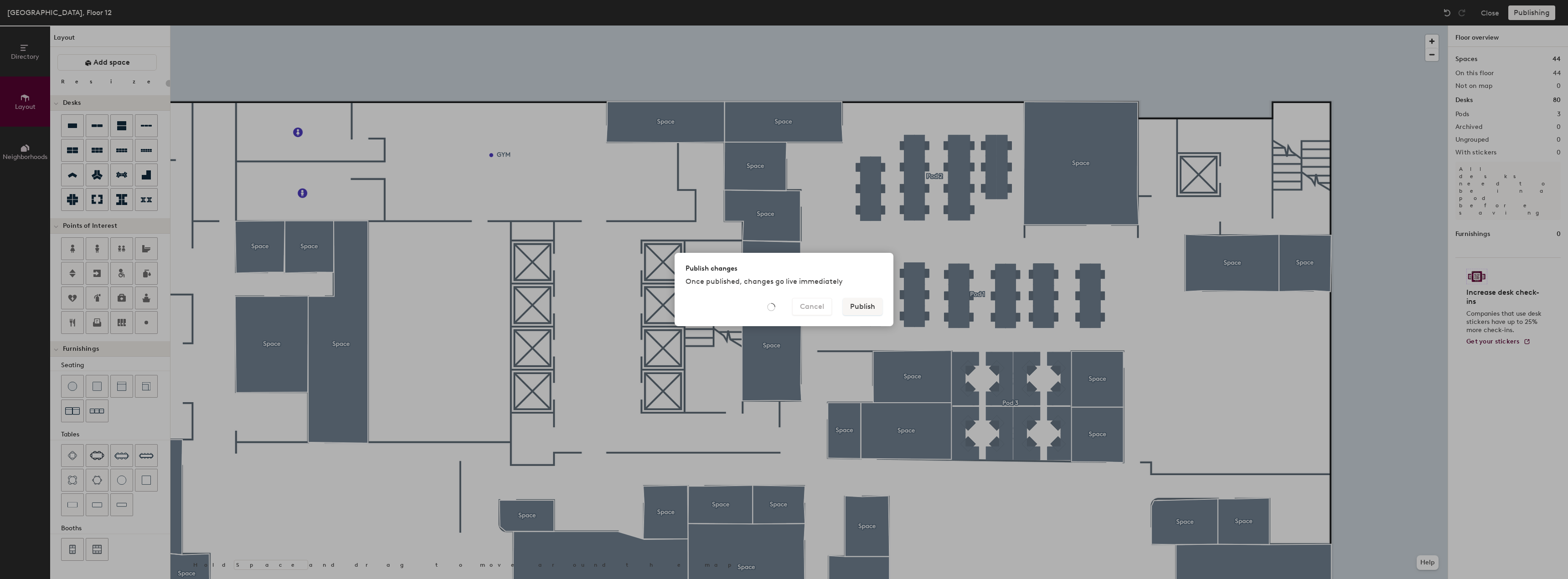
type input "20"
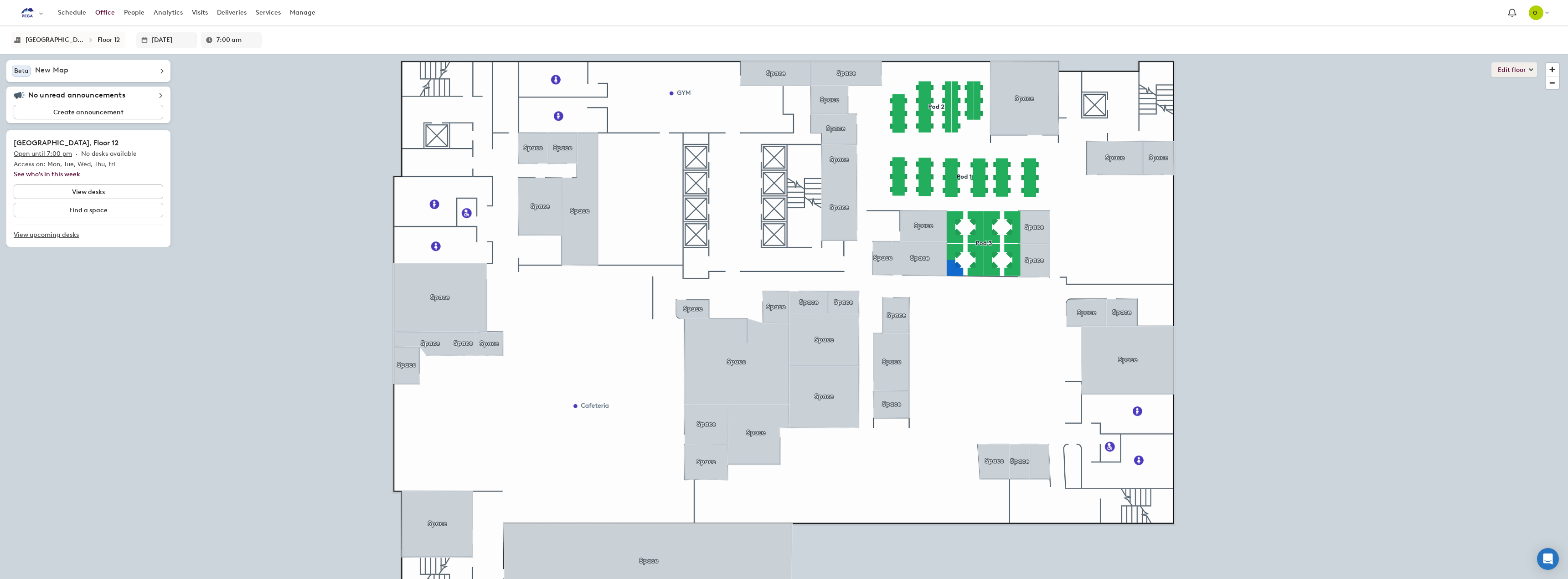
click at [1519, 71] on button "Edit floor" at bounding box center [1514, 70] width 46 height 15
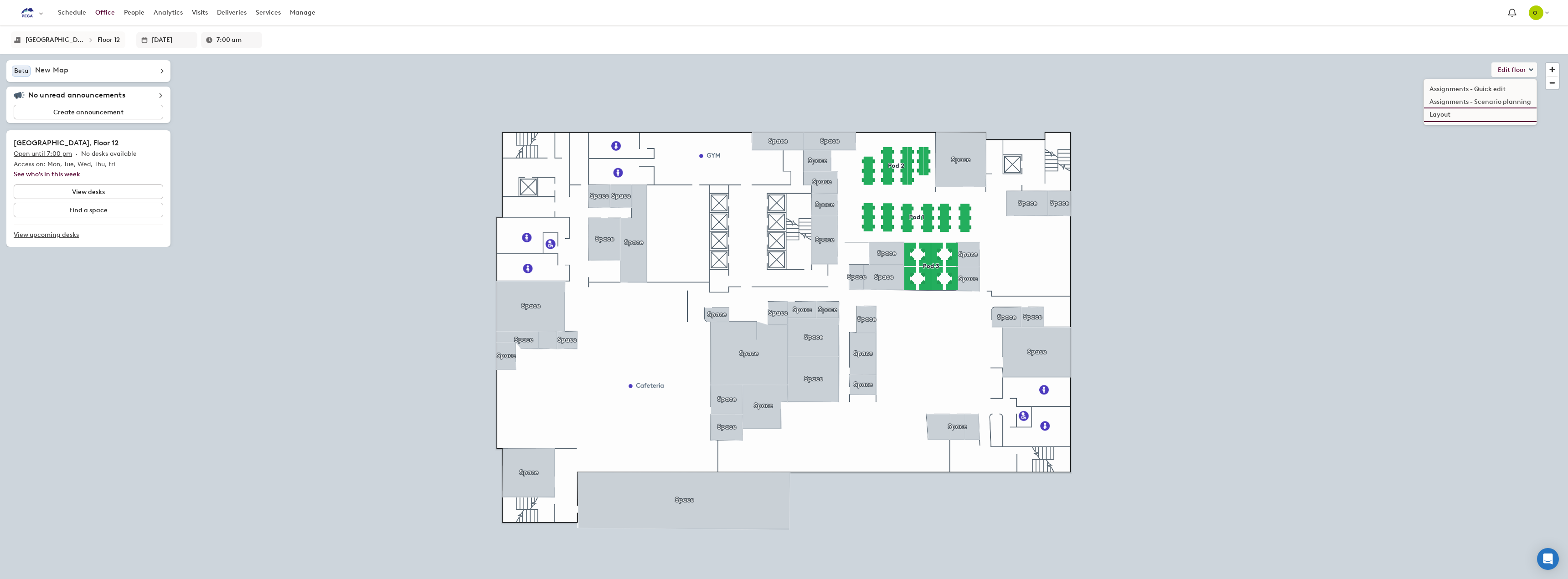
click at [1443, 115] on li "Layout" at bounding box center [1480, 114] width 113 height 13
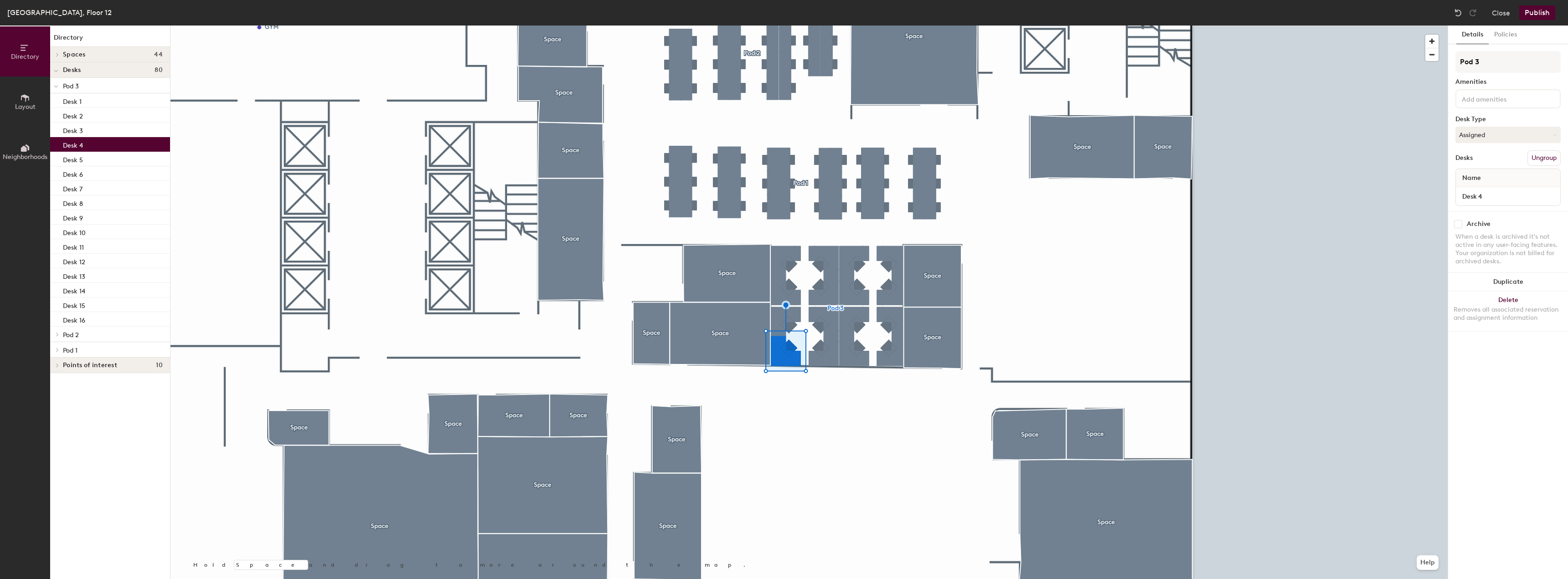
click at [736, 26] on div at bounding box center [809, 26] width 1277 height 0
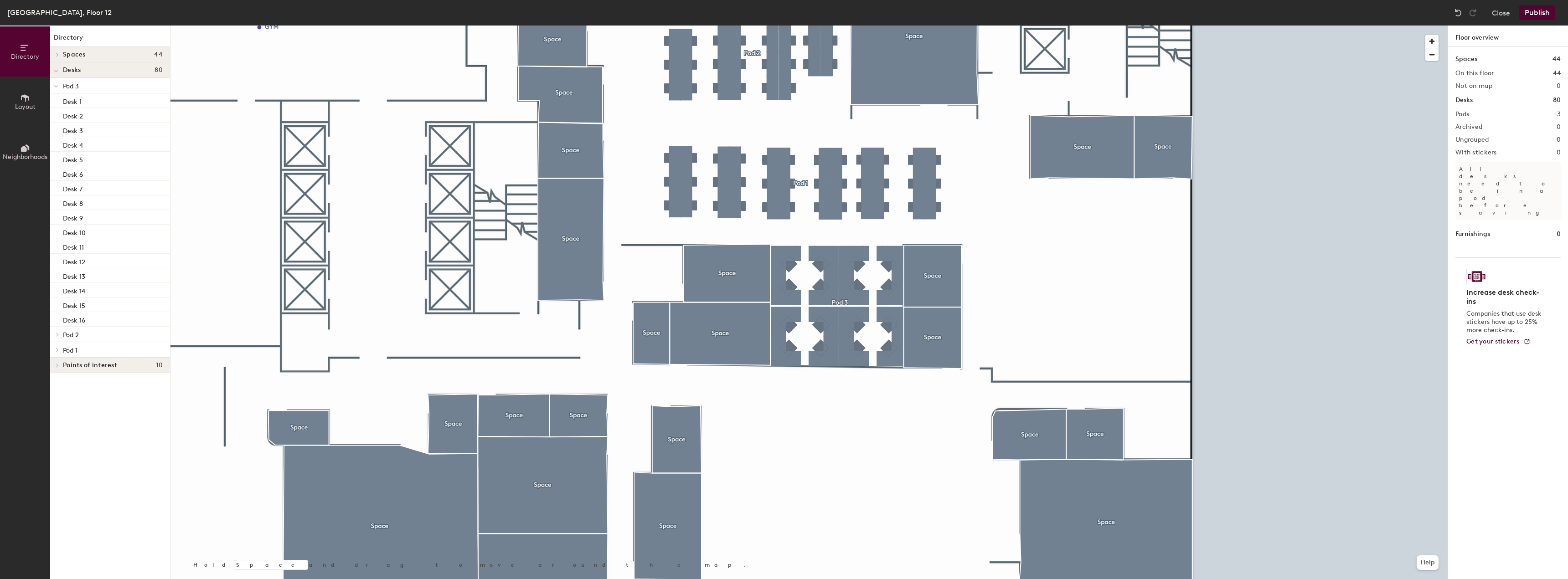
click at [1527, 13] on button "Publish" at bounding box center [1537, 13] width 36 height 15
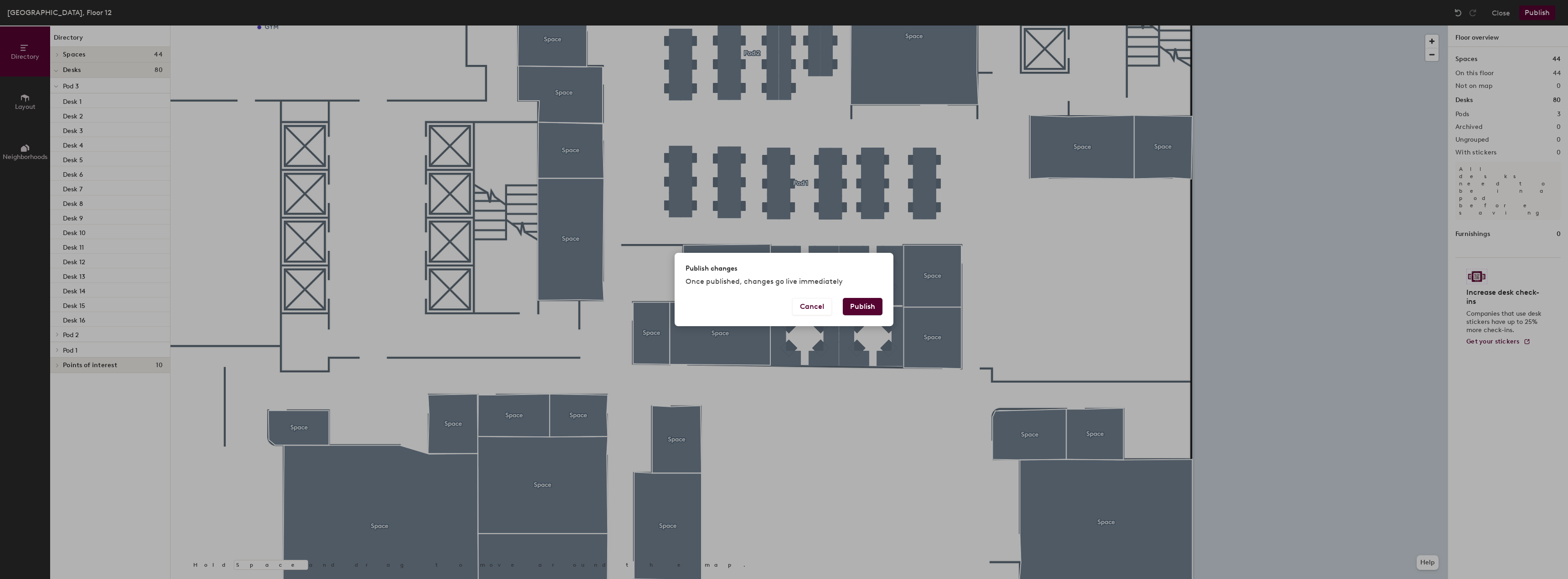
click at [863, 308] on button "Publish" at bounding box center [863, 307] width 40 height 17
